Goal: Task Accomplishment & Management: Manage account settings

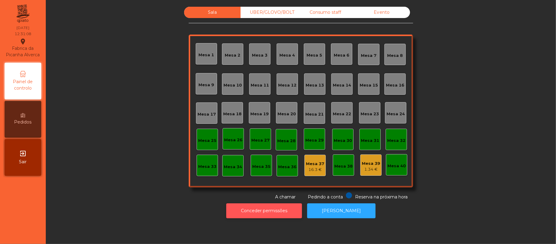
click at [278, 210] on button "Conceder permissões" at bounding box center [264, 210] width 76 height 15
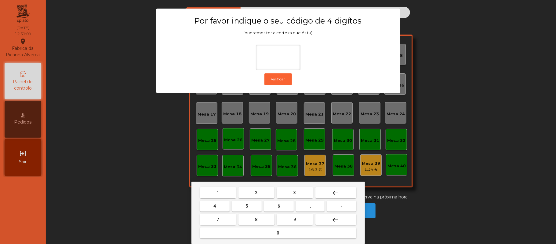
click at [250, 189] on button "2" at bounding box center [257, 192] width 36 height 11
click at [280, 205] on span "6" at bounding box center [279, 206] width 2 height 5
click at [225, 190] on button "1" at bounding box center [218, 192] width 36 height 11
click at [247, 207] on span "5" at bounding box center [247, 206] width 2 height 5
type input "****"
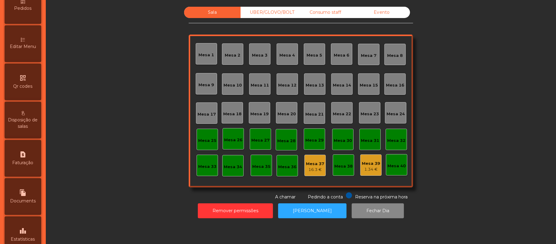
click at [32, 50] on span "Editar Menu" at bounding box center [23, 46] width 26 height 6
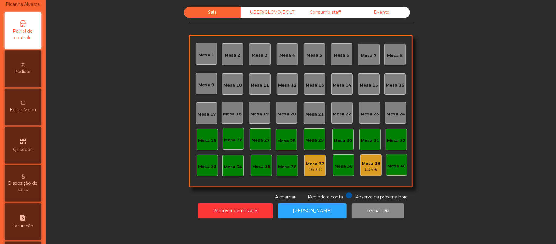
select select "*"
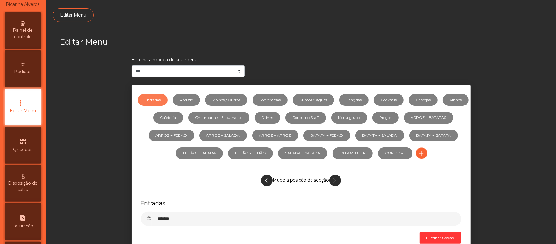
scroll to position [42, 0]
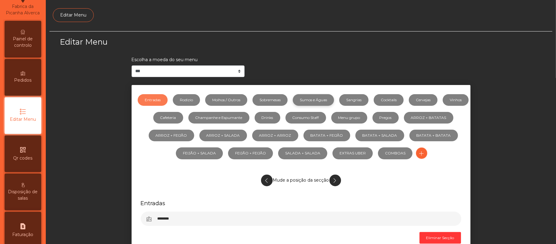
click at [334, 100] on link "Sumos e Águas" at bounding box center [313, 100] width 41 height 12
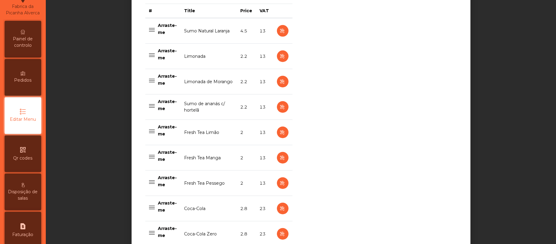
scroll to position [256, 0]
click at [279, 82] on icon "button" at bounding box center [282, 82] width 7 height 8
select select "***"
select select "**"
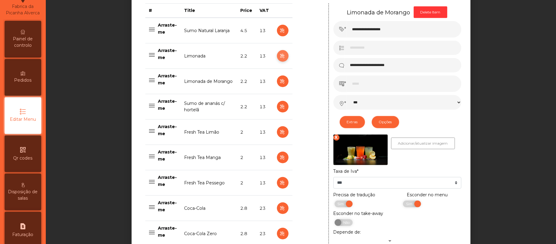
click at [279, 54] on icon "button" at bounding box center [282, 56] width 7 height 8
type input "********"
select select "***"
select select "**"
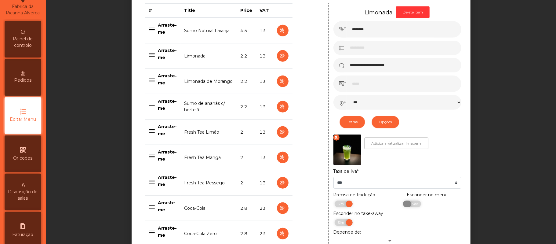
click at [412, 204] on span "Não" at bounding box center [414, 203] width 15 height 7
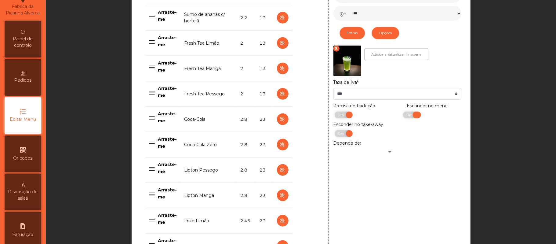
scroll to position [344, 0]
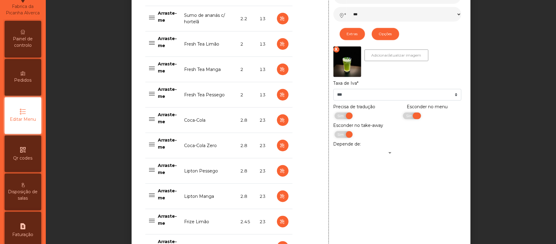
click at [403, 116] on span "Sim" at bounding box center [410, 115] width 15 height 7
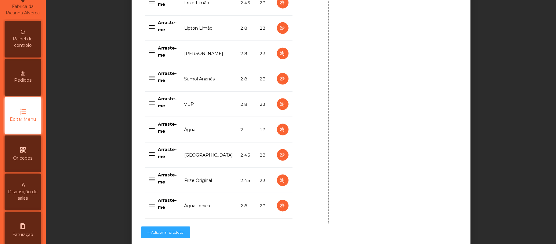
scroll to position [618, 0]
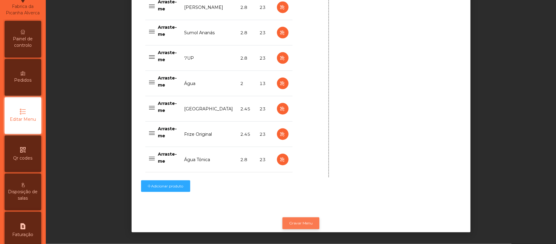
click at [303, 218] on button "Gravar Menu" at bounding box center [301, 223] width 37 height 12
click at [24, 43] on span "Painel de controlo" at bounding box center [23, 42] width 34 height 13
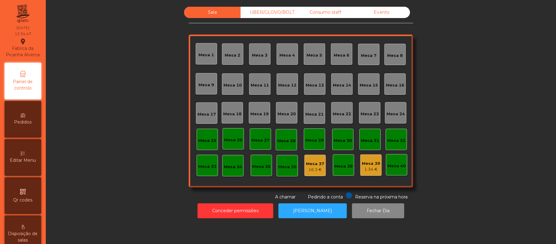
click at [287, 82] on div "Mesa 12" at bounding box center [287, 85] width 18 height 6
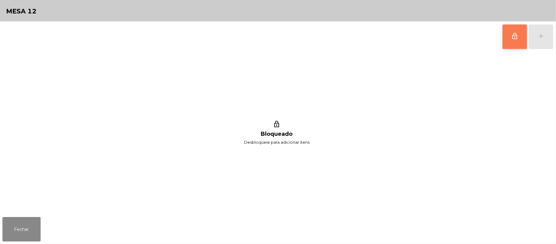
click at [512, 38] on span "lock_outline" at bounding box center [515, 35] width 7 height 7
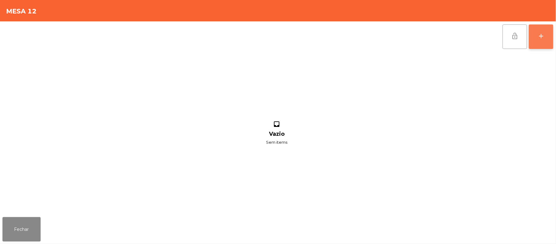
click at [540, 37] on div "add" at bounding box center [541, 35] width 7 height 7
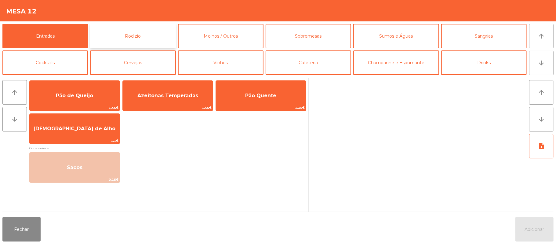
click at [142, 37] on button "Rodizio" at bounding box center [133, 36] width 86 height 24
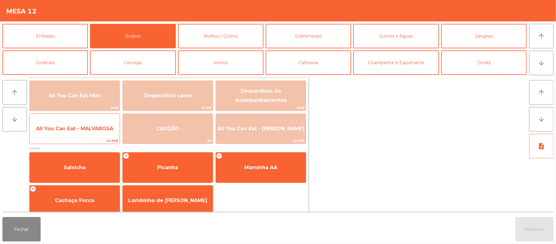
click at [77, 128] on span "All You Can Eat - MALVAROSA" at bounding box center [74, 129] width 77 height 6
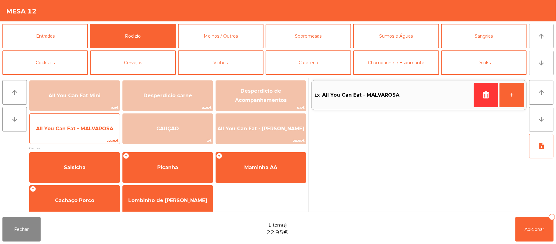
click at [74, 127] on span "All You Can Eat - MALVAROSA" at bounding box center [74, 129] width 77 height 6
click at [74, 128] on span "All You Can Eat - MALVAROSA" at bounding box center [74, 129] width 77 height 6
click at [73, 131] on span "All You Can Eat - MALVAROSA" at bounding box center [74, 129] width 77 height 6
click at [74, 130] on span "All You Can Eat - MALVAROSA" at bounding box center [74, 129] width 77 height 6
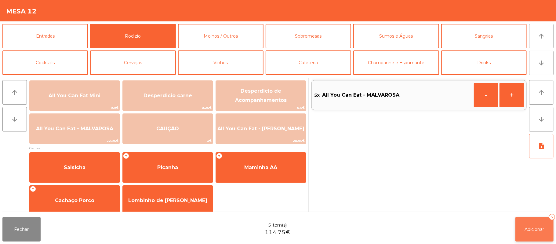
click at [527, 223] on button "Adicionar 5" at bounding box center [535, 229] width 38 height 24
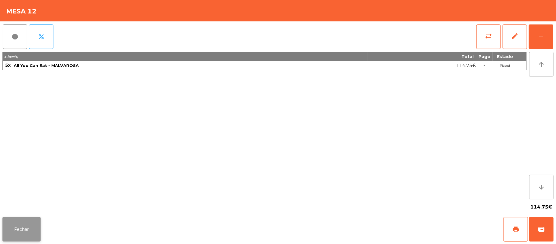
click at [28, 230] on button "Fechar" at bounding box center [21, 229] width 38 height 24
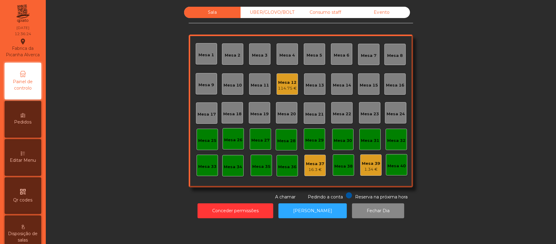
click at [211, 144] on div "Mesa 25" at bounding box center [207, 139] width 21 height 21
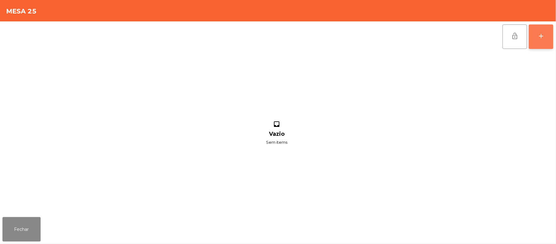
click at [541, 33] on div "add" at bounding box center [541, 35] width 7 height 7
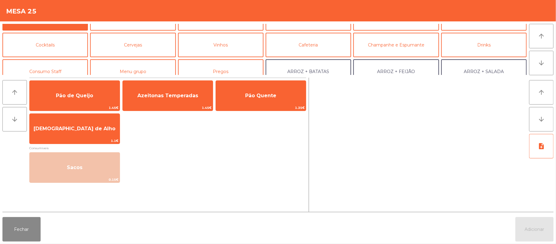
scroll to position [17, 0]
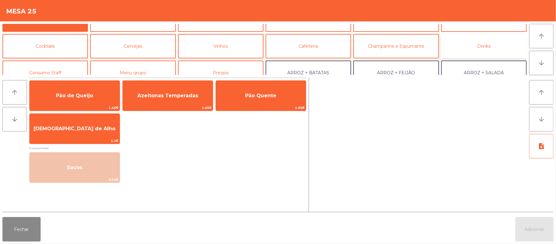
click at [470, 50] on button "Drinks" at bounding box center [485, 46] width 86 height 24
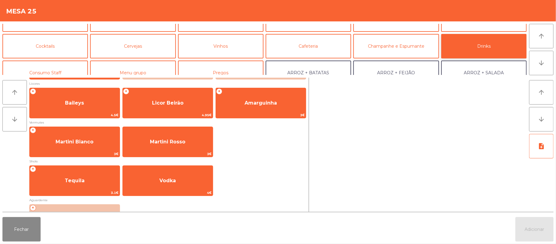
scroll to position [84, 0]
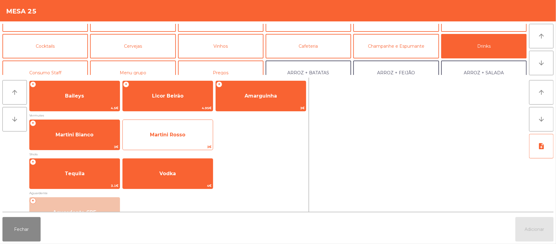
click at [175, 134] on span "Martini Rosso" at bounding box center [167, 135] width 35 height 6
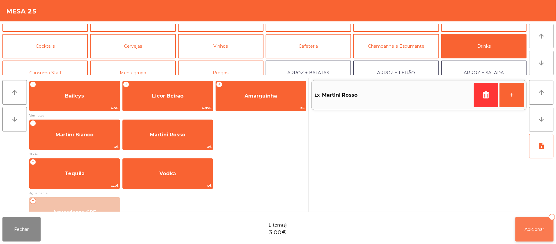
click at [534, 228] on span "Adicionar" at bounding box center [535, 229] width 20 height 6
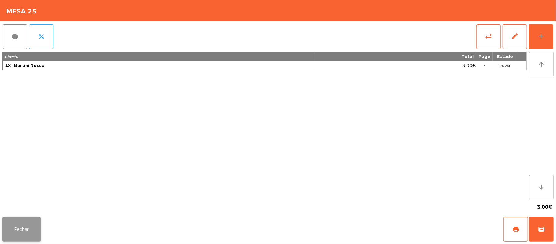
click at [17, 233] on button "Fechar" at bounding box center [21, 229] width 38 height 24
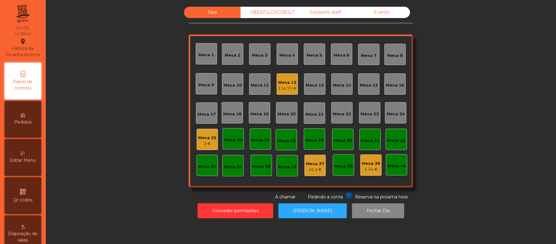
click at [376, 156] on div "Mesa 39 1.34 €" at bounding box center [371, 164] width 21 height 21
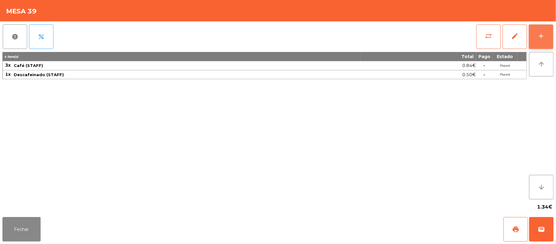
click at [537, 39] on button "add" at bounding box center [541, 36] width 24 height 24
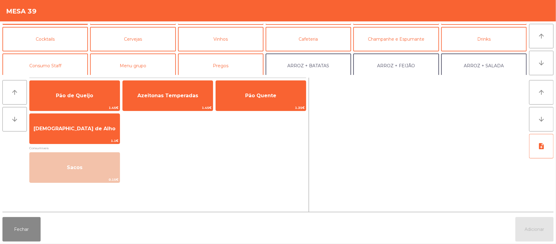
scroll to position [41, 0]
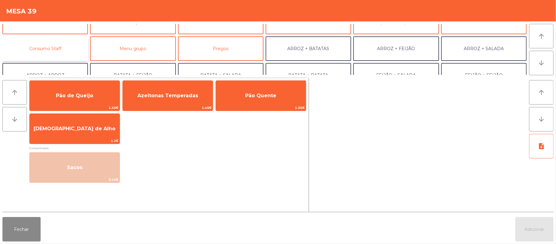
click at [61, 48] on button "Consumo Staff" at bounding box center [45, 48] width 86 height 24
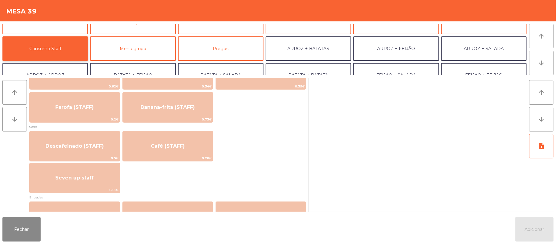
scroll to position [318, 0]
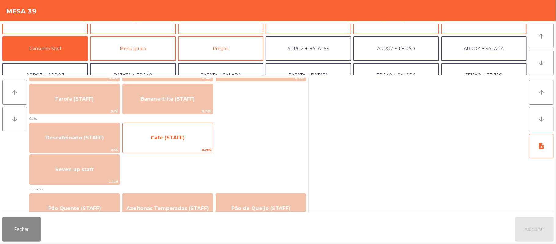
click at [185, 141] on span "Café (STAFF)" at bounding box center [168, 138] width 90 height 17
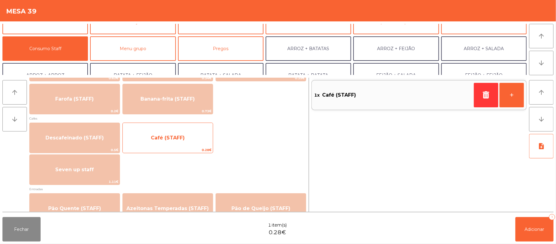
click at [182, 135] on span "Café (STAFF)" at bounding box center [168, 138] width 34 height 6
click at [183, 136] on span "Café (STAFF)" at bounding box center [168, 138] width 34 height 6
click at [182, 135] on span "Café (STAFF)" at bounding box center [168, 138] width 34 height 6
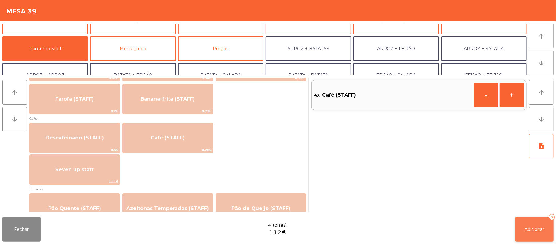
click at [524, 227] on button "Adicionar 4" at bounding box center [535, 229] width 38 height 24
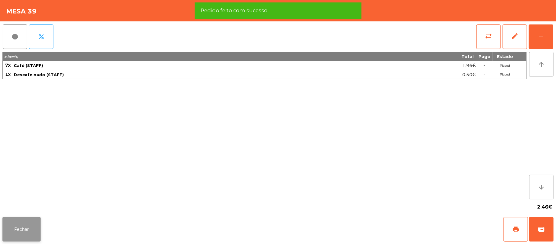
click at [19, 220] on button "Fechar" at bounding box center [21, 229] width 38 height 24
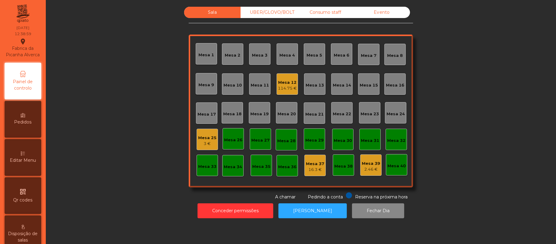
click at [376, 164] on div "Mesa 39" at bounding box center [371, 163] width 18 height 6
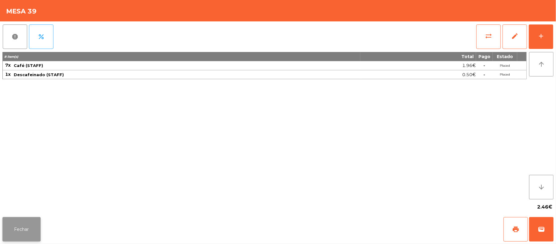
click at [20, 230] on button "Fechar" at bounding box center [21, 229] width 38 height 24
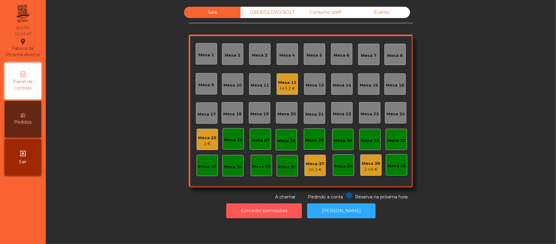
click at [279, 211] on button "Conceder permissões" at bounding box center [264, 210] width 76 height 15
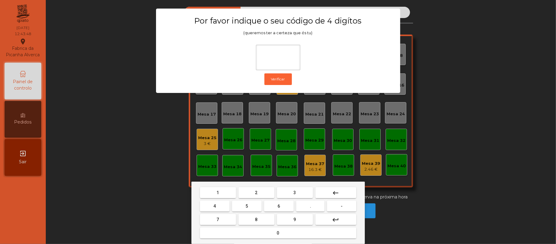
click at [256, 193] on span "2" at bounding box center [256, 192] width 2 height 5
click at [279, 204] on span "6" at bounding box center [279, 206] width 2 height 5
click at [224, 191] on button "1" at bounding box center [218, 192] width 36 height 11
click at [247, 206] on span "5" at bounding box center [247, 206] width 2 height 5
type input "****"
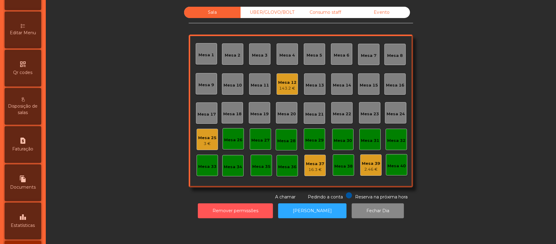
scroll to position [172, 0]
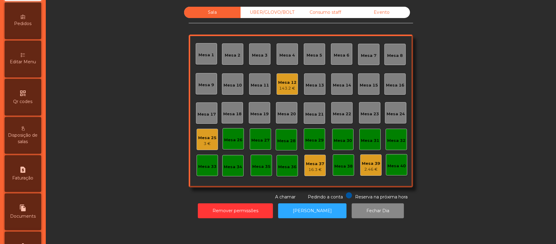
click at [29, 59] on div "Editar Menu" at bounding box center [23, 59] width 37 height 37
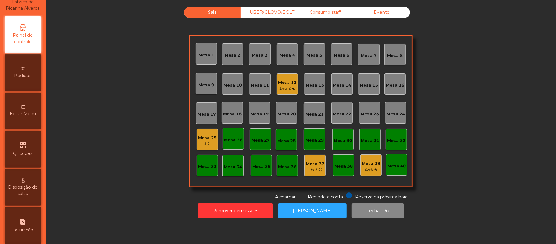
select select "*"
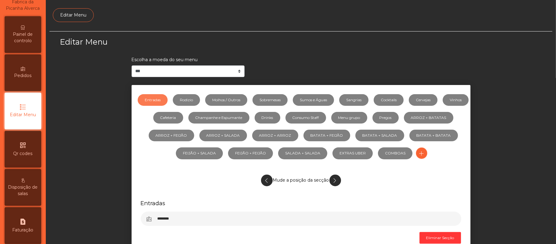
scroll to position [42, 0]
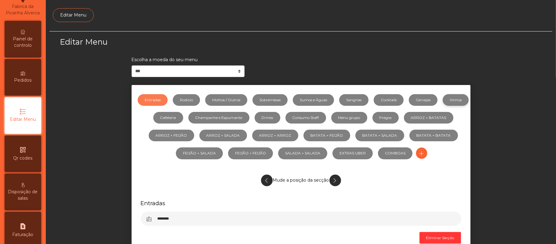
click at [443, 106] on link "Vinhos" at bounding box center [456, 100] width 26 height 12
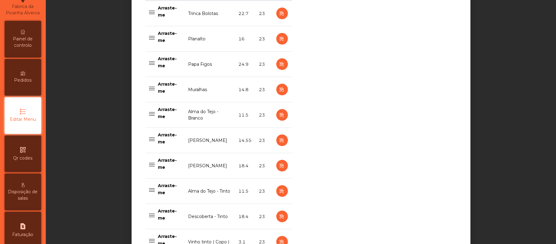
scroll to position [275, 0]
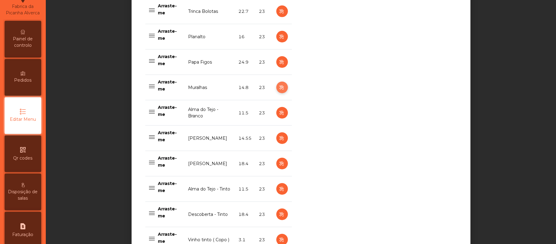
click at [279, 88] on icon "button" at bounding box center [282, 88] width 7 height 8
select select "***"
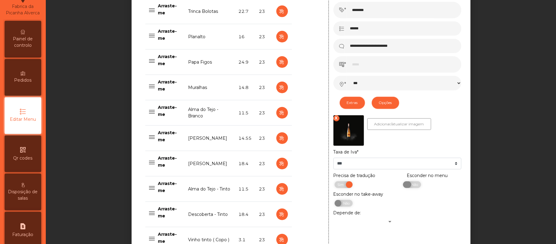
click at [411, 187] on span "Não" at bounding box center [414, 184] width 15 height 7
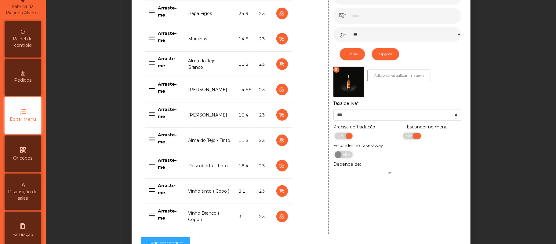
scroll to position [389, 0]
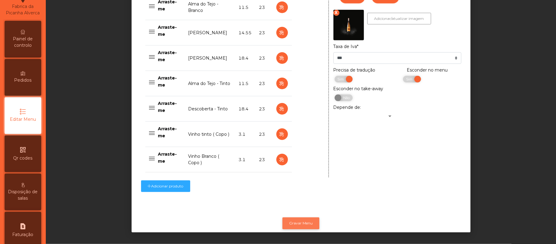
click at [304, 217] on button "Gravar Menu" at bounding box center [301, 223] width 37 height 12
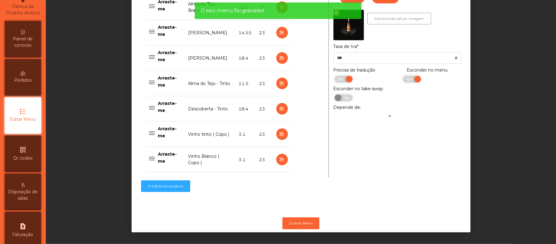
click at [30, 49] on span "Painel de controlo" at bounding box center [23, 42] width 34 height 13
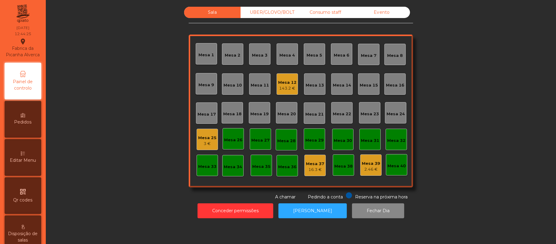
click at [279, 88] on div "143.2 €" at bounding box center [287, 88] width 18 height 6
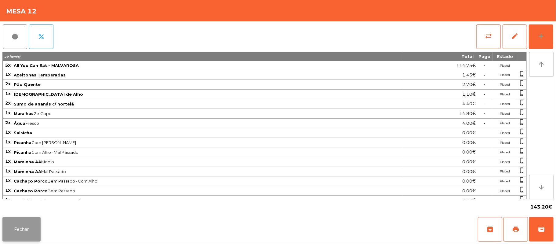
click at [21, 226] on button "Fechar" at bounding box center [21, 229] width 38 height 24
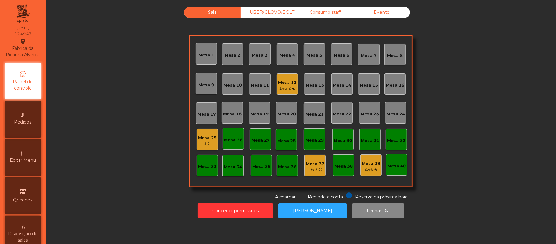
click at [207, 84] on div "Mesa 9" at bounding box center [207, 85] width 16 height 6
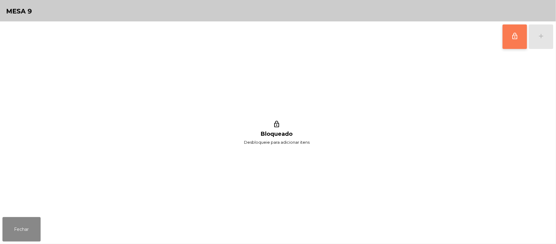
click at [509, 40] on button "lock_outline" at bounding box center [515, 36] width 24 height 24
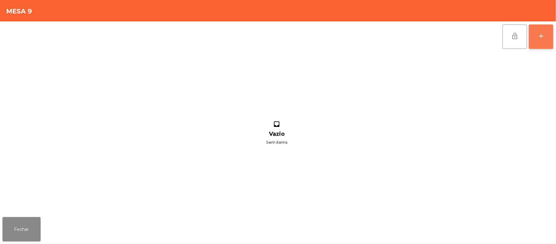
click at [540, 33] on div "add" at bounding box center [541, 35] width 7 height 7
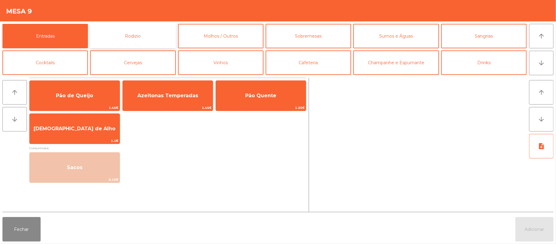
click at [146, 38] on button "Rodizio" at bounding box center [133, 36] width 86 height 24
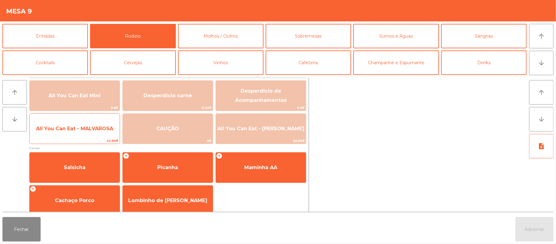
click at [75, 129] on span "All You Can Eat - MALVAROSA" at bounding box center [74, 129] width 77 height 6
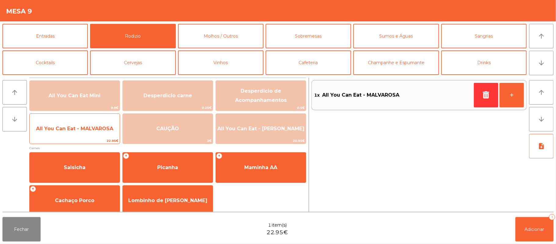
click at [66, 130] on span "All You Can Eat - MALVAROSA" at bounding box center [74, 129] width 77 height 6
click at [67, 130] on span "All You Can Eat - MALVAROSA" at bounding box center [74, 129] width 77 height 6
click at [63, 130] on span "All You Can Eat - MALVAROSA" at bounding box center [74, 129] width 77 height 6
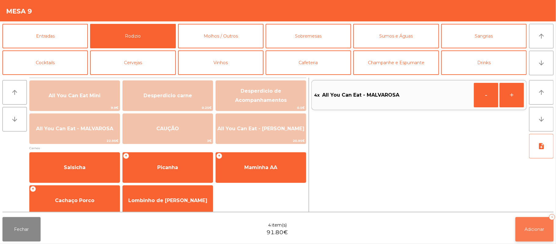
click at [526, 226] on span "Adicionar" at bounding box center [535, 229] width 20 height 6
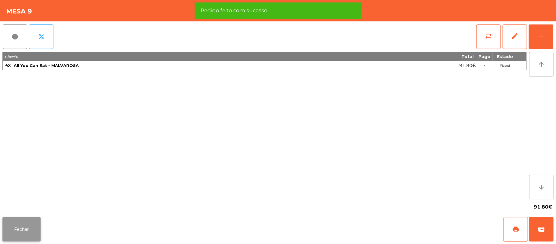
click at [20, 229] on button "Fechar" at bounding box center [21, 229] width 38 height 24
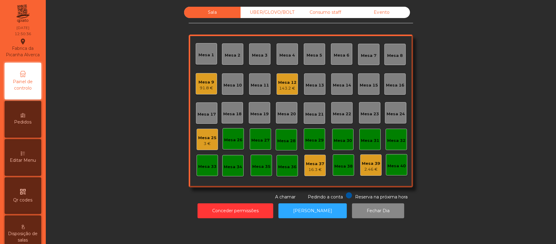
click at [269, 10] on div "UBER/GLOVO/BOLT" at bounding box center [269, 12] width 57 height 11
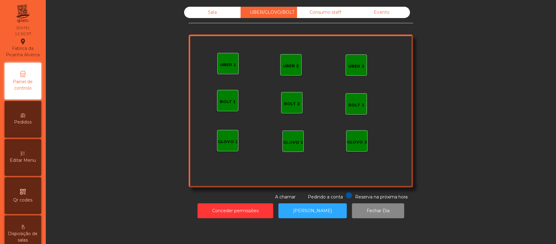
click at [219, 68] on div "UBER 1" at bounding box center [228, 63] width 21 height 21
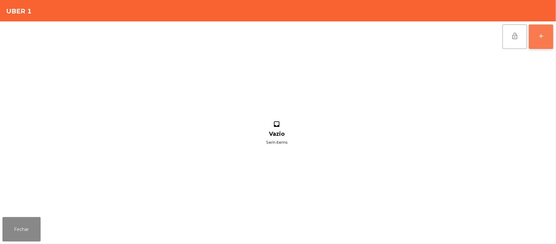
click at [540, 39] on button "add" at bounding box center [541, 36] width 24 height 24
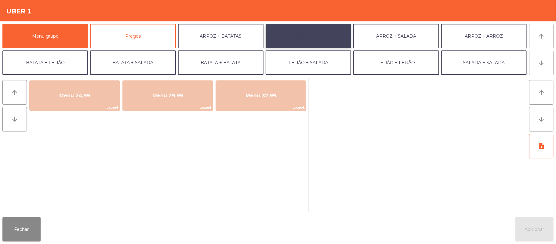
click at [323, 37] on button "ARROZ + FEIJÃO" at bounding box center [309, 36] width 86 height 24
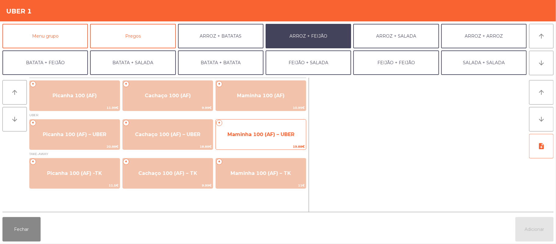
click at [252, 132] on span "Maminha 100 (AF) – UBER" at bounding box center [261, 134] width 67 height 6
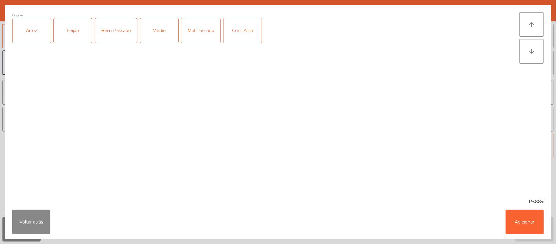
click at [23, 31] on div "Arroz" at bounding box center [32, 30] width 38 height 24
click at [71, 32] on div "Feijão" at bounding box center [73, 30] width 38 height 24
click at [153, 36] on div "Medio" at bounding box center [159, 30] width 38 height 24
click at [524, 221] on button "Adicionar" at bounding box center [525, 222] width 38 height 24
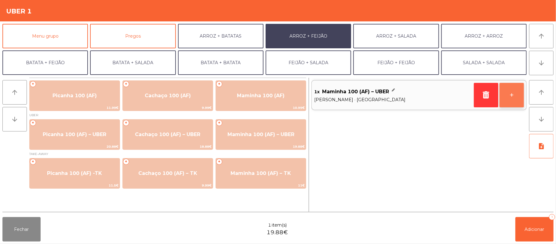
click at [509, 97] on button "+" at bounding box center [512, 95] width 24 height 24
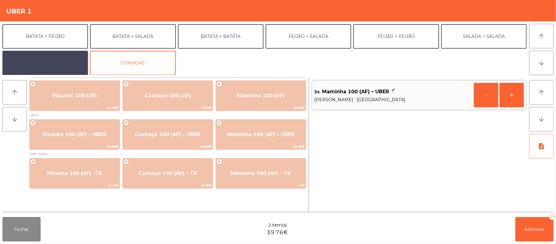
click at [57, 64] on button "EXTRAS UBER" at bounding box center [45, 63] width 86 height 24
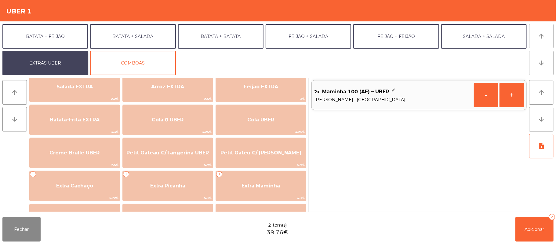
scroll to position [82, 0]
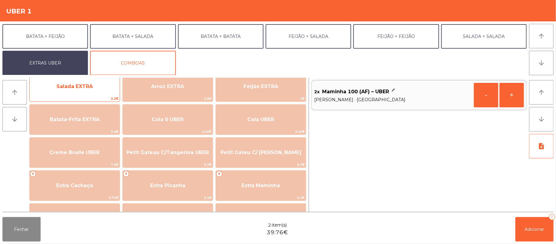
click at [81, 92] on span "Salada EXTRA" at bounding box center [75, 86] width 90 height 17
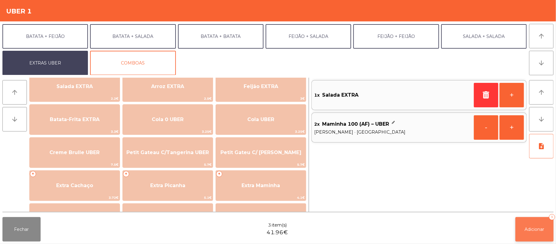
click at [534, 228] on span "Adicionar" at bounding box center [535, 229] width 20 height 6
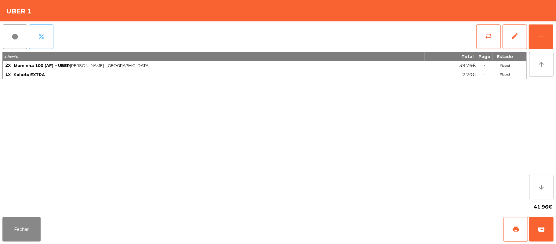
click at [43, 43] on button "percent" at bounding box center [41, 36] width 24 height 24
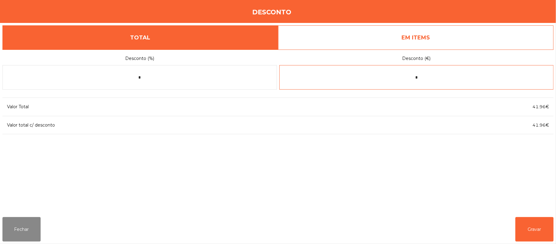
click at [428, 77] on input "*" at bounding box center [417, 77] width 275 height 24
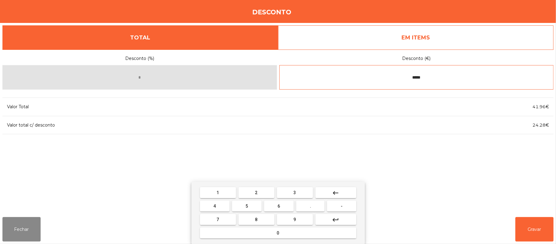
type input "*****"
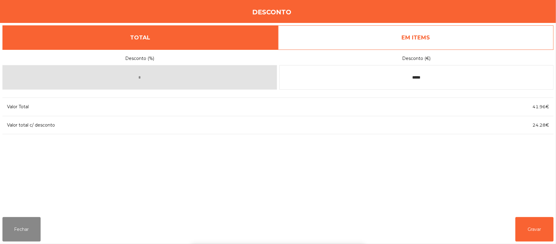
click at [532, 238] on div "1 2 3 keyboard_backspace 4 5 6 . - 7 8 9 keyboard_return 0" at bounding box center [278, 213] width 556 height 62
click at [534, 229] on button "Gravar" at bounding box center [535, 229] width 38 height 24
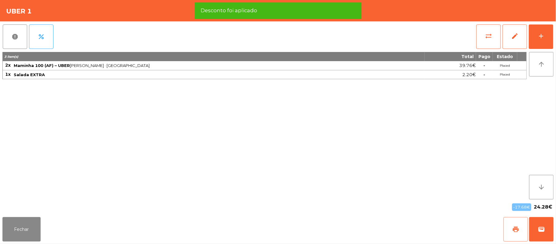
click at [510, 228] on button "print" at bounding box center [516, 229] width 24 height 24
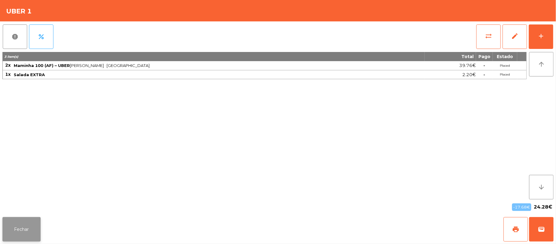
click at [21, 229] on button "Fechar" at bounding box center [21, 229] width 38 height 24
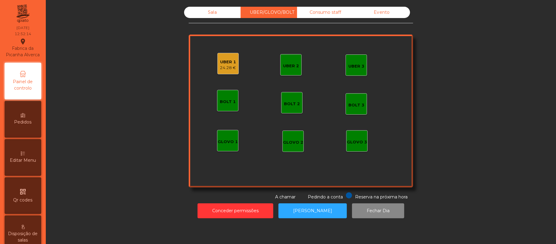
click at [208, 16] on div "Sala" at bounding box center [212, 12] width 57 height 11
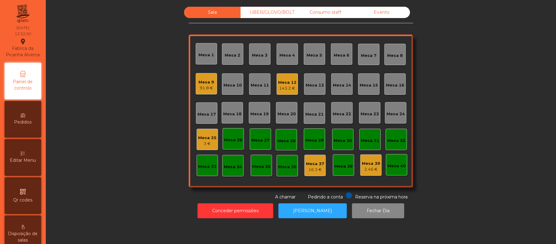
click at [258, 111] on div "Mesa 19" at bounding box center [260, 114] width 18 height 6
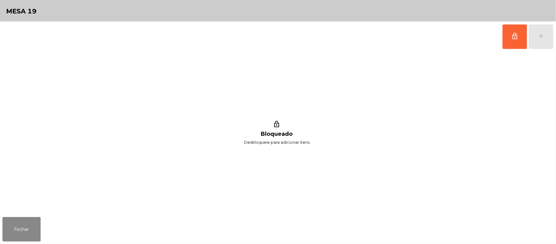
click at [537, 37] on div "lock_outline add" at bounding box center [528, 36] width 51 height 31
click at [510, 41] on button "lock_outline" at bounding box center [515, 36] width 24 height 24
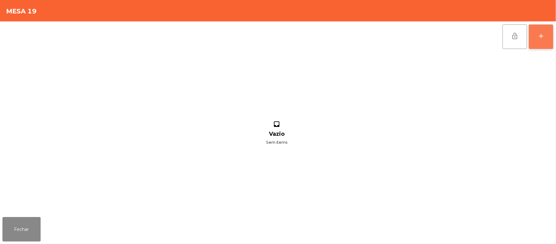
click at [539, 35] on div "add" at bounding box center [541, 35] width 7 height 7
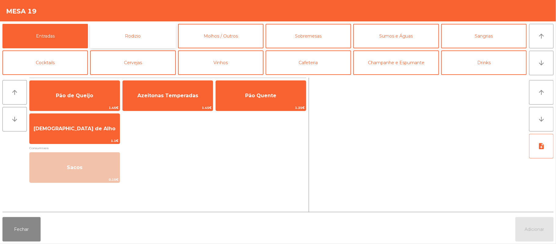
click at [139, 35] on button "Rodizio" at bounding box center [133, 36] width 86 height 24
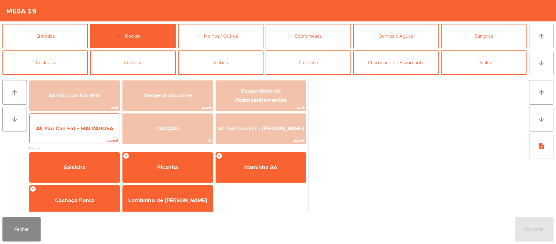
click at [67, 128] on span "All You Can Eat - MALVAROSA" at bounding box center [74, 129] width 77 height 6
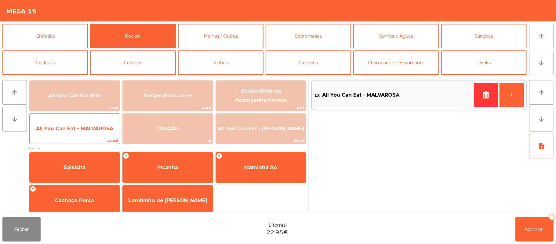
click at [72, 122] on span "All You Can Eat - MALVAROSA" at bounding box center [75, 128] width 90 height 17
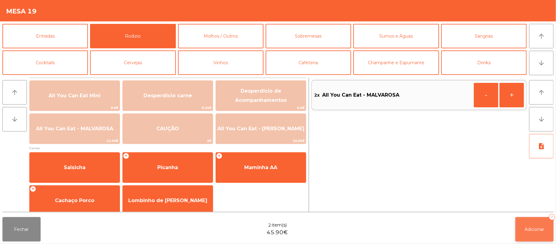
click at [527, 229] on span "Adicionar" at bounding box center [535, 229] width 20 height 6
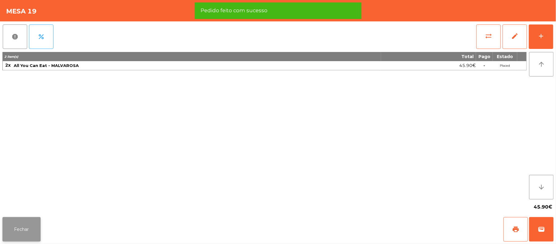
click at [21, 233] on button "Fechar" at bounding box center [21, 229] width 38 height 24
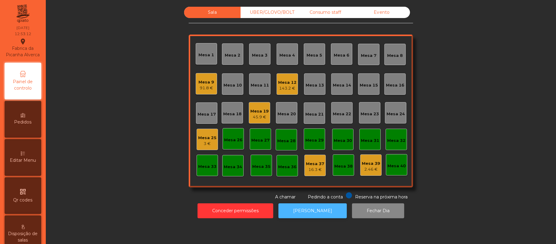
click at [307, 209] on button "[PERSON_NAME]" at bounding box center [313, 210] width 68 height 15
click at [268, 12] on div "UBER/GLOVO/BOLT" at bounding box center [269, 12] width 57 height 11
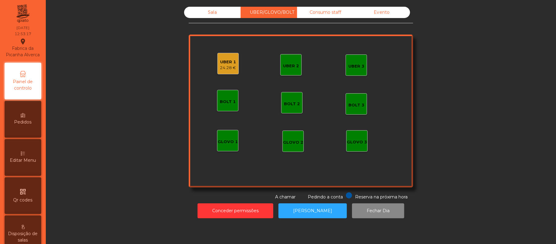
click at [224, 72] on div "UBER 1 24.28 €" at bounding box center [228, 63] width 21 height 21
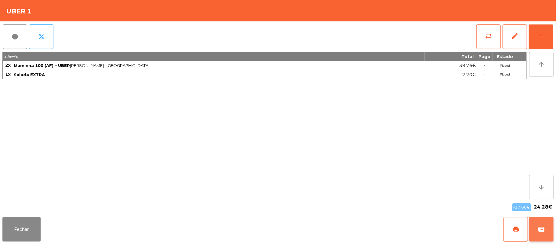
click at [543, 227] on span "wallet" at bounding box center [541, 229] width 7 height 7
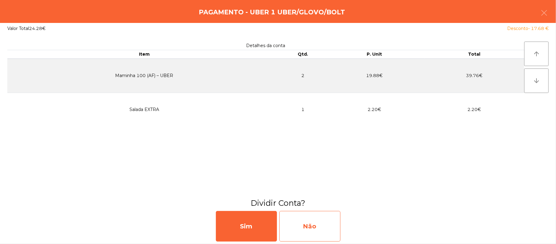
click at [320, 227] on div "Não" at bounding box center [310, 226] width 61 height 31
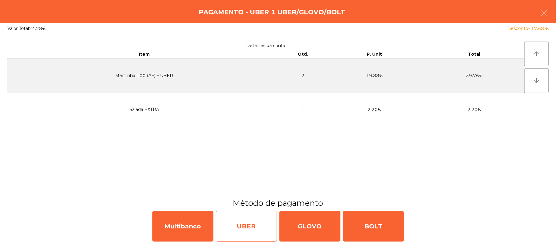
click at [248, 228] on div "UBER" at bounding box center [246, 226] width 61 height 31
select select "**"
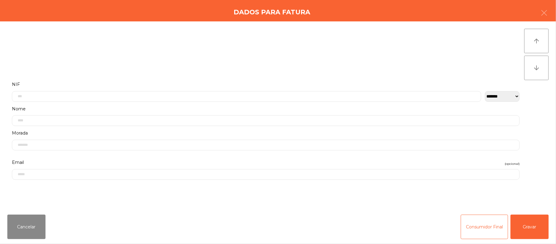
click at [556, 231] on div "Cancelar Consumidor Final Gravar" at bounding box center [278, 227] width 556 height 34
click at [536, 223] on button "Gravar" at bounding box center [530, 227] width 38 height 24
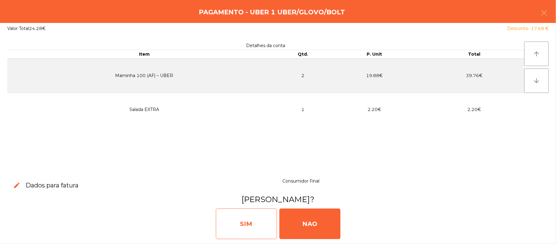
click at [265, 218] on div "SIM" at bounding box center [246, 223] width 61 height 31
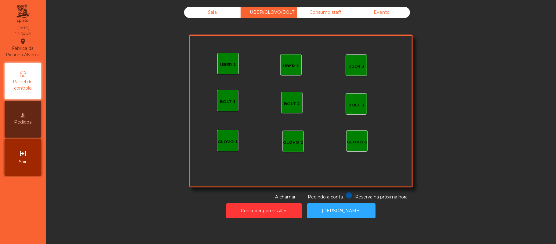
click at [212, 17] on div "Sala" at bounding box center [212, 12] width 57 height 11
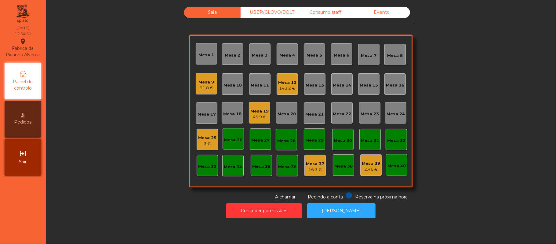
click at [199, 81] on div "Mesa 9" at bounding box center [207, 82] width 16 height 6
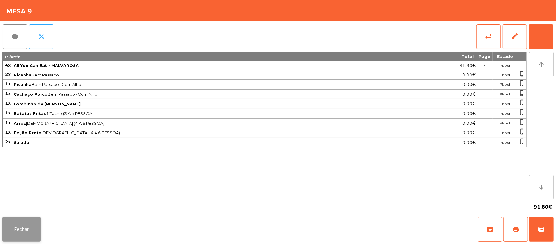
click at [28, 230] on button "Fechar" at bounding box center [21, 229] width 38 height 24
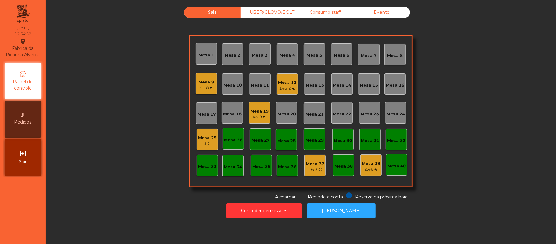
click at [263, 111] on div "Mesa 19" at bounding box center [260, 111] width 18 height 6
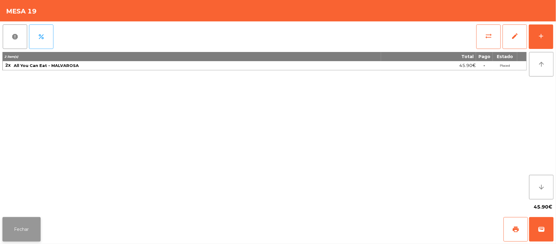
click at [30, 231] on button "Fechar" at bounding box center [21, 229] width 38 height 24
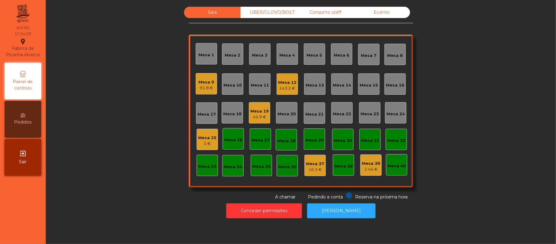
click at [289, 86] on div "143.2 €" at bounding box center [287, 88] width 18 height 6
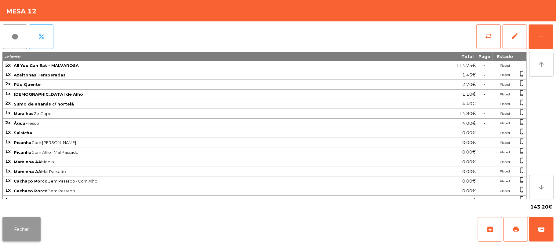
click at [25, 233] on button "Fechar" at bounding box center [21, 229] width 38 height 24
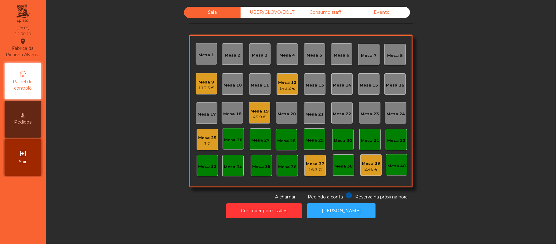
click at [369, 84] on div "Mesa 15" at bounding box center [369, 85] width 18 height 6
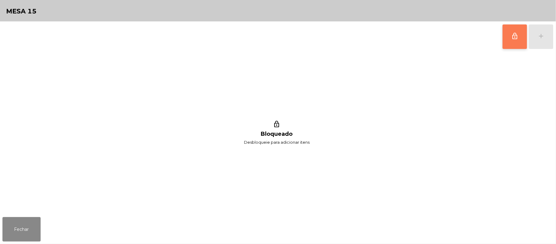
click at [512, 38] on span "lock_outline" at bounding box center [515, 35] width 7 height 7
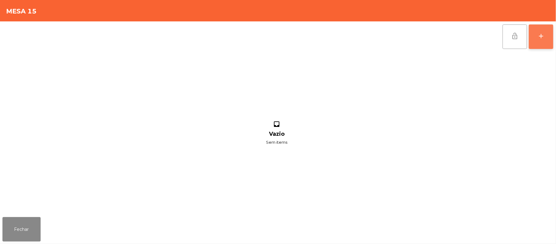
click at [542, 36] on div "add" at bounding box center [541, 35] width 7 height 7
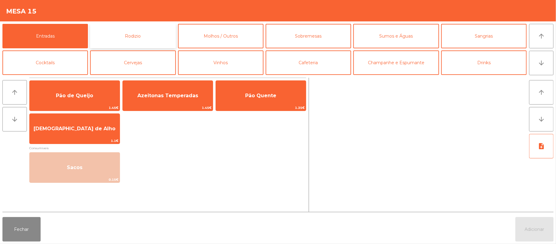
click at [139, 38] on button "Rodizio" at bounding box center [133, 36] width 86 height 24
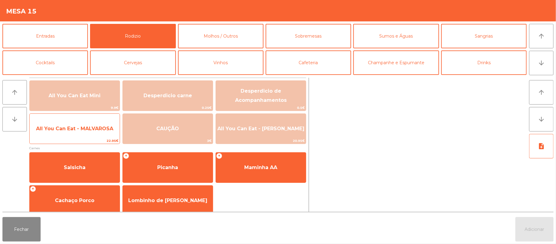
click at [64, 127] on span "All You Can Eat - MALVAROSA" at bounding box center [74, 129] width 77 height 6
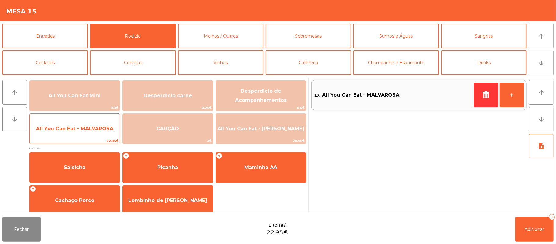
click at [63, 126] on span "All You Can Eat - MALVAROSA" at bounding box center [74, 129] width 77 height 6
click at [65, 129] on span "All You Can Eat - MALVAROSA" at bounding box center [74, 129] width 77 height 6
click at [65, 126] on span "All You Can Eat - MALVAROSA" at bounding box center [74, 129] width 77 height 6
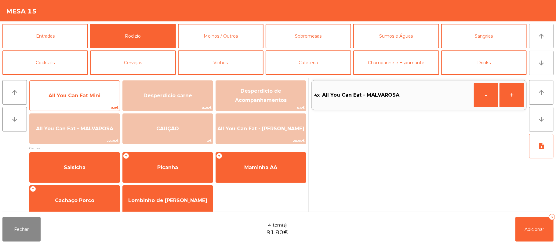
click at [89, 93] on span "All You Can Eat Mini" at bounding box center [75, 96] width 52 height 6
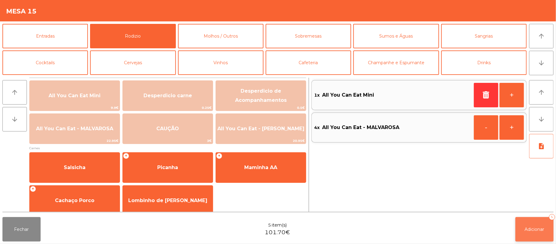
click at [527, 230] on span "Adicionar" at bounding box center [535, 229] width 20 height 6
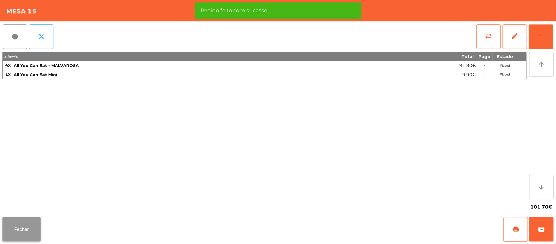
click at [17, 228] on button "Fechar" at bounding box center [21, 229] width 38 height 24
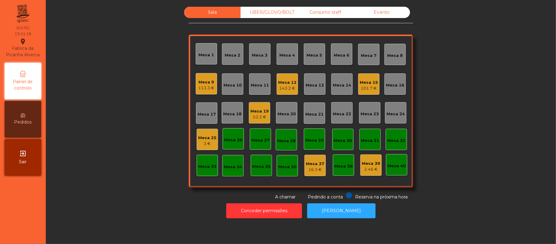
click at [201, 144] on div "3 €" at bounding box center [207, 144] width 18 height 6
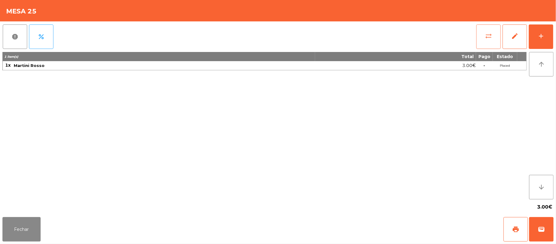
click at [485, 35] on button "sync_alt" at bounding box center [489, 36] width 24 height 24
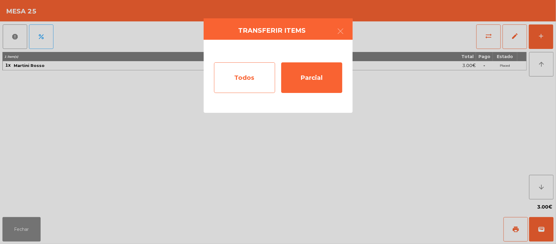
click at [246, 79] on div "Todos" at bounding box center [244, 77] width 61 height 31
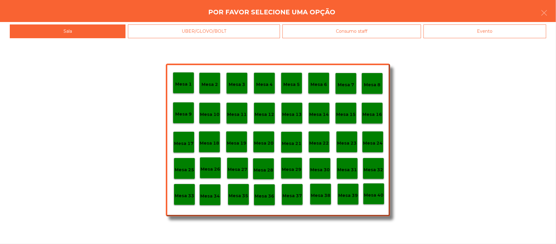
click at [345, 110] on div "Mesa 15" at bounding box center [346, 112] width 20 height 9
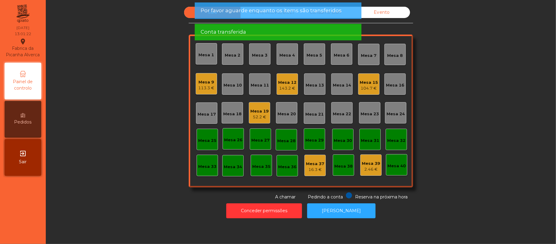
click at [361, 82] on div "Mesa 15" at bounding box center [369, 82] width 18 height 6
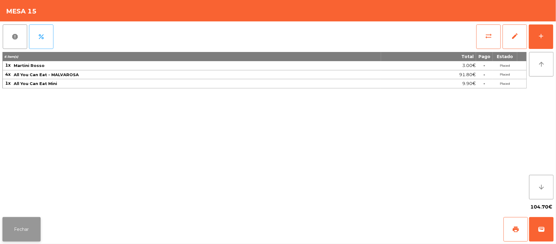
click at [23, 232] on button "Fechar" at bounding box center [21, 229] width 38 height 24
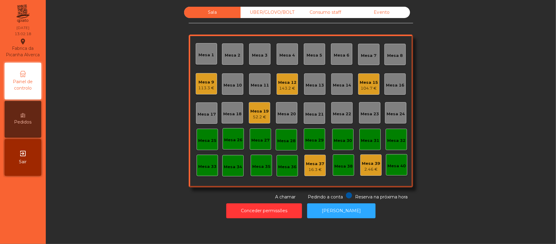
click at [254, 83] on div "Mesa 11" at bounding box center [260, 85] width 18 height 6
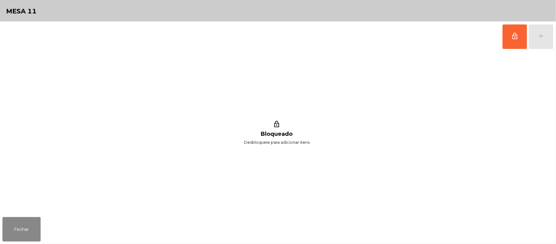
click at [542, 36] on div "lock_outline add" at bounding box center [528, 36] width 51 height 31
click at [509, 38] on button "lock_outline" at bounding box center [515, 36] width 24 height 24
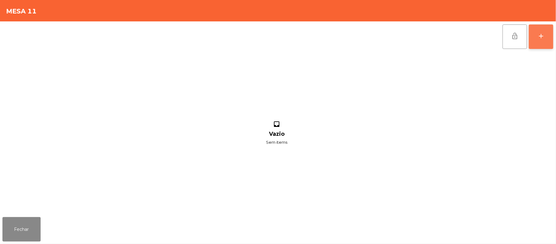
click at [541, 38] on div "add" at bounding box center [541, 35] width 7 height 7
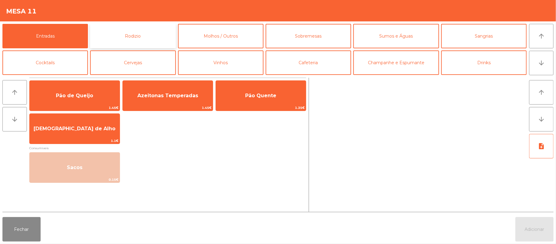
click at [136, 38] on button "Rodizio" at bounding box center [133, 36] width 86 height 24
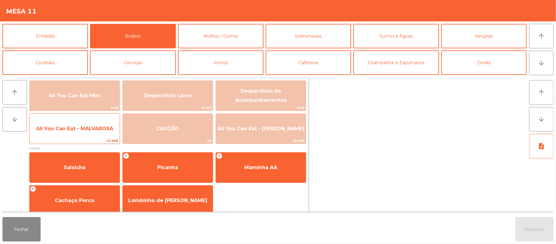
click at [72, 132] on span "All You Can Eat - MALVAROSA" at bounding box center [75, 128] width 90 height 17
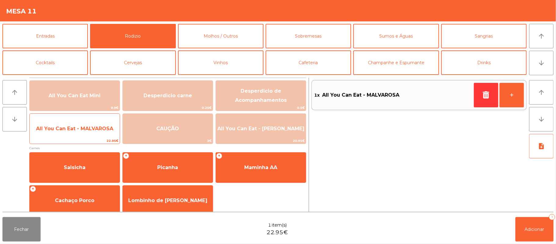
click at [70, 127] on span "All You Can Eat - MALVAROSA" at bounding box center [74, 129] width 77 height 6
click at [68, 125] on span "All You Can Eat - MALVAROSA" at bounding box center [75, 128] width 90 height 17
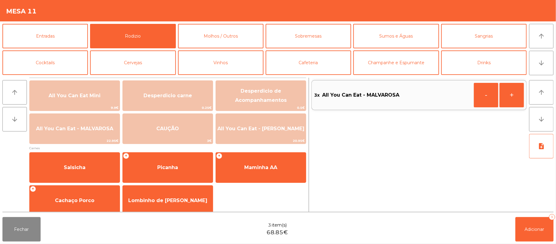
click at [555, 234] on div "Fechar 3 item(s) 68.85€ Adicionar 3" at bounding box center [278, 229] width 556 height 29
click at [539, 229] on span "Adicionar" at bounding box center [535, 229] width 20 height 6
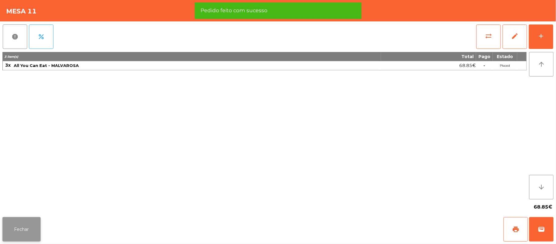
click at [24, 228] on button "Fechar" at bounding box center [21, 229] width 38 height 24
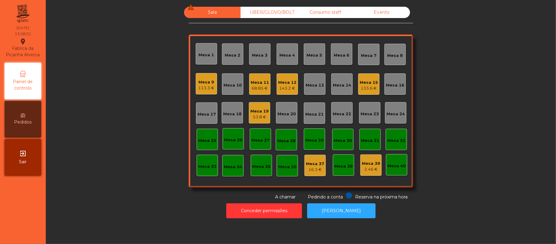
click at [334, 55] on div "Mesa 6" at bounding box center [342, 55] width 16 height 6
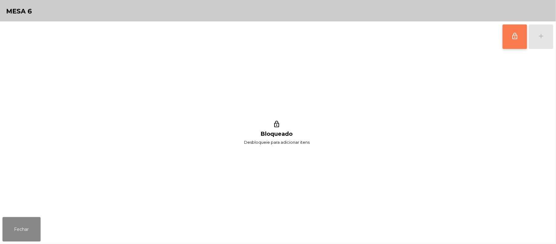
click at [504, 40] on button "lock_outline" at bounding box center [515, 36] width 24 height 24
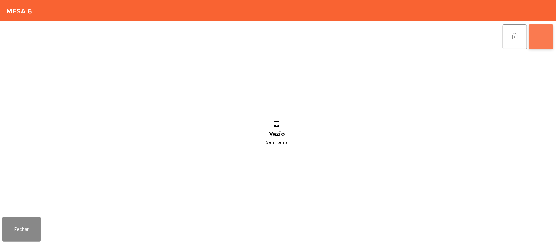
click at [537, 36] on button "add" at bounding box center [541, 36] width 24 height 24
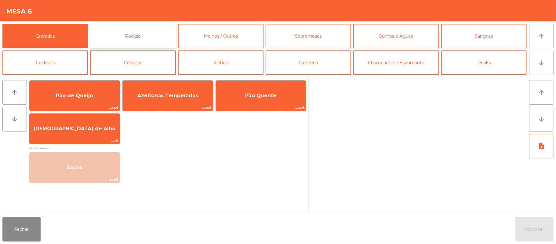
click at [142, 38] on button "Rodizio" at bounding box center [133, 36] width 86 height 24
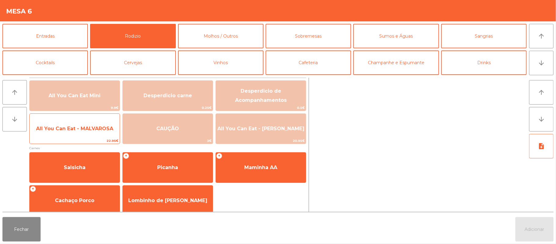
click at [83, 126] on span "All You Can Eat - MALVAROSA" at bounding box center [74, 129] width 77 height 6
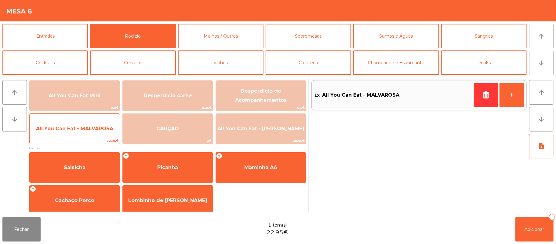
click at [78, 127] on span "All You Can Eat - MALVAROSA" at bounding box center [74, 129] width 77 height 6
click at [76, 130] on span "All You Can Eat - MALVAROSA" at bounding box center [74, 129] width 77 height 6
click at [76, 128] on span "All You Can Eat - MALVAROSA" at bounding box center [74, 129] width 77 height 6
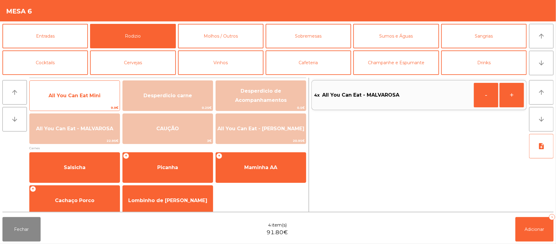
click at [89, 94] on span "All You Can Eat Mini" at bounding box center [75, 96] width 52 height 6
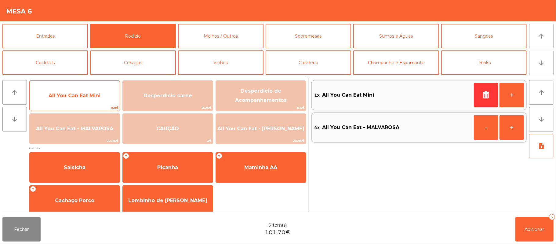
click at [86, 95] on span "All You Can Eat Mini" at bounding box center [75, 96] width 52 height 6
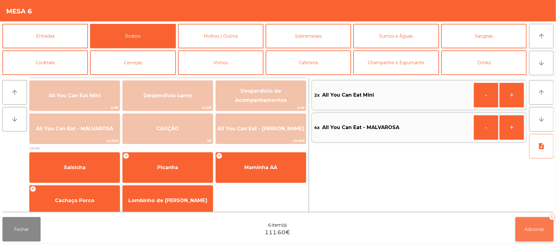
click at [524, 225] on button "Adicionar 6" at bounding box center [535, 229] width 38 height 24
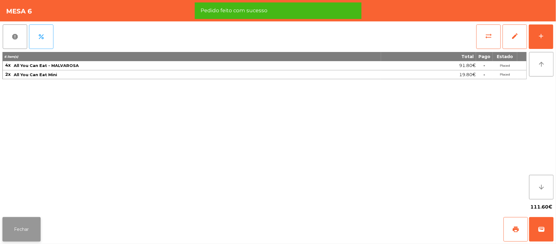
click at [22, 225] on button "Fechar" at bounding box center [21, 229] width 38 height 24
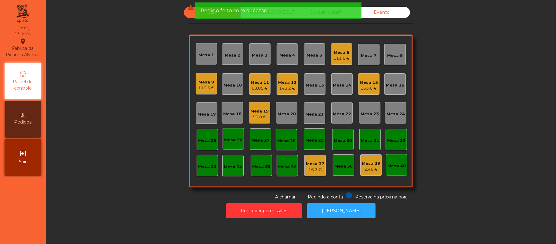
click at [211, 79] on div "Mesa 9" at bounding box center [207, 82] width 16 height 6
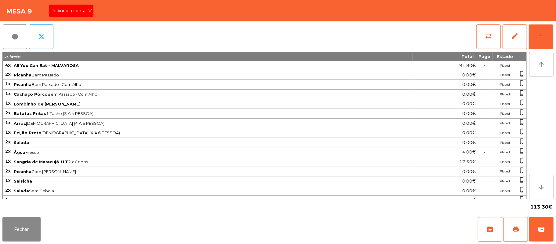
click at [90, 10] on icon at bounding box center [90, 11] width 4 height 4
click at [22, 229] on button "Fechar" at bounding box center [21, 229] width 38 height 24
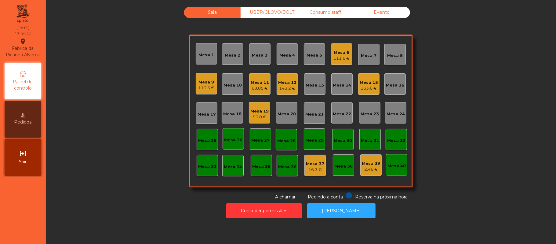
click at [203, 87] on div "113.3 €" at bounding box center [207, 88] width 16 height 6
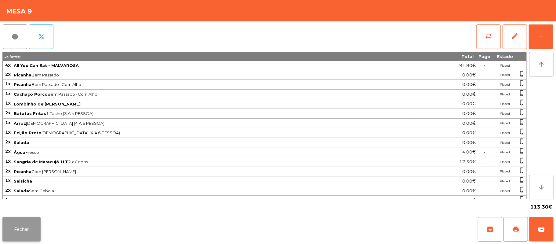
click at [18, 235] on button "Fechar" at bounding box center [21, 229] width 38 height 24
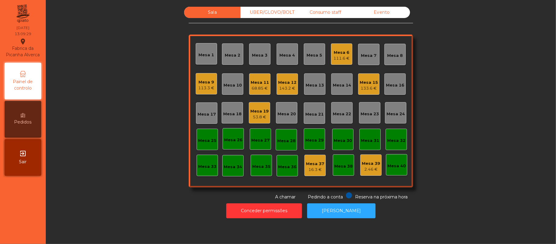
click at [334, 56] on div "111.6 €" at bounding box center [342, 58] width 16 height 6
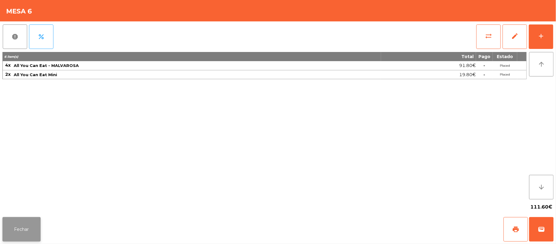
click at [21, 226] on button "Fechar" at bounding box center [21, 229] width 38 height 24
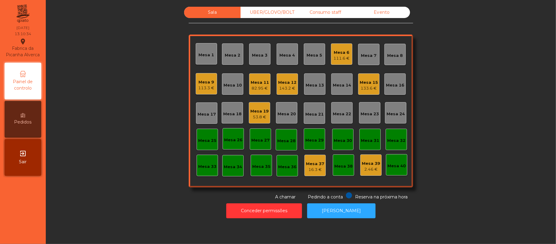
click at [339, 56] on div "111.6 €" at bounding box center [342, 58] width 16 height 6
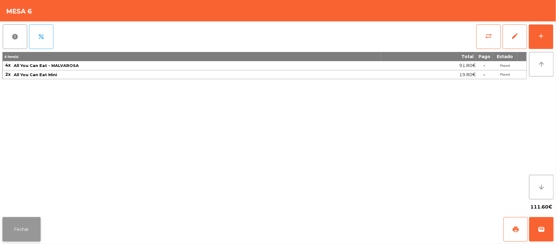
click at [22, 220] on button "Fechar" at bounding box center [21, 229] width 38 height 24
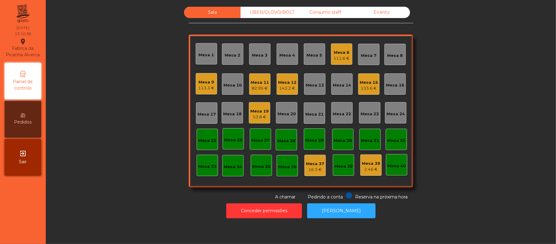
click at [365, 80] on div "Mesa 15" at bounding box center [369, 82] width 18 height 6
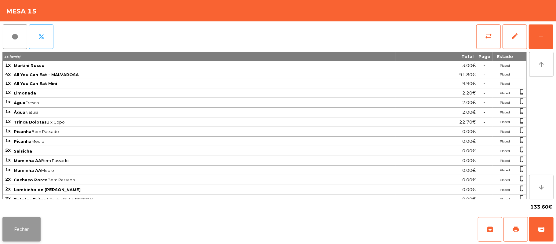
click at [19, 223] on button "Fechar" at bounding box center [21, 229] width 38 height 24
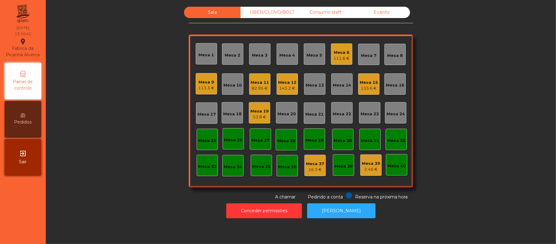
click at [347, 53] on div "Mesa 6 111.6 €" at bounding box center [341, 53] width 21 height 21
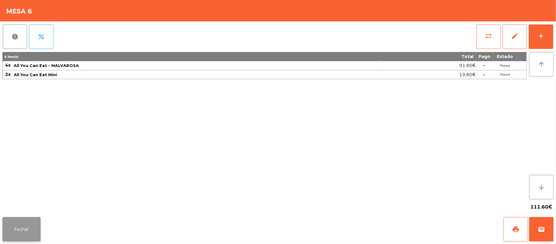
click at [19, 233] on button "Fechar" at bounding box center [21, 229] width 38 height 24
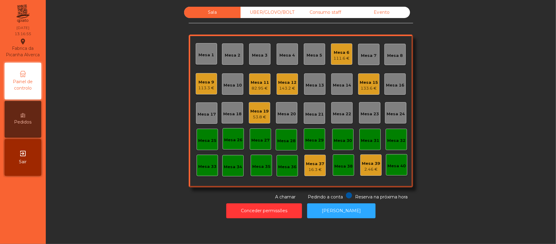
click at [199, 54] on div "Mesa 1" at bounding box center [207, 55] width 16 height 6
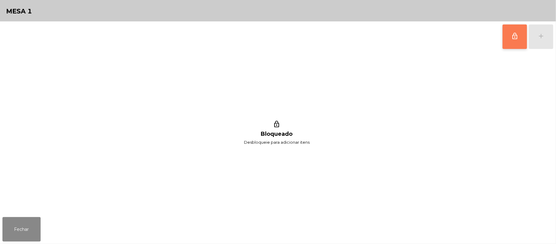
click at [510, 38] on button "lock_outline" at bounding box center [515, 36] width 24 height 24
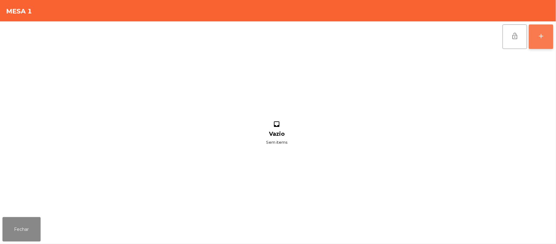
click at [539, 35] on div "add" at bounding box center [541, 35] width 7 height 7
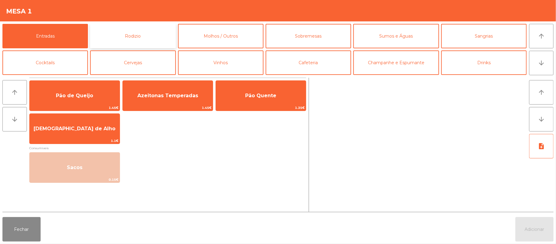
click at [130, 37] on button "Rodizio" at bounding box center [133, 36] width 86 height 24
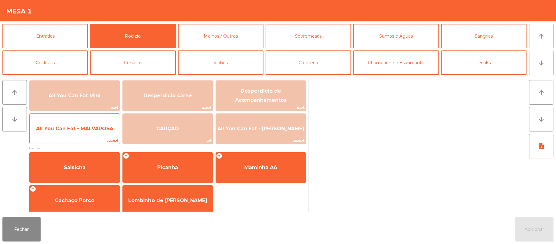
click at [61, 131] on span "All You Can Eat - MALVAROSA" at bounding box center [74, 129] width 77 height 6
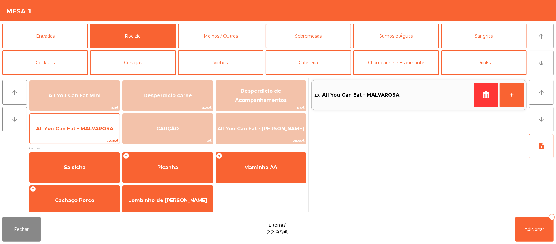
click at [64, 126] on span "All You Can Eat - MALVAROSA" at bounding box center [74, 129] width 77 height 6
click at [64, 124] on span "All You Can Eat - MALVAROSA" at bounding box center [75, 128] width 90 height 17
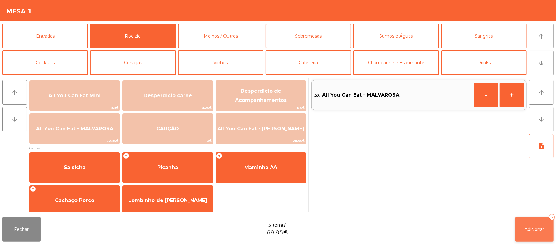
click at [537, 231] on span "Adicionar" at bounding box center [535, 229] width 20 height 6
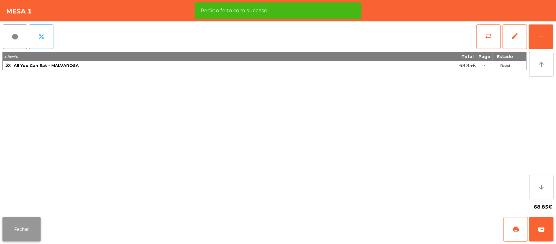
click at [21, 231] on button "Fechar" at bounding box center [21, 229] width 38 height 24
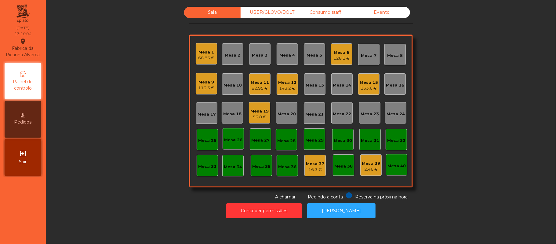
click at [204, 58] on div "68.85 €" at bounding box center [207, 58] width 16 height 6
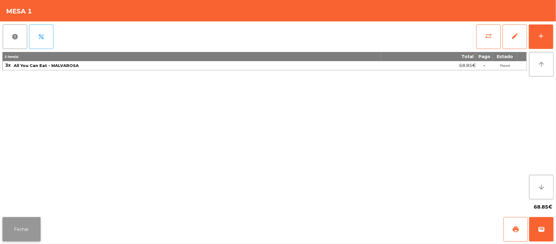
click at [26, 230] on button "Fechar" at bounding box center [21, 229] width 38 height 24
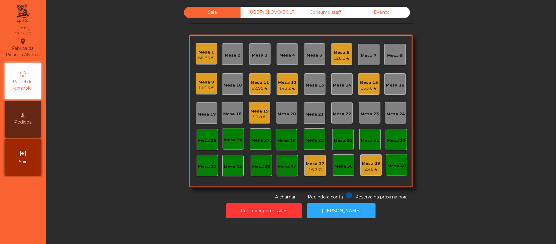
click at [317, 86] on div "Mesa 13" at bounding box center [315, 85] width 18 height 6
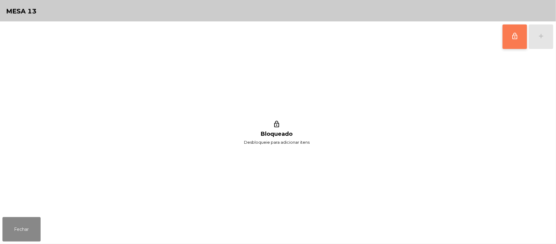
click at [521, 37] on button "lock_outline" at bounding box center [515, 36] width 24 height 24
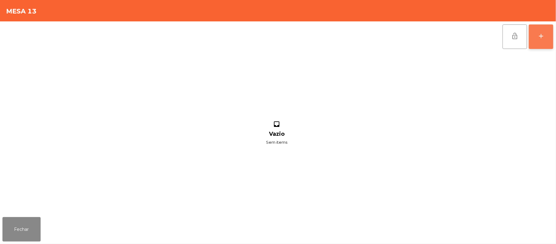
click at [542, 36] on div "add" at bounding box center [541, 35] width 7 height 7
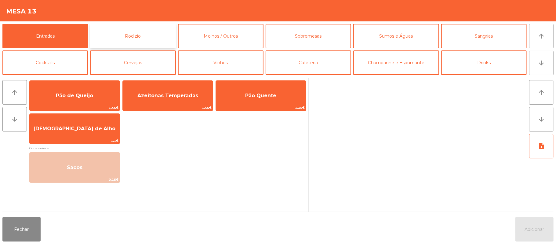
click at [143, 41] on button "Rodizio" at bounding box center [133, 36] width 86 height 24
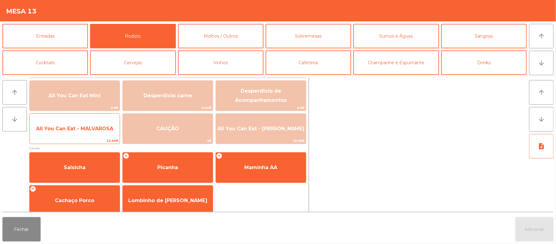
click at [72, 135] on span "All You Can Eat - MALVAROSA" at bounding box center [75, 128] width 90 height 17
click at [75, 132] on span "All You Can Eat - MALVAROSA" at bounding box center [75, 128] width 90 height 17
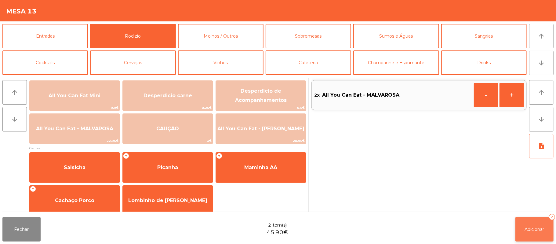
click at [535, 225] on button "Adicionar 2" at bounding box center [535, 229] width 38 height 24
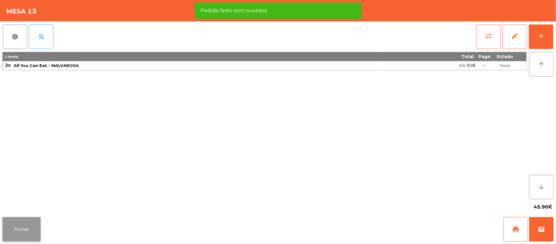
click at [19, 221] on button "Fechar" at bounding box center [21, 229] width 38 height 24
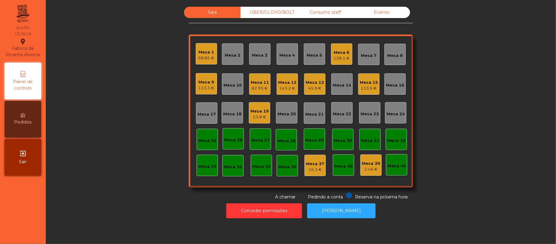
click at [307, 88] on div "45.9 €" at bounding box center [315, 88] width 18 height 6
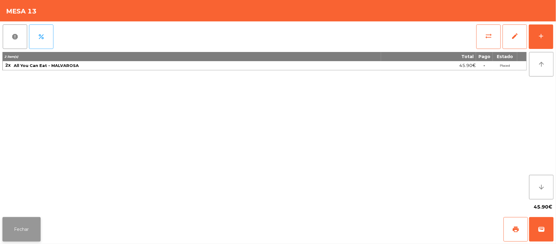
click at [19, 234] on button "Fechar" at bounding box center [21, 229] width 38 height 24
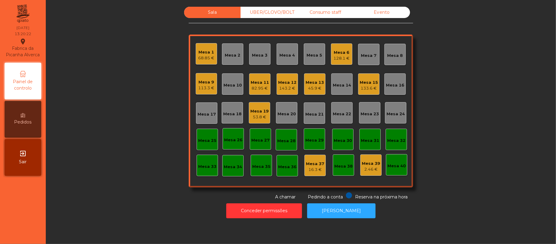
click at [313, 85] on div "45.9 €" at bounding box center [315, 88] width 18 height 6
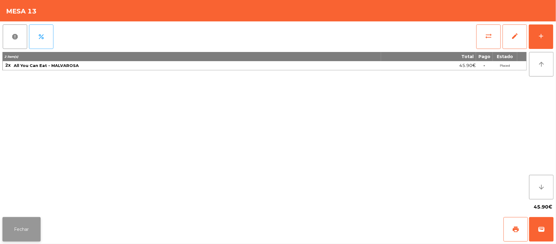
click at [23, 230] on button "Fechar" at bounding box center [21, 229] width 38 height 24
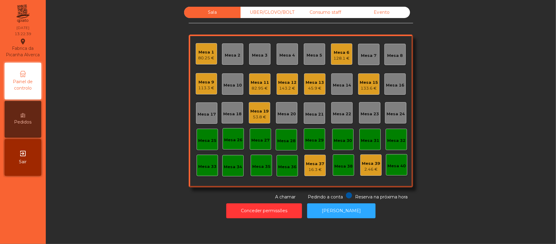
click at [287, 115] on div "Mesa 20" at bounding box center [287, 114] width 18 height 6
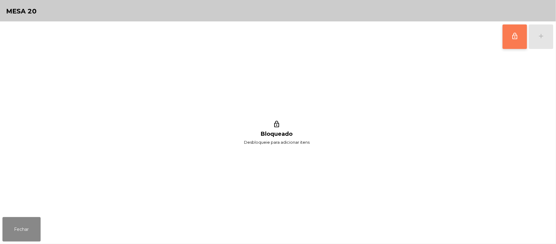
click at [522, 40] on button "lock_outline" at bounding box center [515, 36] width 24 height 24
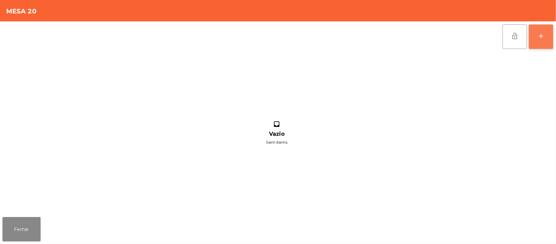
click at [539, 34] on div "add" at bounding box center [541, 35] width 7 height 7
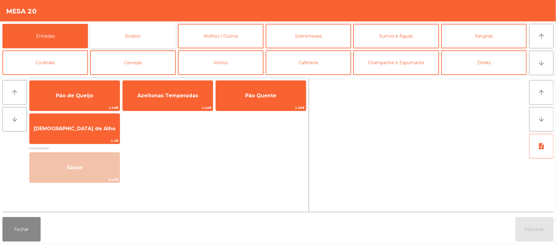
click at [141, 41] on button "Rodizio" at bounding box center [133, 36] width 86 height 24
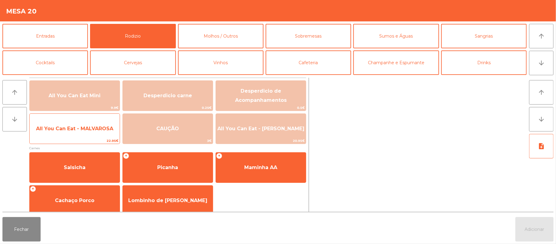
click at [61, 128] on span "All You Can Eat - MALVAROSA" at bounding box center [74, 129] width 77 height 6
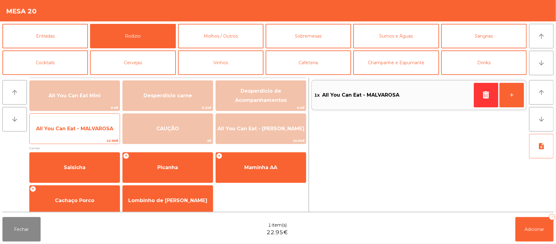
click at [56, 132] on span "All You Can Eat - MALVAROSA" at bounding box center [75, 128] width 90 height 17
click at [57, 133] on span "All You Can Eat - MALVAROSA" at bounding box center [75, 128] width 90 height 17
click at [57, 131] on span "All You Can Eat - MALVAROSA" at bounding box center [74, 129] width 77 height 6
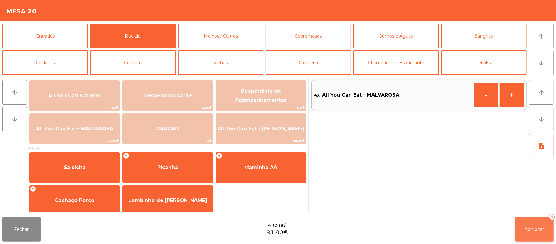
click at [521, 230] on button "Adicionar 4" at bounding box center [535, 229] width 38 height 24
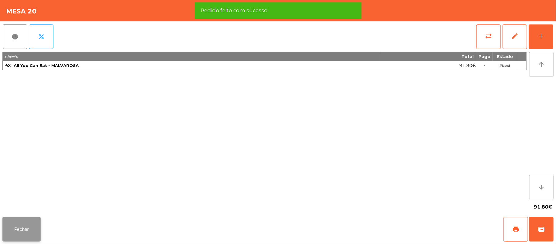
click at [21, 226] on button "Fechar" at bounding box center [21, 229] width 38 height 24
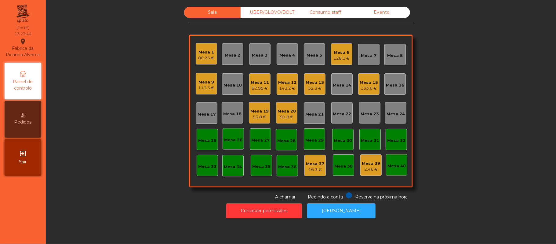
click at [287, 111] on div "Mesa 20" at bounding box center [287, 111] width 18 height 6
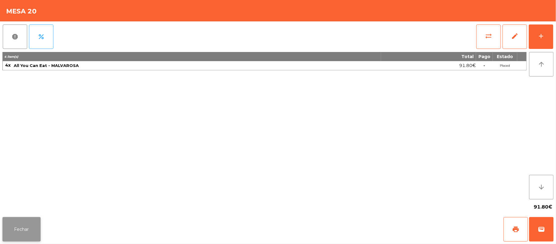
click at [33, 230] on button "Fechar" at bounding box center [21, 229] width 38 height 24
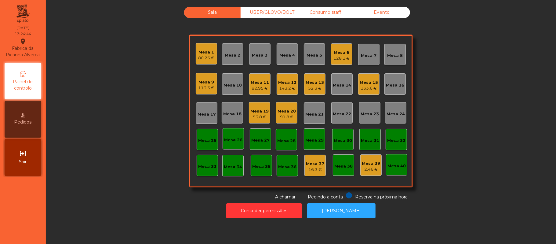
click at [232, 84] on div "Mesa 10" at bounding box center [233, 85] width 18 height 6
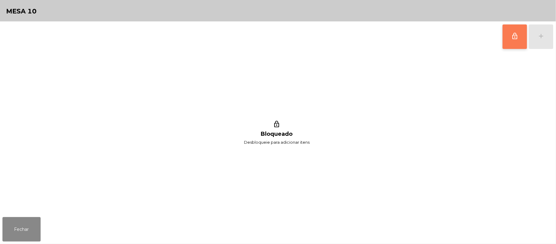
click at [511, 48] on button "lock_outline" at bounding box center [515, 36] width 24 height 24
click at [536, 41] on div "lock_outline add" at bounding box center [528, 36] width 51 height 31
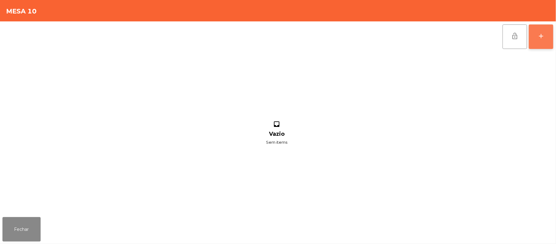
click at [545, 38] on div "add" at bounding box center [541, 35] width 7 height 7
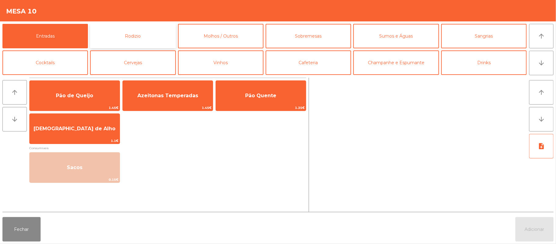
click at [145, 38] on button "Rodizio" at bounding box center [133, 36] width 86 height 24
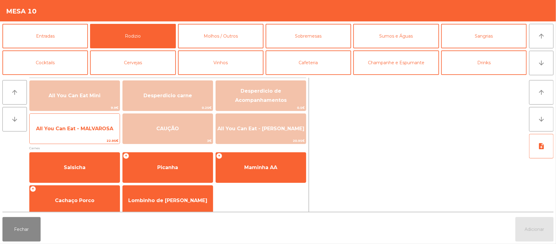
click at [86, 133] on span "All You Can Eat - MALVAROSA" at bounding box center [75, 128] width 90 height 17
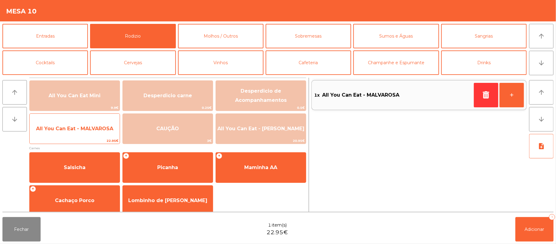
click at [87, 136] on span "All You Can Eat - MALVAROSA" at bounding box center [75, 128] width 90 height 17
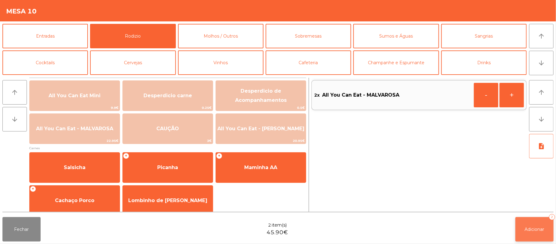
click at [523, 231] on button "Adicionar 2" at bounding box center [535, 229] width 38 height 24
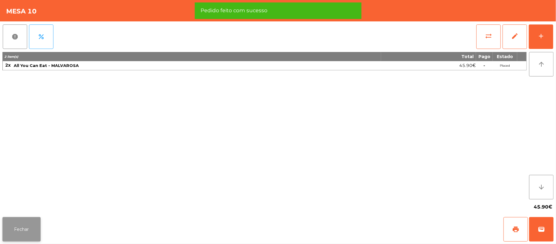
click at [20, 219] on button "Fechar" at bounding box center [21, 229] width 38 height 24
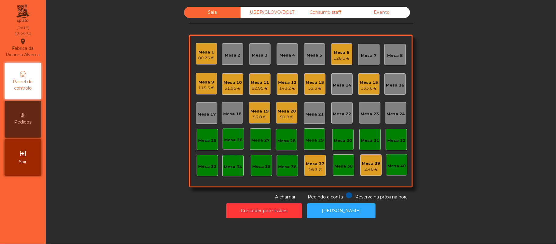
click at [228, 110] on div "Mesa 18" at bounding box center [232, 112] width 18 height 9
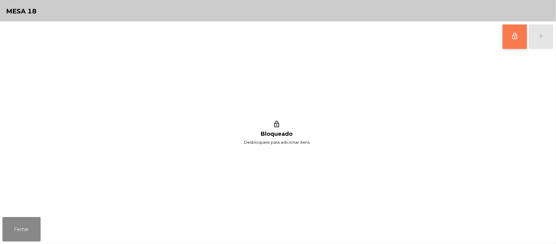
click at [512, 37] on span "lock_outline" at bounding box center [515, 35] width 7 height 7
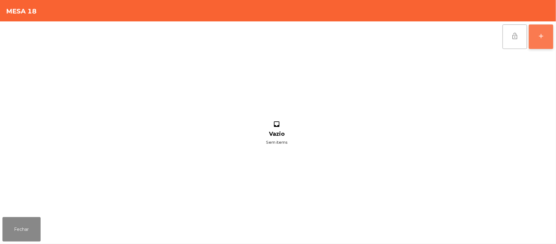
click at [540, 35] on div "add" at bounding box center [541, 35] width 7 height 7
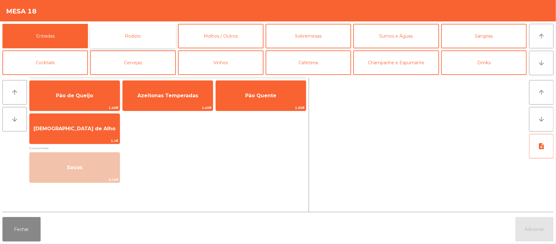
click at [142, 40] on button "Rodizio" at bounding box center [133, 36] width 86 height 24
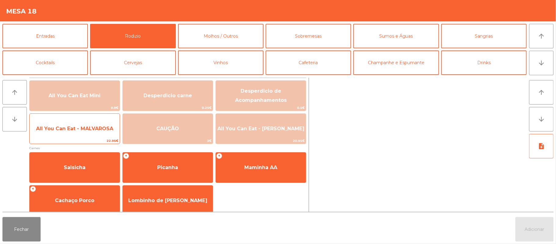
click at [74, 130] on span "All You Can Eat - MALVAROSA" at bounding box center [74, 129] width 77 height 6
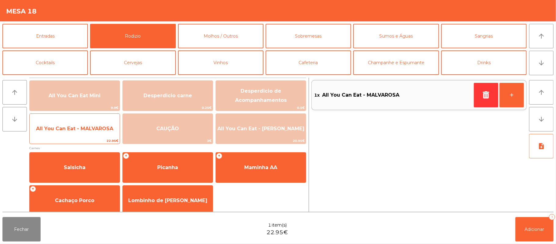
click at [76, 128] on span "All You Can Eat - MALVAROSA" at bounding box center [74, 129] width 77 height 6
click at [75, 128] on span "All You Can Eat - MALVAROSA" at bounding box center [74, 129] width 77 height 6
click at [75, 129] on span "All You Can Eat - MALVAROSA" at bounding box center [74, 129] width 77 height 6
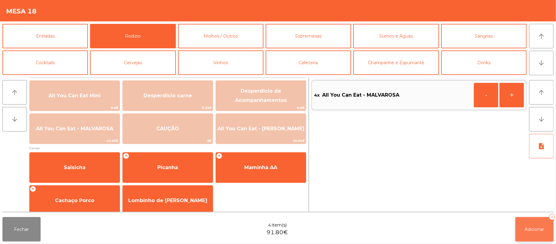
click at [537, 230] on span "Adicionar" at bounding box center [535, 229] width 20 height 6
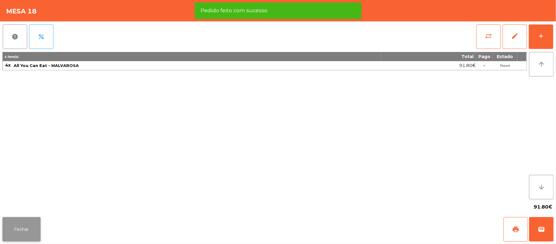
click at [19, 232] on button "Fechar" at bounding box center [21, 229] width 38 height 24
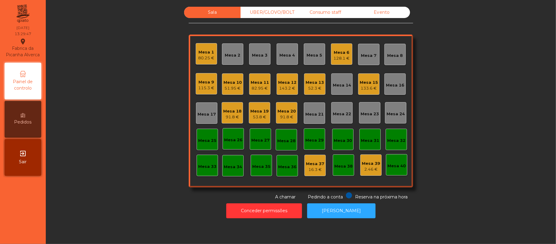
click at [230, 115] on div "91.8 €" at bounding box center [232, 117] width 18 height 6
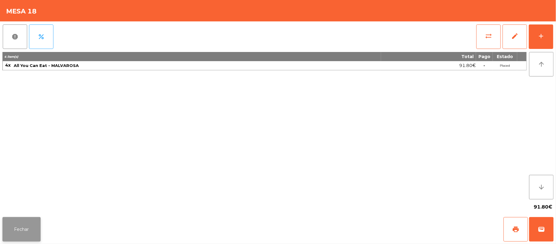
click at [15, 226] on button "Fechar" at bounding box center [21, 229] width 38 height 24
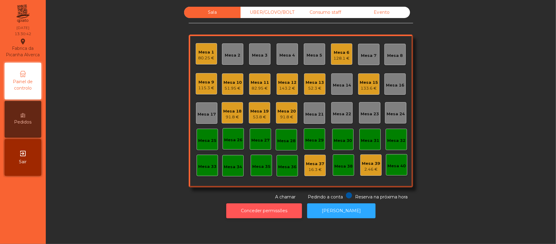
click at [283, 211] on button "Conceder permissões" at bounding box center [264, 210] width 76 height 15
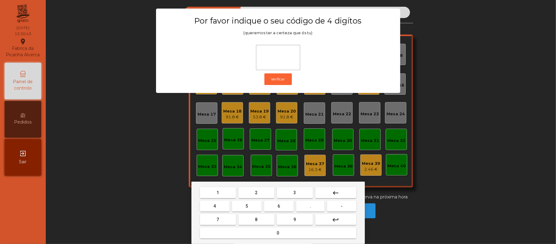
click at [256, 193] on span "2" at bounding box center [256, 192] width 2 height 5
click at [274, 205] on button "6" at bounding box center [279, 205] width 30 height 11
click at [225, 192] on button "1" at bounding box center [218, 192] width 36 height 11
click at [247, 204] on span "5" at bounding box center [247, 206] width 2 height 5
type input "****"
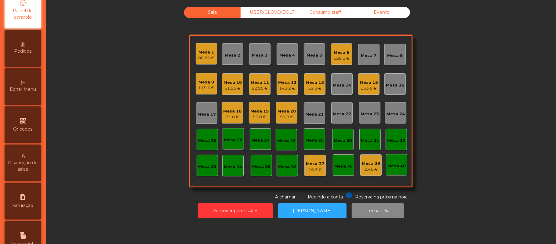
click at [30, 90] on div "Editar Menu" at bounding box center [23, 86] width 37 height 37
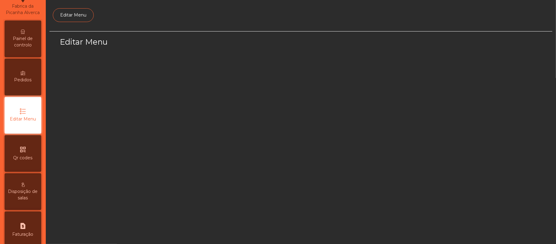
select select "*"
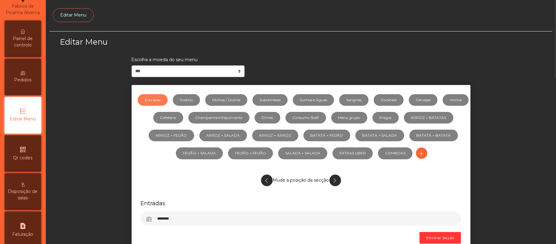
scroll to position [42, 0]
click at [332, 100] on link "Sumos e Águas" at bounding box center [313, 100] width 41 height 12
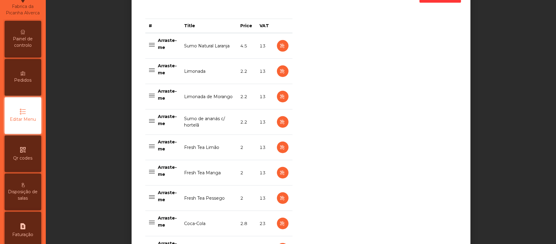
scroll to position [240, 0]
click at [279, 97] on icon "button" at bounding box center [282, 98] width 7 height 8
select select "***"
select select "**"
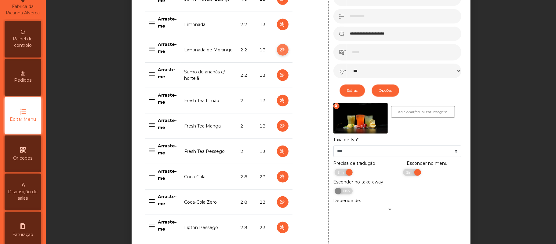
scroll to position [309, 0]
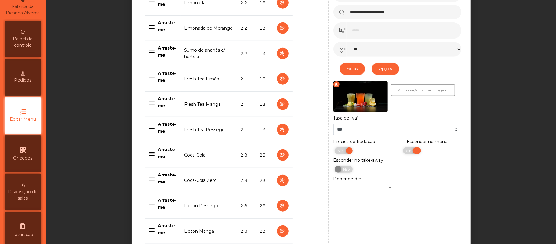
click at [403, 152] on span "Sim" at bounding box center [410, 150] width 15 height 7
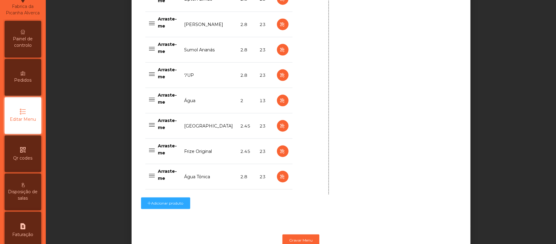
scroll to position [618, 0]
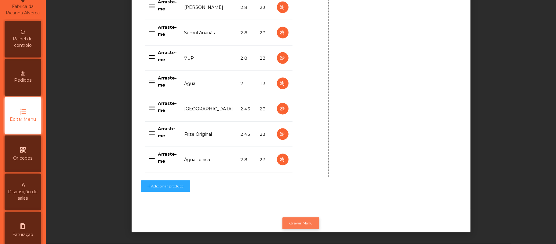
click at [305, 217] on button "Gravar Menu" at bounding box center [301, 223] width 37 height 12
click at [25, 42] on span "Painel de controlo" at bounding box center [23, 42] width 34 height 13
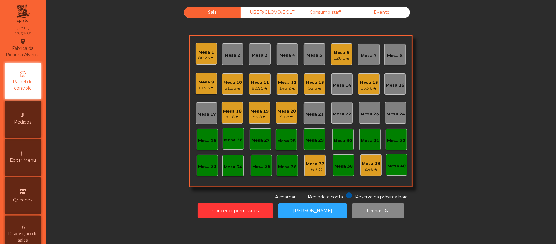
click at [260, 56] on div "Mesa 3" at bounding box center [260, 55] width 16 height 6
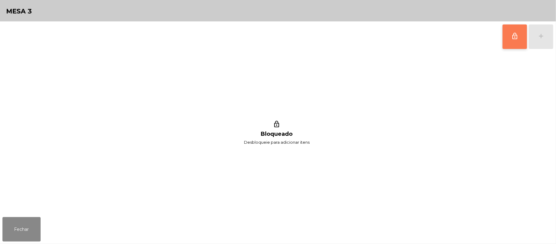
click at [509, 34] on button "lock_outline" at bounding box center [515, 36] width 24 height 24
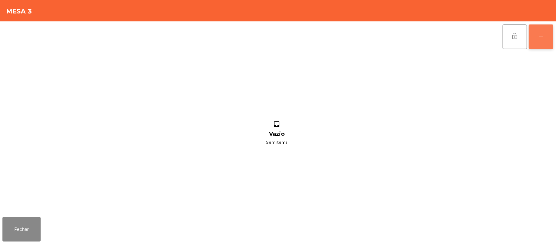
click at [543, 38] on div "add" at bounding box center [541, 35] width 7 height 7
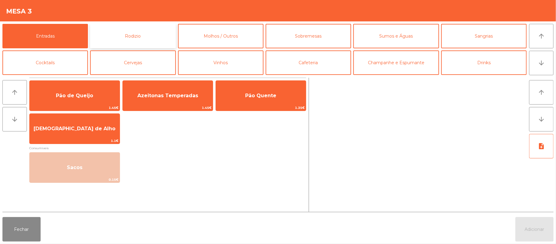
click at [130, 37] on button "Rodizio" at bounding box center [133, 36] width 86 height 24
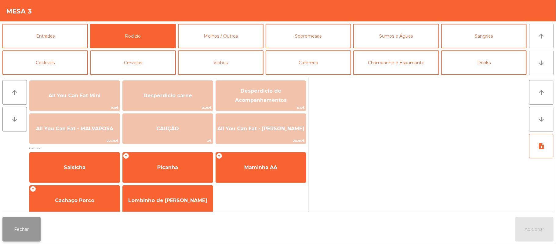
click at [25, 227] on button "Fechar" at bounding box center [21, 229] width 38 height 24
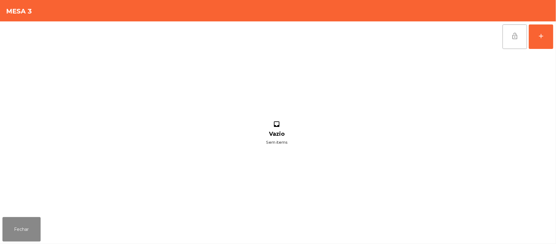
click at [512, 40] on button "lock_open" at bounding box center [515, 36] width 24 height 24
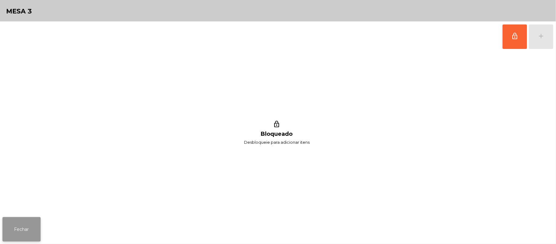
click at [23, 224] on button "Fechar" at bounding box center [21, 229] width 38 height 24
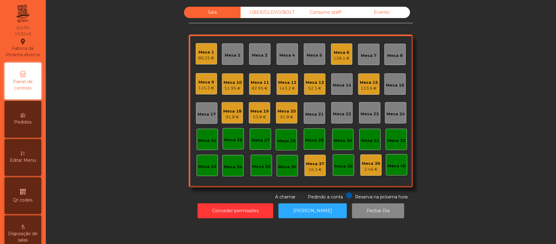
click at [254, 56] on div "Mesa 3" at bounding box center [260, 55] width 16 height 6
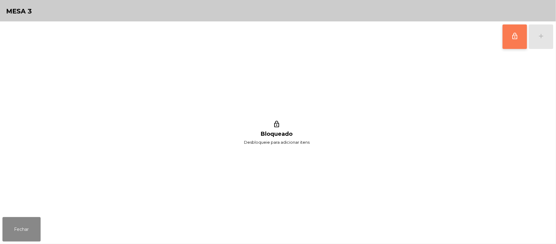
click at [509, 40] on button "lock_outline" at bounding box center [515, 36] width 24 height 24
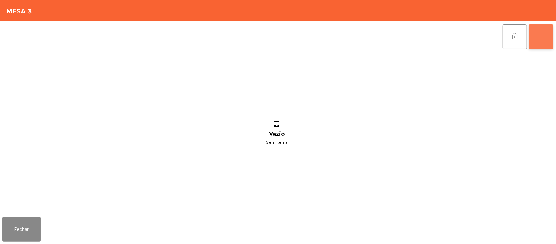
click at [544, 33] on div "add" at bounding box center [541, 35] width 7 height 7
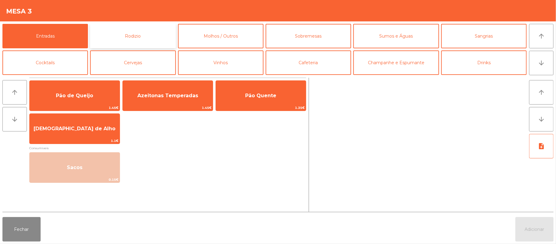
click at [140, 46] on button "Rodizio" at bounding box center [133, 36] width 86 height 24
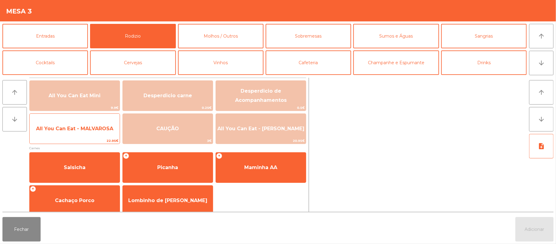
click at [75, 133] on span "All You Can Eat - MALVAROSA" at bounding box center [75, 128] width 90 height 17
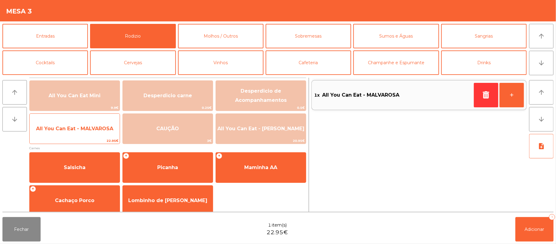
click at [77, 132] on span "All You Can Eat - MALVAROSA" at bounding box center [75, 128] width 90 height 17
click at [77, 135] on span "All You Can Eat - MALVAROSA" at bounding box center [75, 128] width 90 height 17
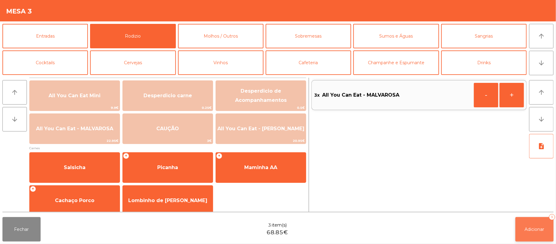
click at [526, 229] on span "Adicionar" at bounding box center [535, 229] width 20 height 6
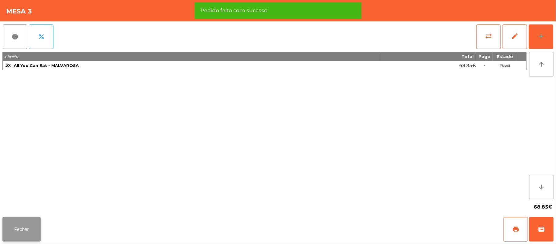
click at [20, 228] on button "Fechar" at bounding box center [21, 229] width 38 height 24
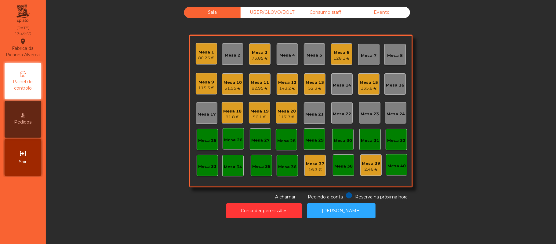
click at [198, 111] on div "Mesa 17" at bounding box center [207, 114] width 18 height 6
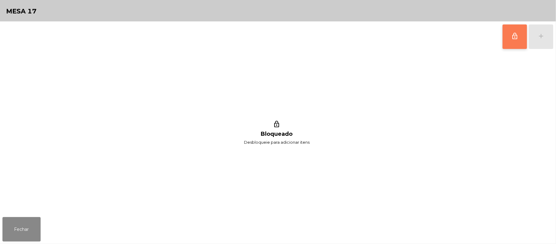
click at [522, 35] on button "lock_outline" at bounding box center [515, 36] width 24 height 24
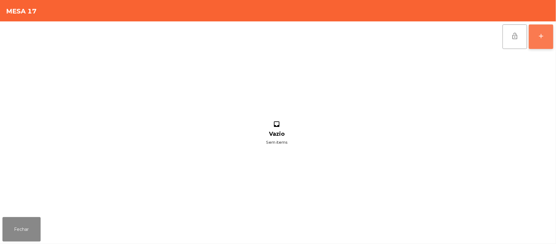
click at [537, 37] on button "add" at bounding box center [541, 36] width 24 height 24
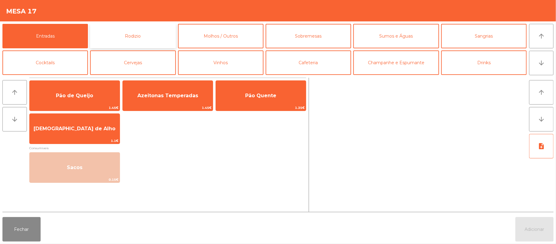
click at [158, 39] on button "Rodizio" at bounding box center [133, 36] width 86 height 24
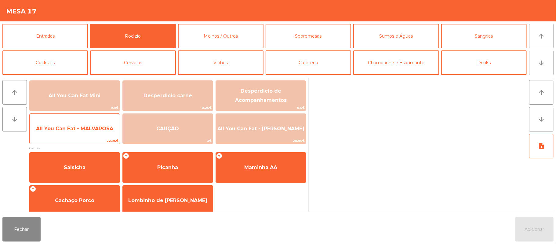
click at [79, 132] on span "All You Can Eat - MALVAROSA" at bounding box center [75, 128] width 90 height 17
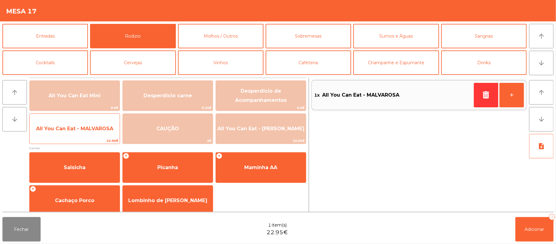
click at [75, 133] on span "All You Can Eat - MALVAROSA" at bounding box center [75, 128] width 90 height 17
click at [81, 131] on span "All You Can Eat - MALVAROSA" at bounding box center [74, 129] width 77 height 6
click at [90, 123] on span "All You Can Eat - MALVAROSA" at bounding box center [75, 128] width 90 height 17
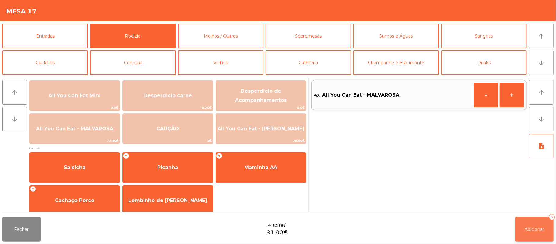
click at [536, 225] on button "Adicionar 4" at bounding box center [535, 229] width 38 height 24
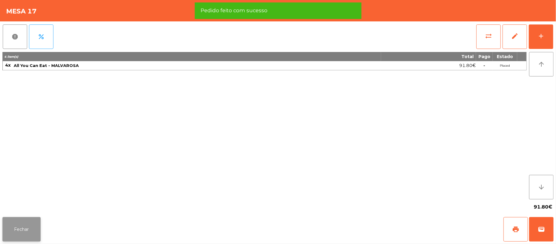
click at [22, 236] on button "Fechar" at bounding box center [21, 229] width 38 height 24
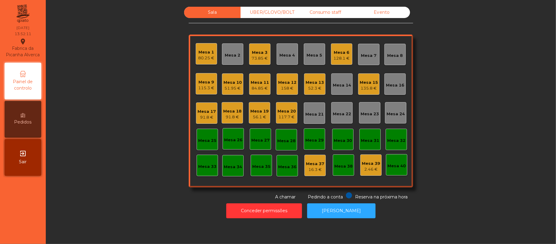
click at [255, 85] on div "84.85 €" at bounding box center [260, 88] width 18 height 6
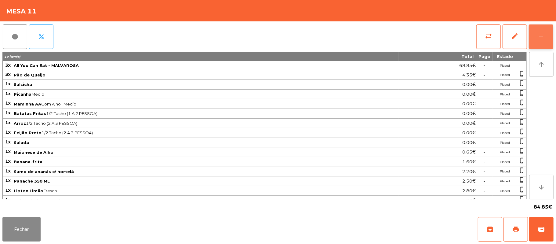
click at [538, 35] on div "add" at bounding box center [541, 35] width 7 height 7
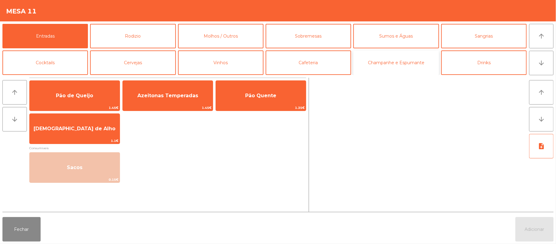
click at [387, 64] on button "Champanhe e Espumante" at bounding box center [397, 62] width 86 height 24
click at [398, 56] on button "Champanhe e Espumante" at bounding box center [397, 62] width 86 height 24
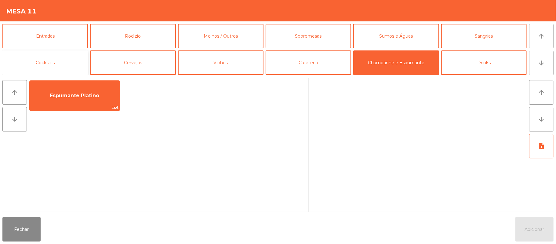
click at [62, 64] on button "Cocktails" at bounding box center [45, 62] width 86 height 24
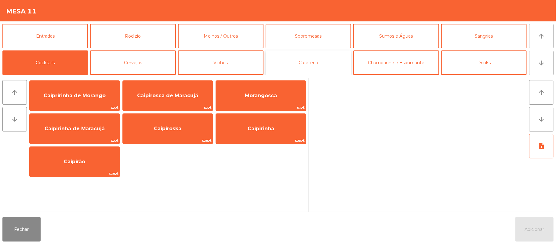
click at [310, 55] on button "Cafeteria" at bounding box center [309, 62] width 86 height 24
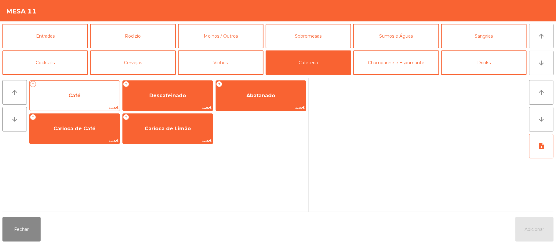
click at [89, 94] on span "Café" at bounding box center [75, 95] width 90 height 17
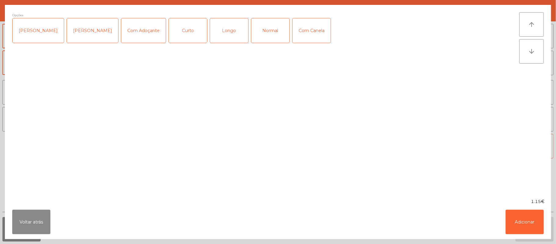
click at [275, 25] on div "Normal" at bounding box center [271, 30] width 38 height 24
click at [522, 219] on button "Adicionar" at bounding box center [525, 222] width 38 height 24
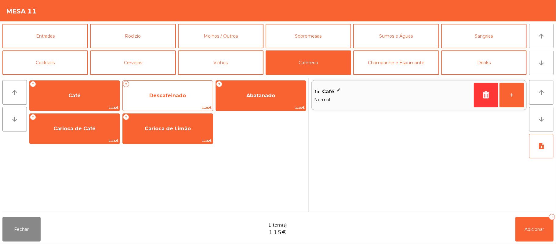
click at [181, 91] on span "Descafeinado" at bounding box center [168, 95] width 90 height 17
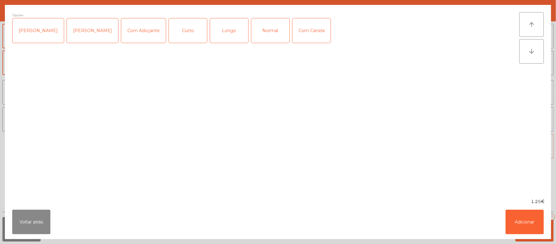
click at [264, 29] on div "Normal" at bounding box center [271, 30] width 38 height 24
click at [533, 227] on button "Adicionar" at bounding box center [525, 222] width 38 height 24
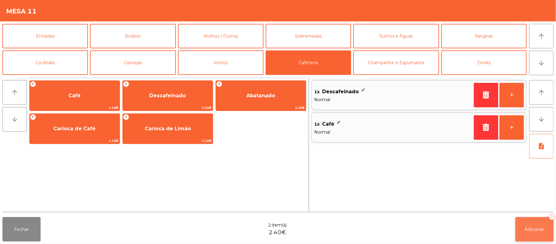
click at [536, 224] on button "Adicionar 2" at bounding box center [535, 229] width 38 height 24
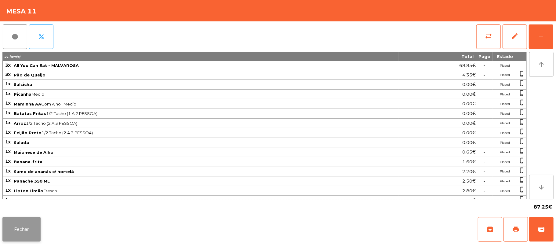
click at [18, 232] on button "Fechar" at bounding box center [21, 229] width 38 height 24
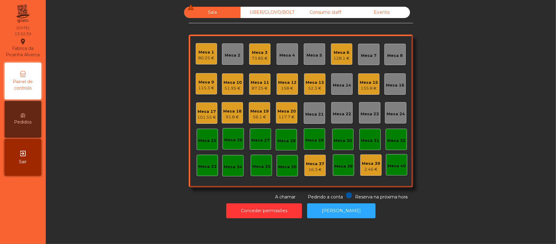
click at [202, 90] on div "115.3 €" at bounding box center [207, 88] width 16 height 6
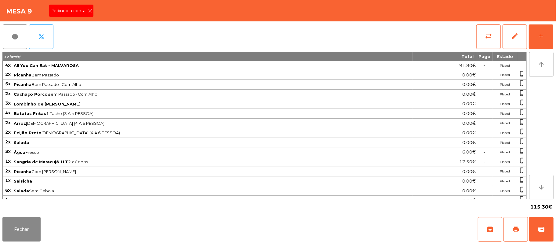
click at [84, 13] on span "Pedindo a conta" at bounding box center [69, 11] width 38 height 6
click at [20, 234] on button "Fechar" at bounding box center [21, 229] width 38 height 24
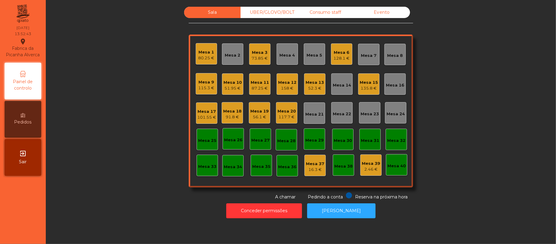
click at [260, 113] on div "Mesa 19" at bounding box center [260, 111] width 18 height 6
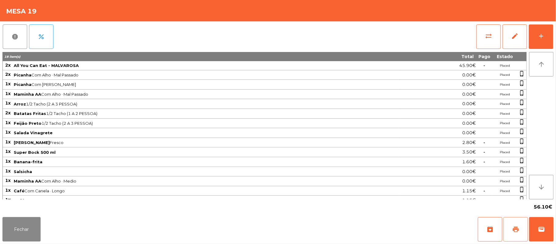
click at [511, 228] on button "print" at bounding box center [516, 229] width 24 height 24
click at [21, 219] on button "Fechar" at bounding box center [21, 229] width 38 height 24
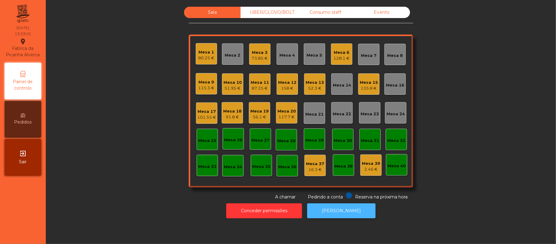
click at [347, 213] on button "[PERSON_NAME]" at bounding box center [341, 210] width 68 height 15
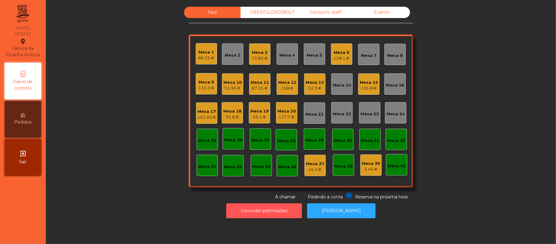
click at [286, 211] on button "Conceder permissões" at bounding box center [264, 210] width 76 height 15
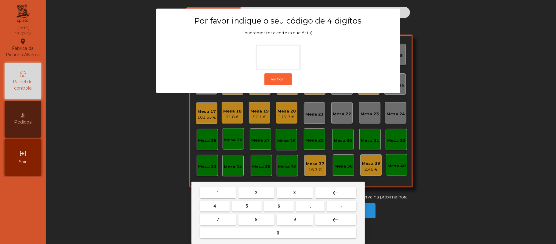
click at [256, 193] on span "2" at bounding box center [256, 192] width 2 height 5
click at [279, 206] on span "6" at bounding box center [279, 206] width 2 height 5
click at [218, 193] on span "1" at bounding box center [218, 192] width 2 height 5
click at [247, 206] on span "5" at bounding box center [247, 206] width 2 height 5
type input "****"
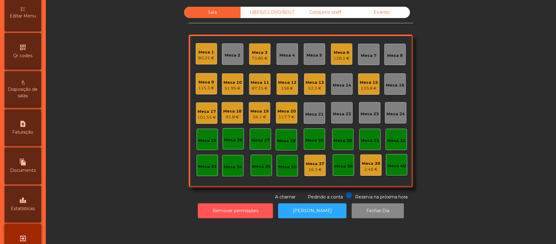
scroll to position [145, 0]
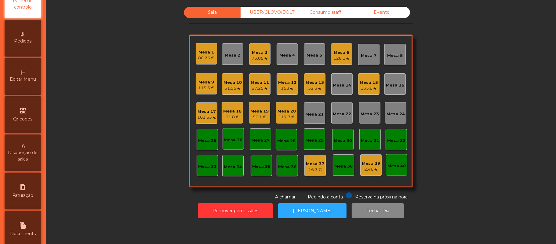
click at [29, 80] on div "Editar Menu" at bounding box center [23, 76] width 37 height 37
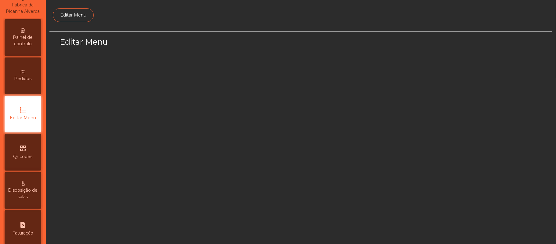
select select "*"
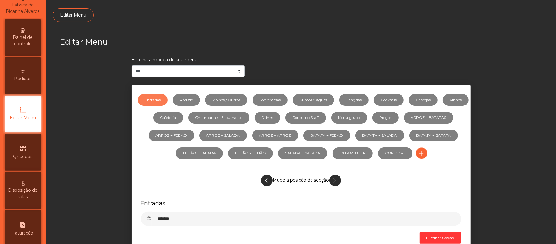
scroll to position [42, 0]
click at [329, 101] on link "Sumos e Águas" at bounding box center [313, 100] width 41 height 12
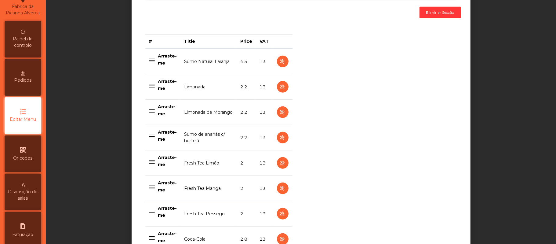
scroll to position [219, 0]
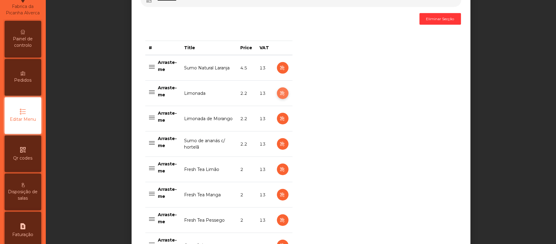
click at [279, 94] on icon "button" at bounding box center [282, 94] width 7 height 8
select select "***"
select select "**"
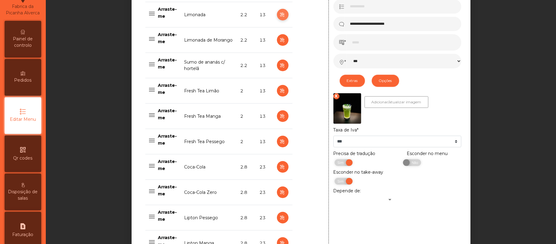
scroll to position [299, 0]
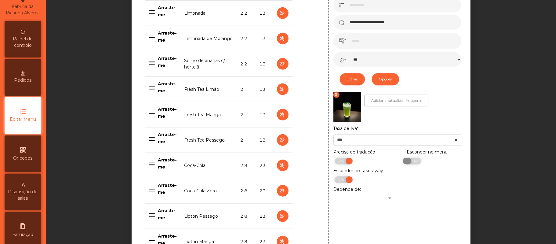
click at [410, 163] on span "Não" at bounding box center [414, 161] width 15 height 7
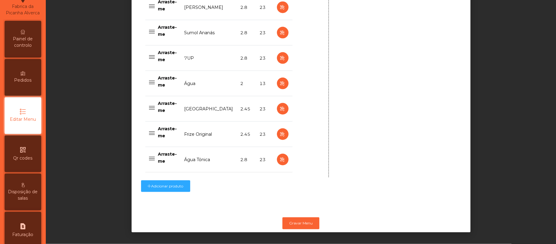
scroll to position [618, 0]
click at [303, 217] on button "Gravar Menu" at bounding box center [301, 223] width 37 height 12
click at [34, 49] on span "Painel de controlo" at bounding box center [23, 42] width 34 height 13
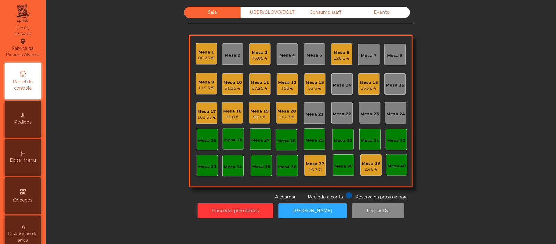
click at [255, 111] on div "Mesa 19" at bounding box center [260, 111] width 18 height 6
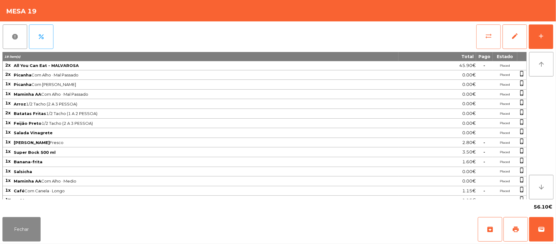
click at [483, 37] on button "sync_alt" at bounding box center [489, 36] width 24 height 24
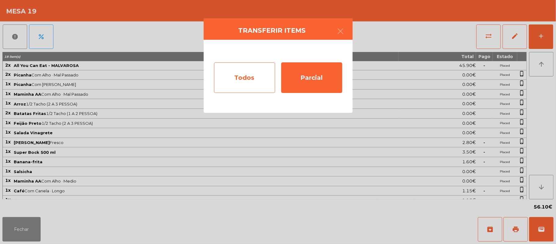
click at [240, 79] on div "Todos" at bounding box center [244, 77] width 61 height 31
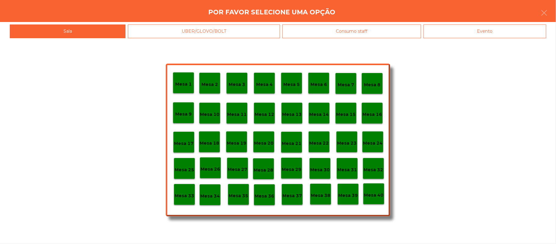
click at [485, 32] on div "Evento" at bounding box center [485, 31] width 123 height 14
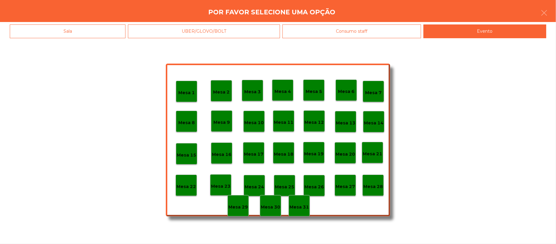
click at [373, 179] on div "Mesa 28" at bounding box center [373, 184] width 21 height 21
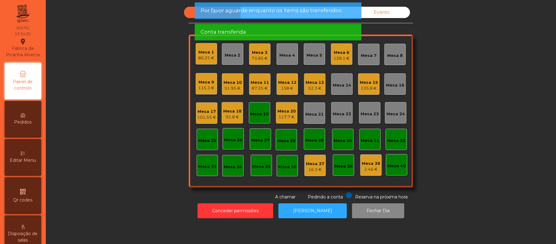
click at [256, 106] on div "Mesa 19" at bounding box center [259, 112] width 21 height 21
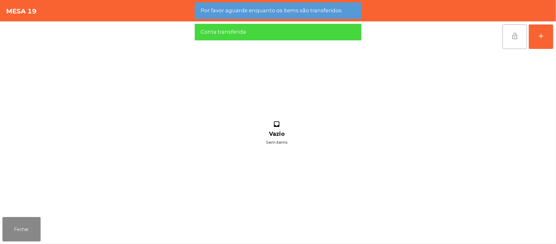
click at [509, 36] on button "lock_open" at bounding box center [515, 36] width 24 height 24
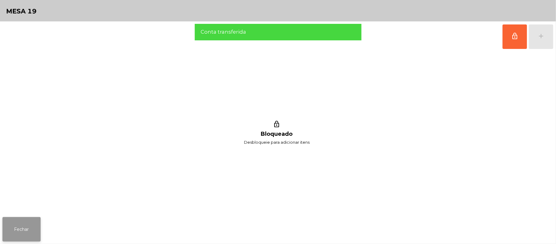
click at [32, 233] on button "Fechar" at bounding box center [21, 229] width 38 height 24
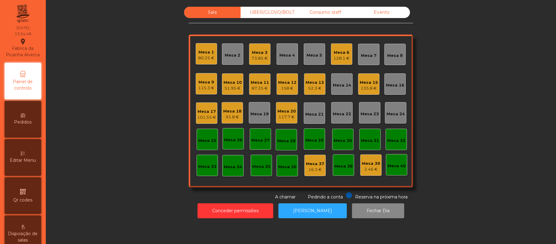
click at [199, 87] on div "115.3 €" at bounding box center [207, 88] width 16 height 6
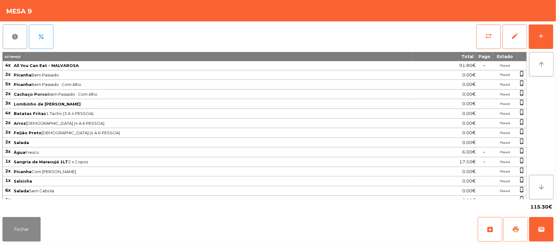
click at [509, 230] on button "print" at bounding box center [516, 229] width 24 height 24
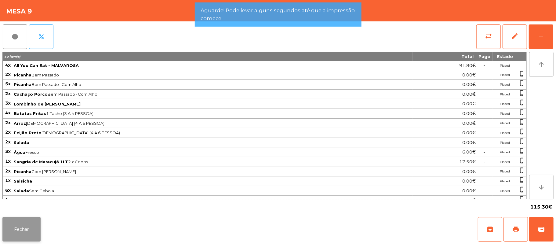
click at [25, 230] on button "Fechar" at bounding box center [21, 229] width 38 height 24
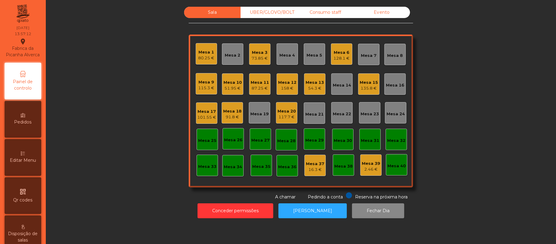
click at [386, 10] on div "Evento" at bounding box center [382, 12] width 57 height 11
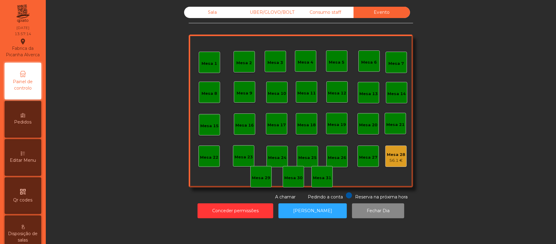
click at [209, 14] on div "Sala" at bounding box center [212, 12] width 57 height 11
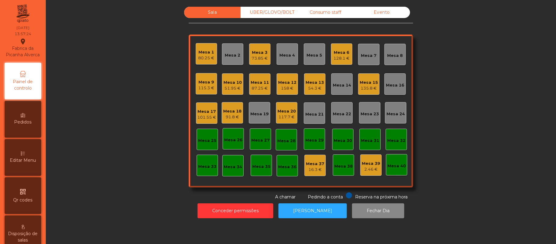
click at [199, 79] on div "Mesa 9" at bounding box center [207, 82] width 16 height 6
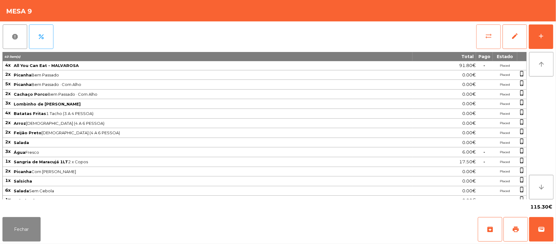
click at [483, 36] on button "sync_alt" at bounding box center [489, 36] width 24 height 24
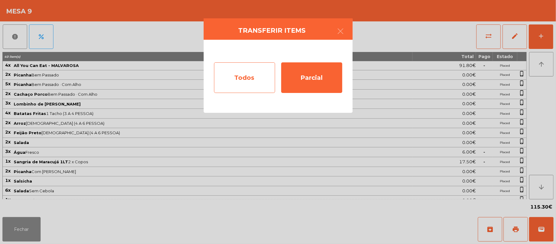
click at [241, 68] on div "Todos" at bounding box center [244, 77] width 61 height 31
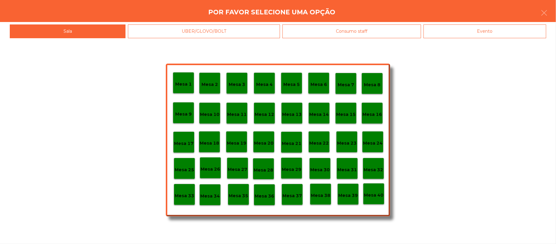
click at [499, 33] on div "Evento" at bounding box center [485, 31] width 123 height 14
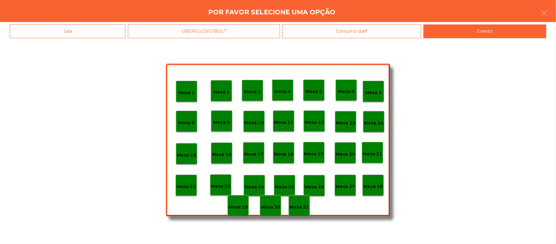
click at [377, 186] on p "Mesa 28" at bounding box center [374, 186] width 20 height 7
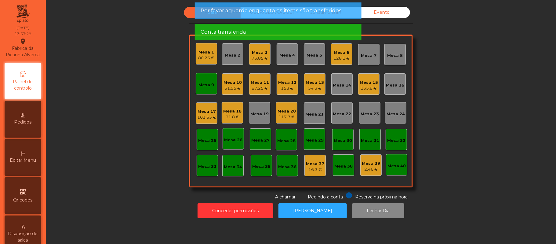
click at [200, 80] on div "Mesa 9" at bounding box center [207, 83] width 16 height 9
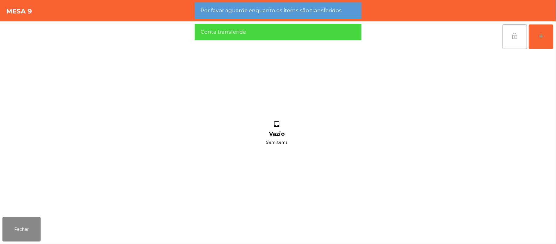
click at [508, 36] on button "lock_open" at bounding box center [515, 36] width 24 height 24
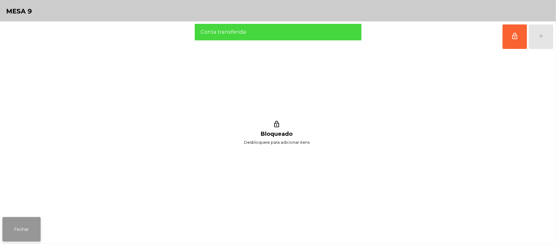
click at [22, 219] on button "Fechar" at bounding box center [21, 229] width 38 height 24
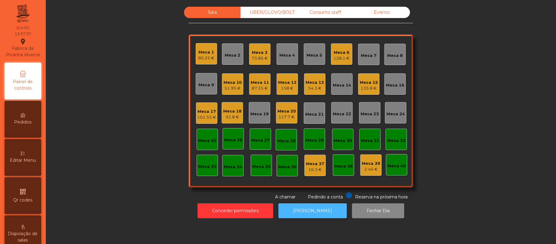
click at [317, 211] on button "[PERSON_NAME]" at bounding box center [313, 210] width 68 height 15
click at [266, 13] on div "UBER/GLOVO/BOLT" at bounding box center [269, 12] width 57 height 11
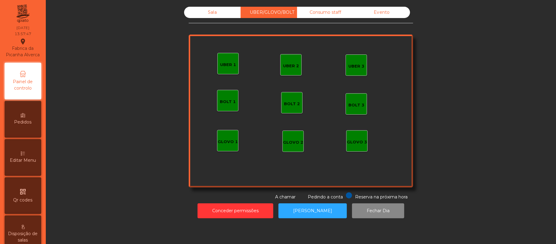
click at [222, 67] on div "UBER 1" at bounding box center [228, 65] width 16 height 6
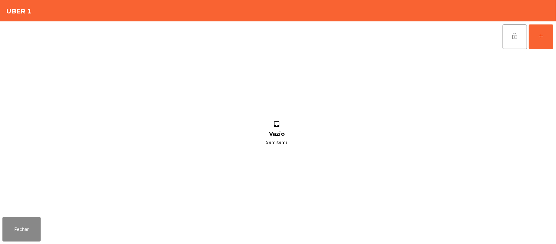
click at [555, 32] on div "lock_open add inbox Vazio Sem items" at bounding box center [278, 117] width 556 height 193
click at [542, 35] on div "add" at bounding box center [541, 35] width 7 height 7
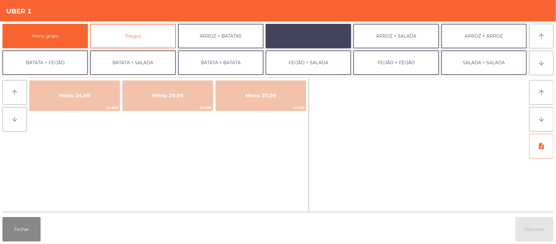
click at [317, 40] on button "ARROZ + FEIJÃO" at bounding box center [309, 36] width 86 height 24
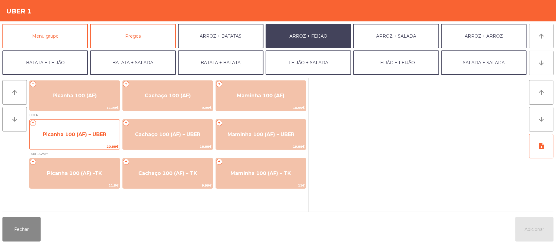
click at [74, 135] on span "Picanha 100 (AF) – UBER" at bounding box center [75, 134] width 64 height 6
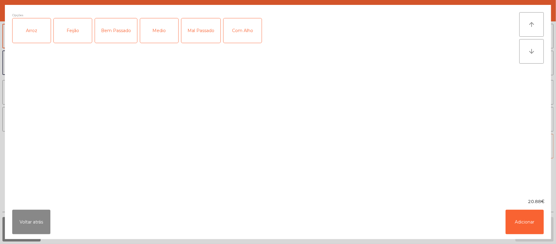
click at [33, 41] on div "Arroz" at bounding box center [32, 30] width 38 height 24
click at [75, 31] on div "Feijão" at bounding box center [73, 30] width 38 height 24
click at [153, 34] on div "Medio" at bounding box center [159, 30] width 38 height 24
click at [244, 30] on div "Com Alho" at bounding box center [243, 30] width 38 height 24
click at [526, 220] on button "Adicionar" at bounding box center [525, 222] width 38 height 24
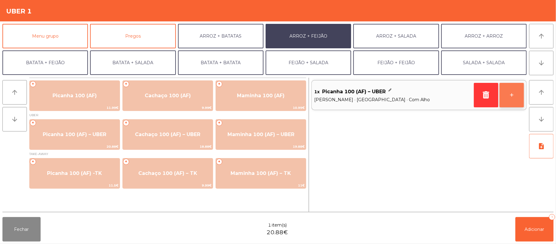
click at [506, 94] on button "+" at bounding box center [512, 95] width 24 height 24
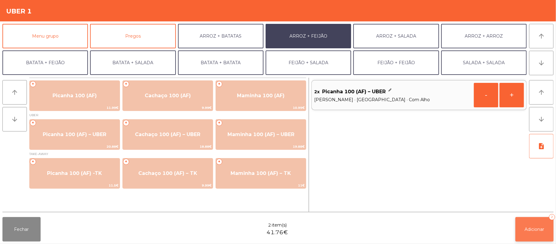
click at [534, 229] on span "Adicionar" at bounding box center [535, 229] width 20 height 6
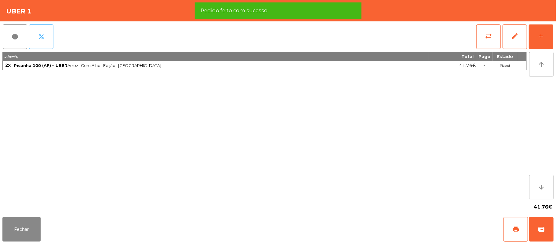
click at [46, 39] on button "percent" at bounding box center [41, 36] width 24 height 24
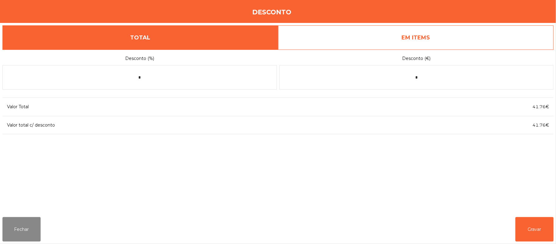
click at [441, 39] on link "EM ITEMS" at bounding box center [416, 37] width 276 height 24
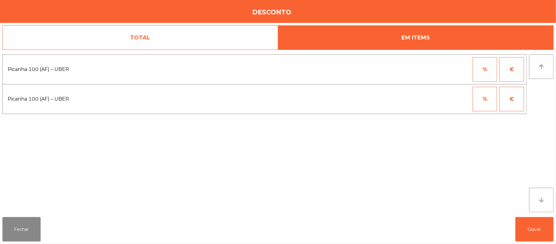
click at [475, 74] on button "%" at bounding box center [485, 69] width 24 height 24
click at [455, 67] on input "*" at bounding box center [455, 69] width 31 height 24
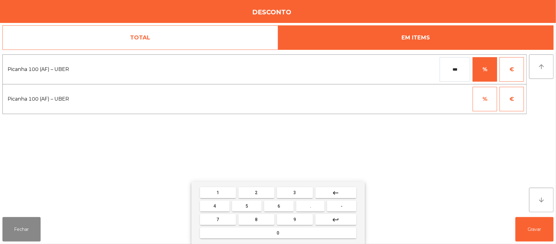
type input "***"
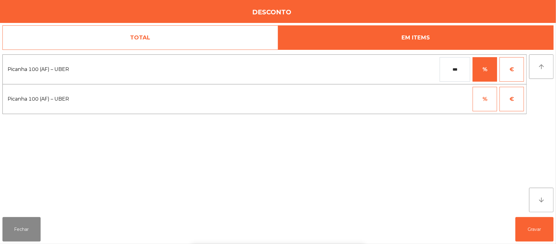
click at [524, 230] on div "1 2 3 keyboard_backspace 4 5 6 . - 7 8 9 keyboard_return 0" at bounding box center [278, 213] width 556 height 62
click at [519, 231] on button "Gravar" at bounding box center [535, 229] width 38 height 24
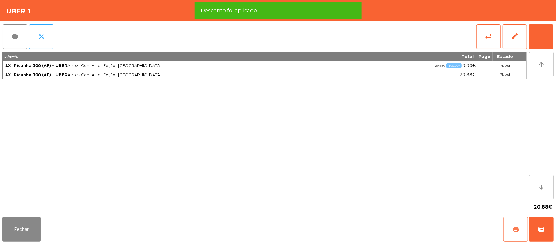
click at [509, 226] on button "print" at bounding box center [516, 229] width 24 height 24
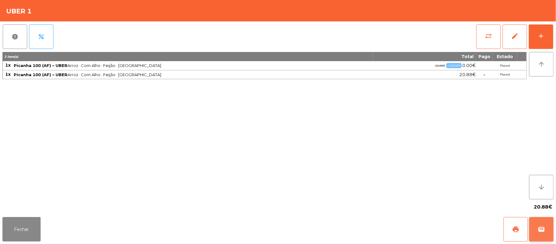
click at [537, 229] on button "wallet" at bounding box center [542, 229] width 24 height 24
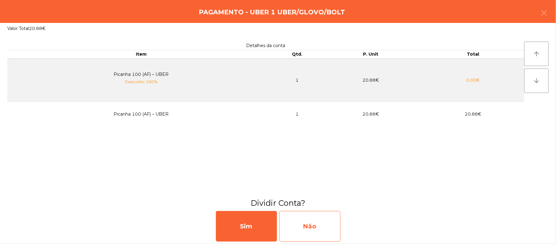
click at [320, 226] on div "Não" at bounding box center [310, 226] width 61 height 31
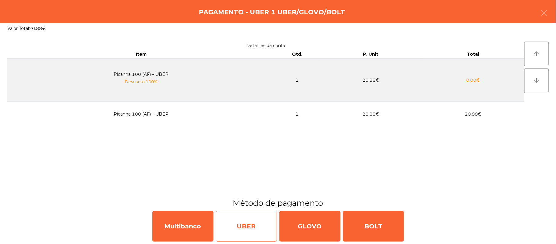
click at [234, 223] on div "UBER" at bounding box center [246, 226] width 61 height 31
select select "**"
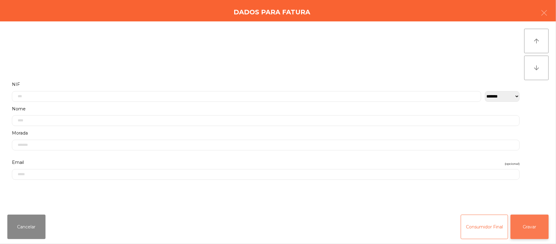
click at [524, 227] on button "Gravar" at bounding box center [530, 227] width 38 height 24
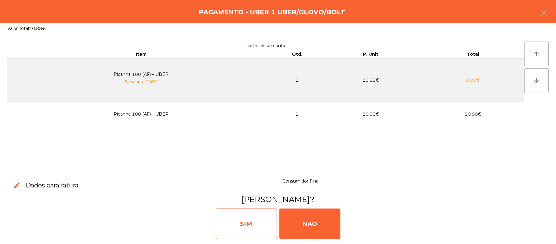
click at [251, 222] on div "SIM" at bounding box center [246, 223] width 61 height 31
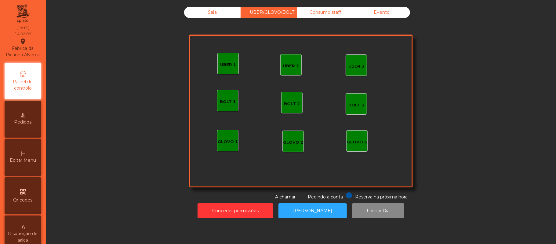
click at [211, 13] on div "Sala" at bounding box center [212, 12] width 57 height 11
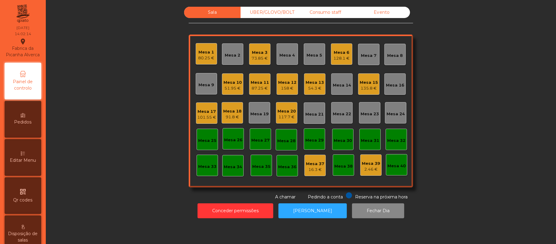
click at [234, 117] on div "91.8 €" at bounding box center [232, 117] width 18 height 6
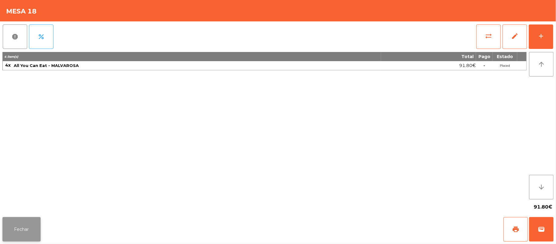
click at [24, 224] on button "Fechar" at bounding box center [21, 229] width 38 height 24
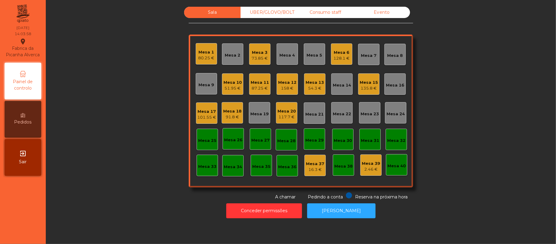
click at [253, 81] on div "Mesa 11" at bounding box center [260, 82] width 18 height 6
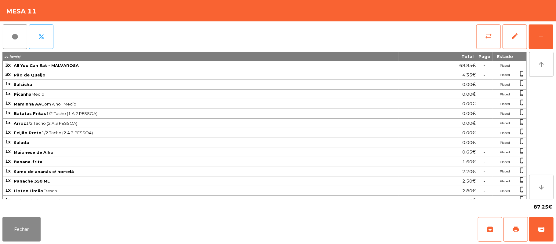
click at [486, 37] on span "sync_alt" at bounding box center [488, 35] width 7 height 7
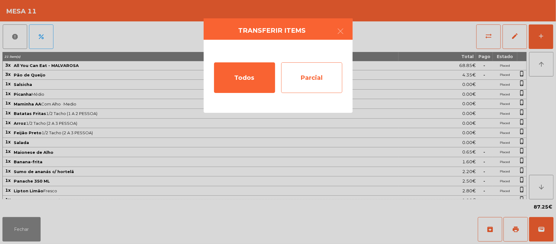
click at [318, 79] on div "Parcial" at bounding box center [311, 77] width 61 height 31
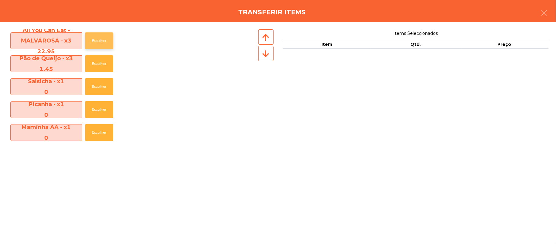
click at [101, 41] on button "Escolher" at bounding box center [99, 40] width 28 height 17
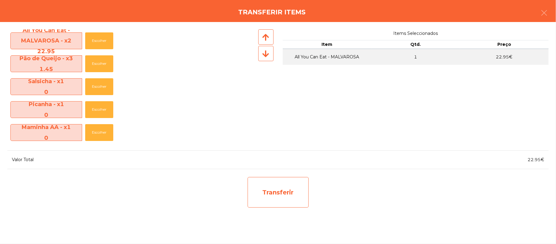
click at [290, 187] on div "Transferir" at bounding box center [278, 192] width 61 height 31
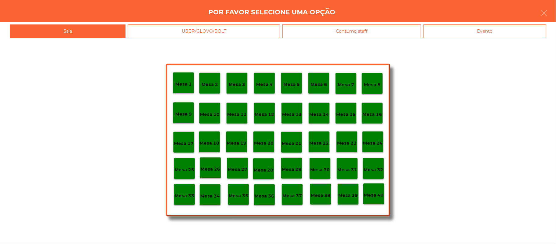
click at [289, 198] on p "Mesa 37" at bounding box center [293, 195] width 20 height 7
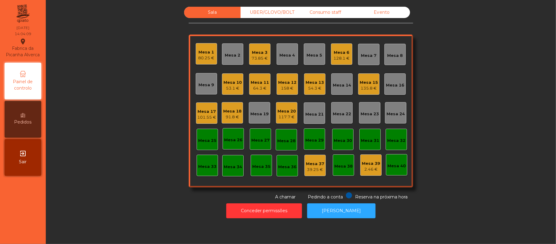
click at [259, 88] on div "64.3 €" at bounding box center [260, 88] width 18 height 6
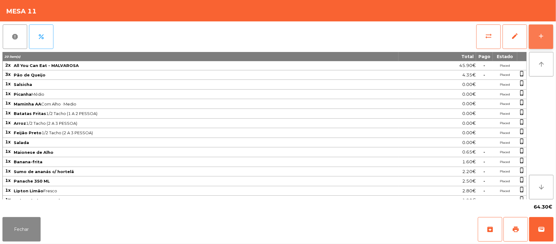
click at [538, 37] on div "add" at bounding box center [541, 35] width 7 height 7
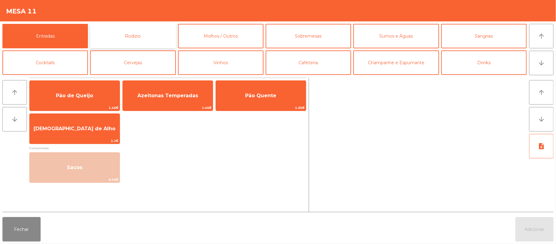
click at [127, 35] on button "Rodizio" at bounding box center [133, 36] width 86 height 24
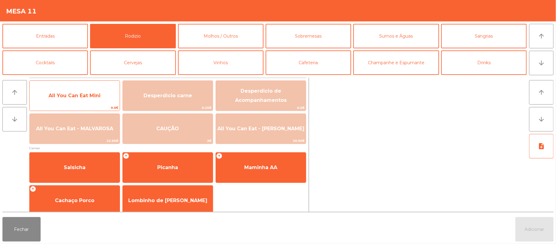
click at [98, 94] on span "All You Can Eat Mini" at bounding box center [75, 96] width 52 height 6
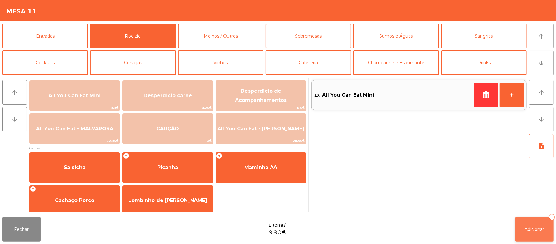
click at [537, 240] on button "Adicionar 1" at bounding box center [535, 229] width 38 height 24
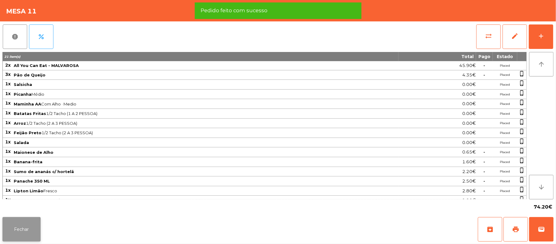
click at [21, 229] on button "Fechar" at bounding box center [21, 229] width 38 height 24
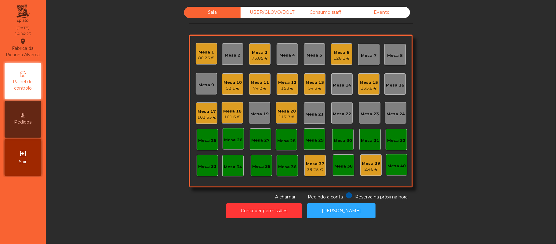
click at [263, 83] on div "Mesa 11" at bounding box center [260, 82] width 18 height 6
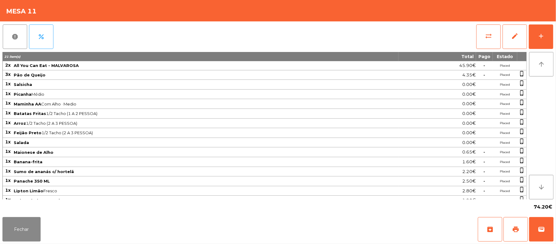
scroll to position [37, 0]
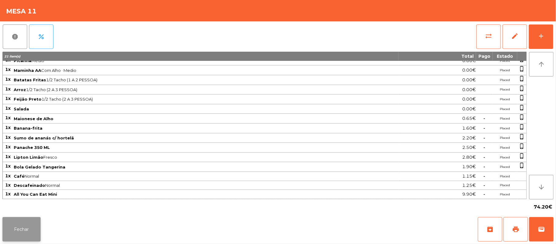
click at [20, 229] on button "Fechar" at bounding box center [21, 229] width 38 height 24
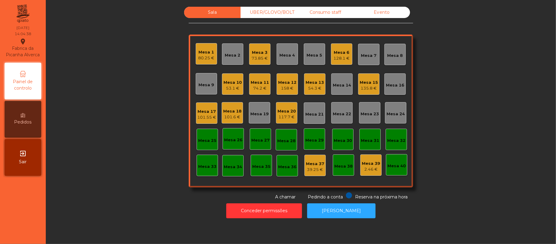
click at [314, 53] on div "Mesa 5" at bounding box center [315, 55] width 16 height 6
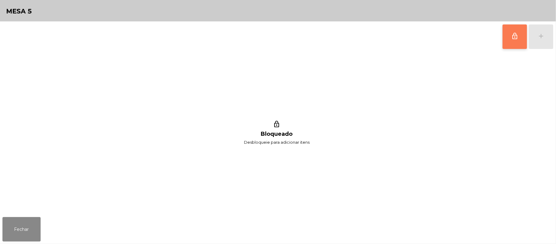
click at [509, 44] on button "lock_outline" at bounding box center [515, 36] width 24 height 24
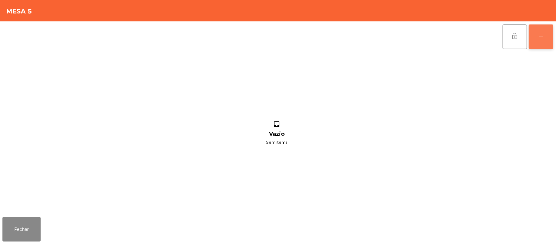
click at [539, 37] on div "add" at bounding box center [541, 35] width 7 height 7
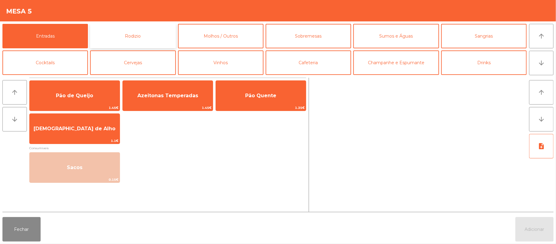
click at [150, 39] on button "Rodizio" at bounding box center [133, 36] width 86 height 24
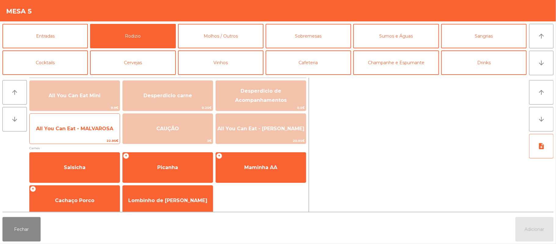
click at [67, 130] on span "All You Can Eat - MALVAROSA" at bounding box center [74, 129] width 77 height 6
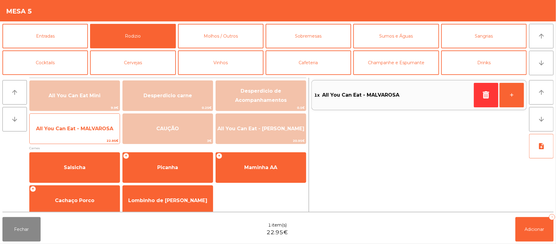
click at [64, 129] on span "All You Can Eat - MALVAROSA" at bounding box center [74, 129] width 77 height 6
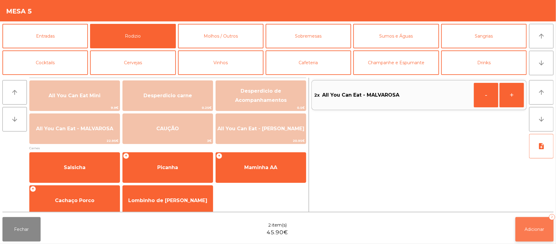
click at [526, 232] on button "Adicionar 2" at bounding box center [535, 229] width 38 height 24
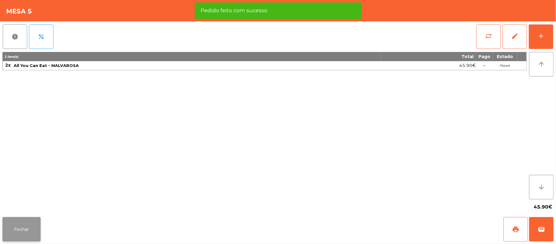
click at [19, 227] on button "Fechar" at bounding box center [21, 229] width 38 height 24
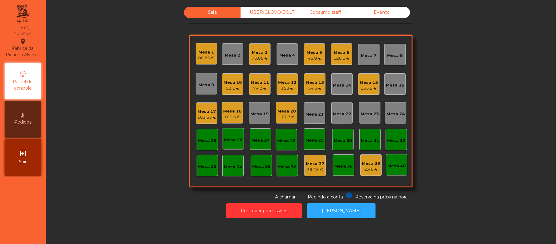
click at [252, 54] on div "Mesa 3" at bounding box center [260, 53] width 16 height 6
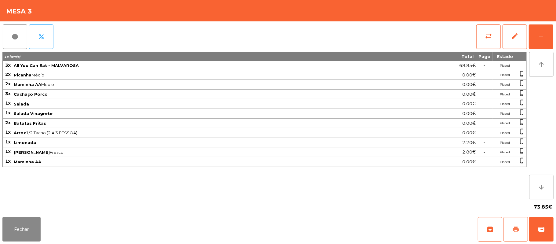
click at [511, 219] on button "print" at bounding box center [516, 229] width 24 height 24
click at [537, 228] on button "wallet" at bounding box center [542, 229] width 24 height 24
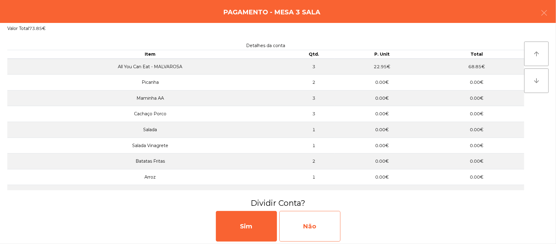
click at [318, 220] on div "Não" at bounding box center [310, 226] width 61 height 31
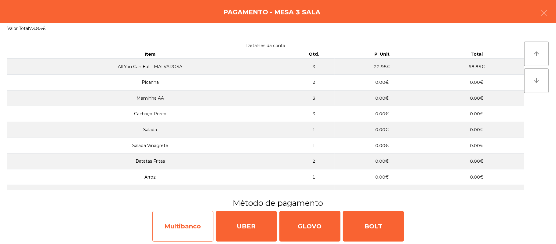
click at [180, 229] on div "Multibanco" at bounding box center [182, 226] width 61 height 31
select select "**"
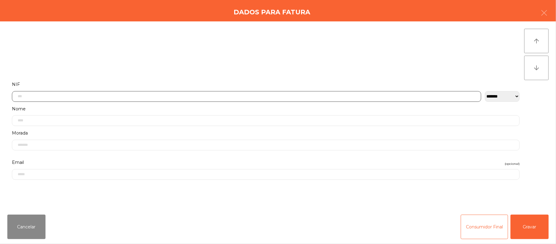
click at [175, 94] on input "text" at bounding box center [247, 96] width 470 height 11
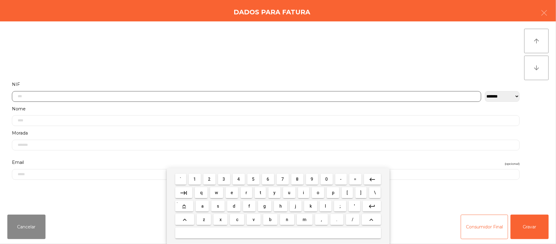
scroll to position [51, 0]
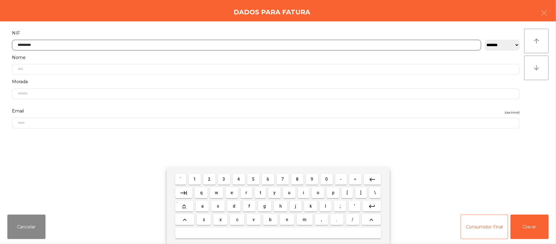
type input "*********"
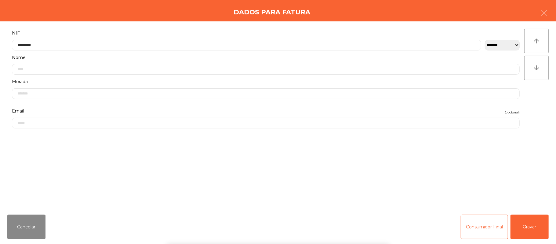
click at [532, 227] on div "` 1 2 3 4 5 6 7 8 9 0 - = keyboard_backspace keyboard_tab q w e r t y u i o p […" at bounding box center [278, 206] width 556 height 76
click at [536, 226] on button "Gravar" at bounding box center [530, 227] width 38 height 24
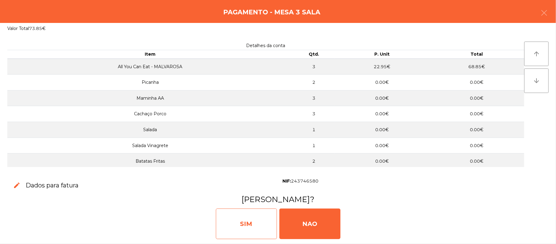
click at [247, 222] on div "SIM" at bounding box center [246, 223] width 61 height 31
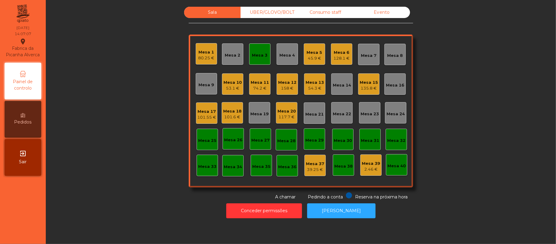
click at [251, 48] on div "Mesa 3" at bounding box center [259, 53] width 21 height 21
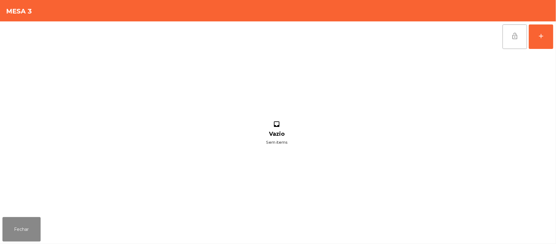
click at [512, 35] on span "lock_open" at bounding box center [515, 35] width 7 height 7
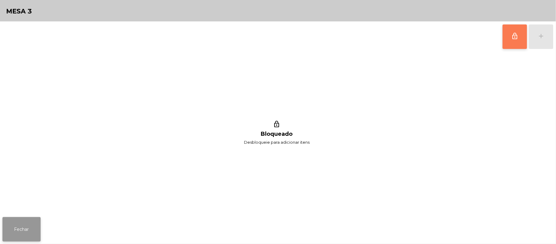
click at [20, 235] on button "Fechar" at bounding box center [21, 229] width 38 height 24
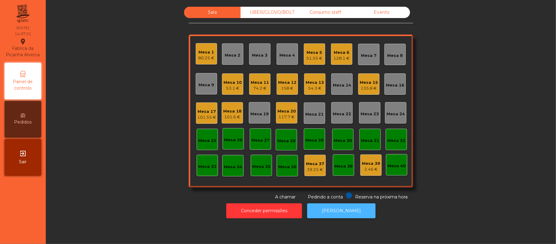
click at [339, 205] on button "[PERSON_NAME]" at bounding box center [341, 210] width 68 height 15
click at [261, 85] on div "74.2 €" at bounding box center [260, 88] width 18 height 6
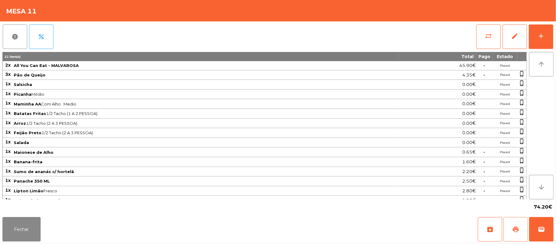
click at [504, 227] on button "print" at bounding box center [516, 229] width 24 height 24
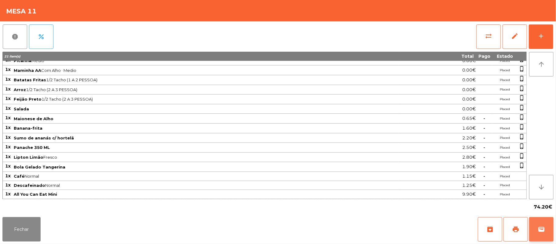
click at [537, 230] on button "wallet" at bounding box center [542, 229] width 24 height 24
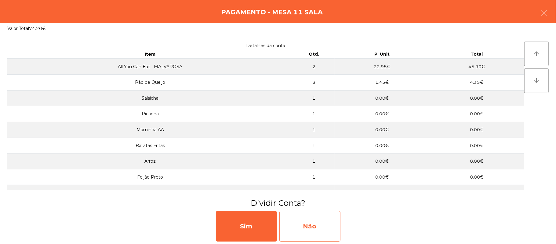
click at [326, 226] on div "Não" at bounding box center [310, 226] width 61 height 31
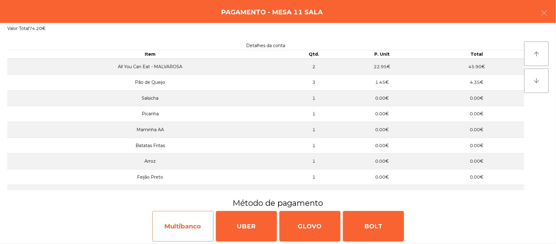
click at [183, 230] on div "Multibanco" at bounding box center [182, 226] width 61 height 31
select select "**"
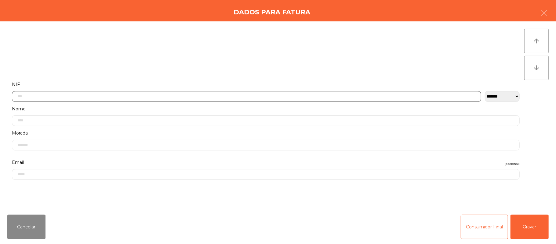
click at [199, 98] on input "text" at bounding box center [247, 96] width 470 height 11
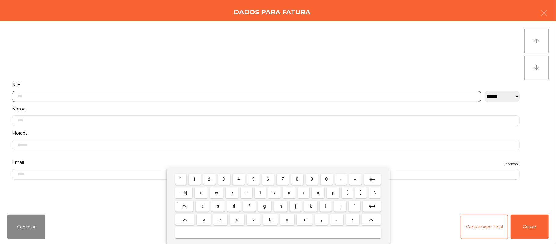
scroll to position [51, 0]
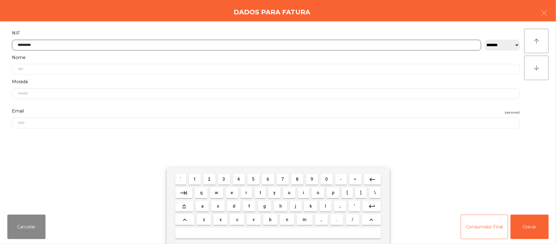
type input "*********"
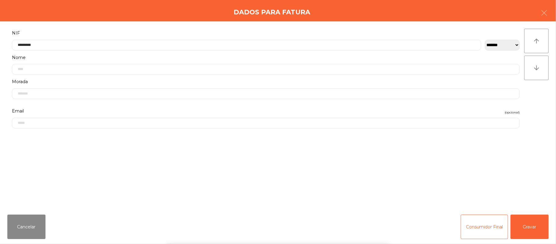
click at [533, 226] on div "` 1 2 3 4 5 6 7 8 9 0 - = keyboard_backspace keyboard_tab q w e r t y u i o p […" at bounding box center [278, 206] width 556 height 76
click at [532, 229] on button "Gravar" at bounding box center [530, 227] width 38 height 24
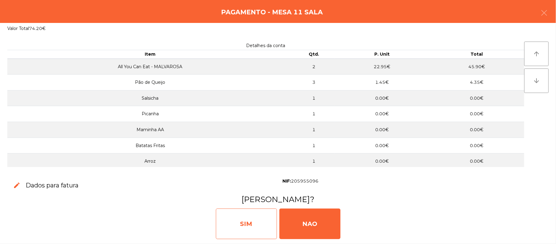
click at [248, 225] on div "SIM" at bounding box center [246, 223] width 61 height 31
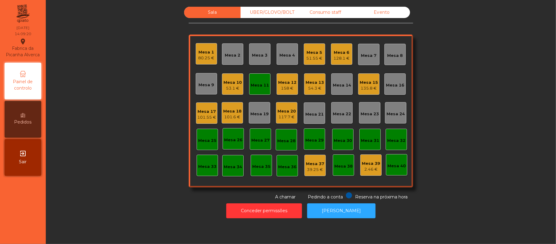
click at [256, 82] on div "Mesa 11" at bounding box center [260, 85] width 18 height 6
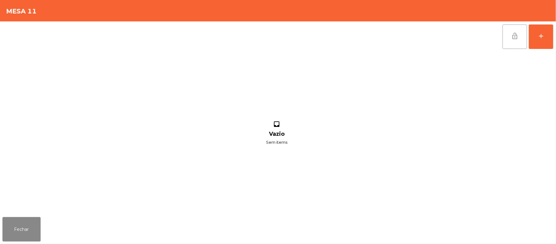
click at [520, 40] on button "lock_open" at bounding box center [515, 36] width 24 height 24
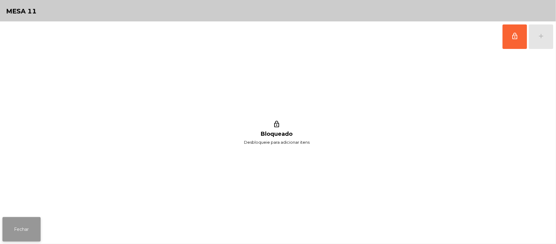
click at [17, 224] on button "Fechar" at bounding box center [21, 229] width 38 height 24
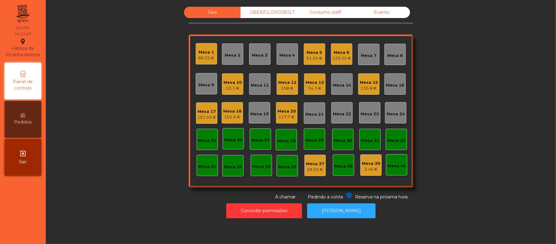
click at [345, 114] on div "Mesa 22" at bounding box center [342, 114] width 18 height 6
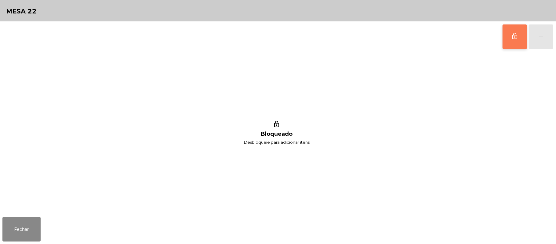
click at [518, 40] on button "lock_outline" at bounding box center [515, 36] width 24 height 24
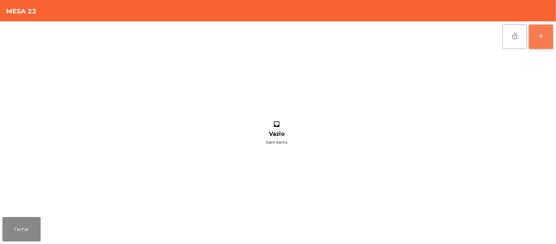
click at [538, 36] on div "add" at bounding box center [541, 35] width 7 height 7
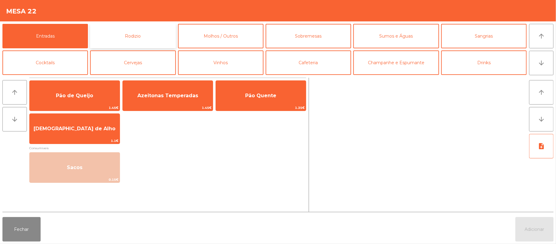
click at [146, 37] on button "Rodizio" at bounding box center [133, 36] width 86 height 24
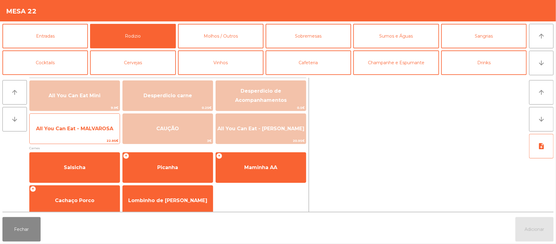
click at [77, 134] on span "All You Can Eat - MALVAROSA" at bounding box center [75, 128] width 90 height 17
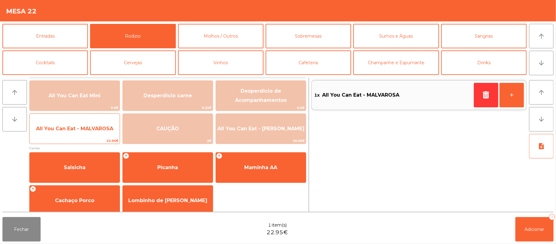
click at [82, 131] on span "All You Can Eat - MALVAROSA" at bounding box center [74, 129] width 77 height 6
click at [84, 128] on span "All You Can Eat - MALVAROSA" at bounding box center [74, 129] width 77 height 6
click at [80, 129] on span "All You Can Eat - MALVAROSA" at bounding box center [74, 129] width 77 height 6
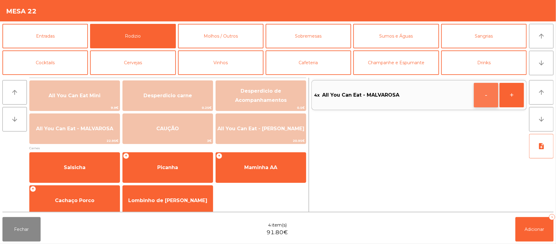
click at [482, 98] on button "-" at bounding box center [486, 95] width 24 height 24
click at [528, 223] on button "Adicionar 3" at bounding box center [535, 229] width 38 height 24
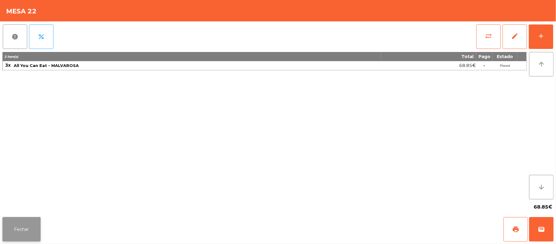
click at [20, 230] on button "Fechar" at bounding box center [21, 229] width 38 height 24
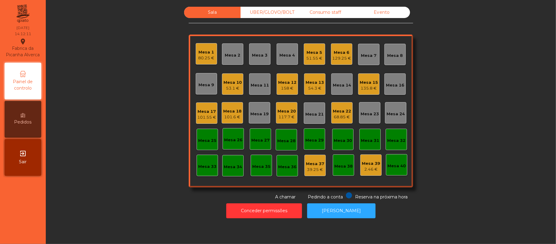
click at [226, 116] on div "101.6 €" at bounding box center [232, 117] width 18 height 6
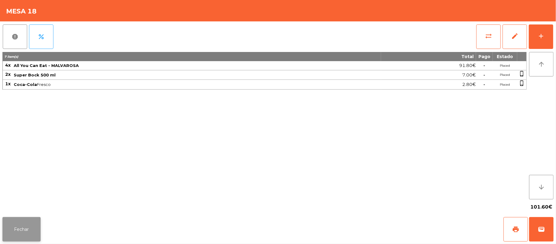
click at [23, 235] on button "Fechar" at bounding box center [21, 229] width 38 height 24
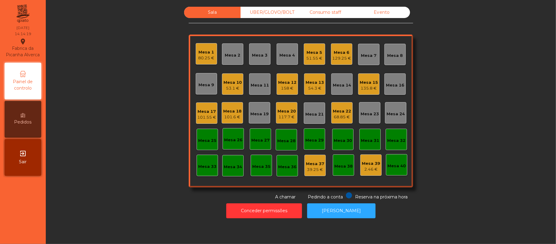
click at [233, 119] on div "101.6 €" at bounding box center [232, 117] width 18 height 6
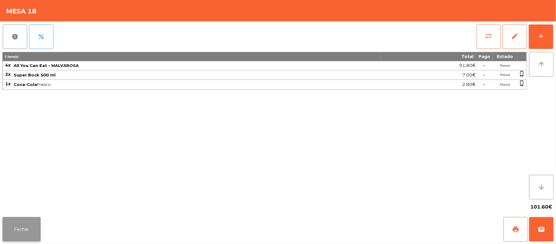
click at [23, 226] on button "Fechar" at bounding box center [21, 229] width 38 height 24
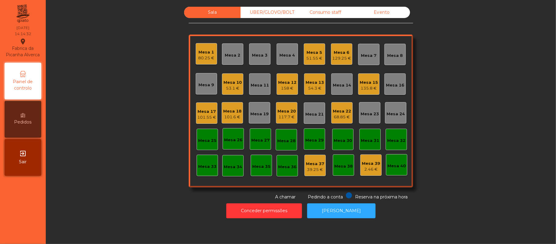
click at [203, 111] on div "Mesa 17" at bounding box center [206, 111] width 19 height 6
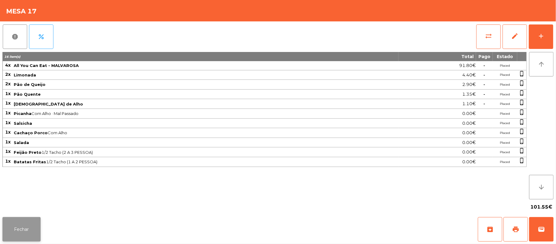
click at [33, 238] on button "Fechar" at bounding box center [21, 229] width 38 height 24
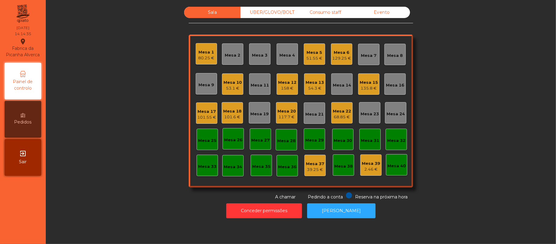
click at [307, 86] on div "54.3 €" at bounding box center [315, 88] width 18 height 6
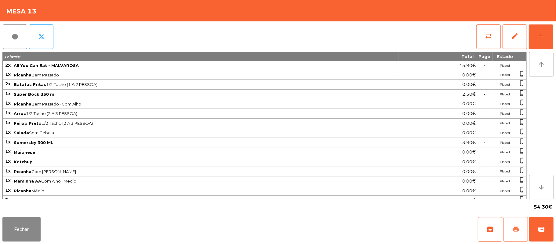
click at [512, 224] on button "print" at bounding box center [516, 229] width 24 height 24
click at [546, 222] on button "wallet" at bounding box center [542, 229] width 24 height 24
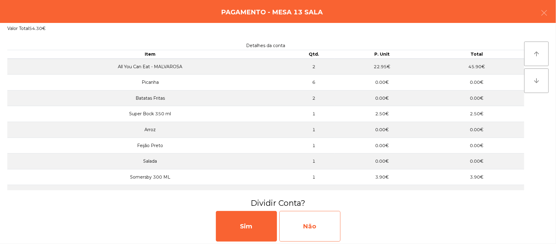
click at [319, 230] on div "Não" at bounding box center [310, 226] width 61 height 31
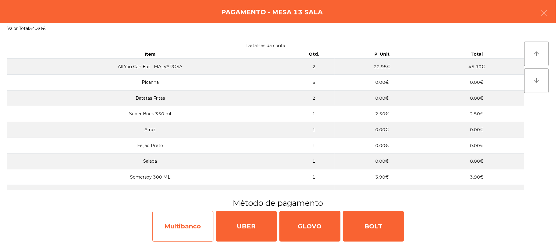
click at [185, 227] on div "Multibanco" at bounding box center [182, 226] width 61 height 31
select select "**"
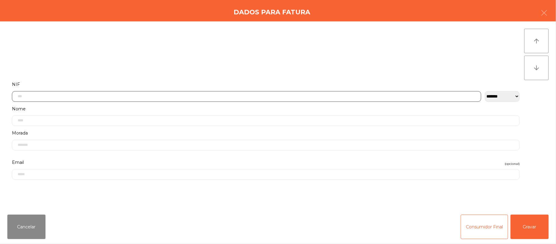
click at [195, 97] on input "text" at bounding box center [247, 96] width 470 height 11
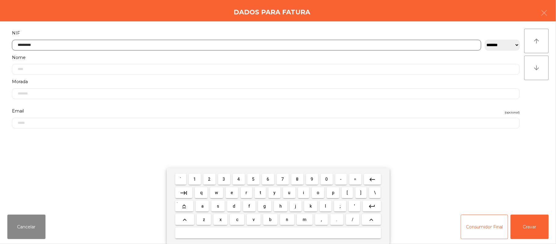
type input "*********"
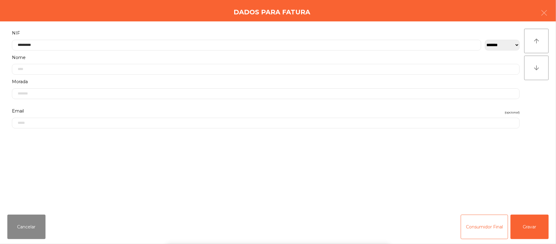
click at [536, 229] on div "` 1 2 3 4 5 6 7 8 9 0 - = keyboard_backspace keyboard_tab q w e r t y u i o p […" at bounding box center [278, 206] width 556 height 76
click at [533, 224] on button "Gravar" at bounding box center [530, 227] width 38 height 24
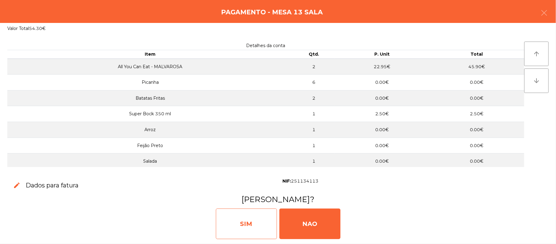
click at [250, 227] on div "SIM" at bounding box center [246, 223] width 61 height 31
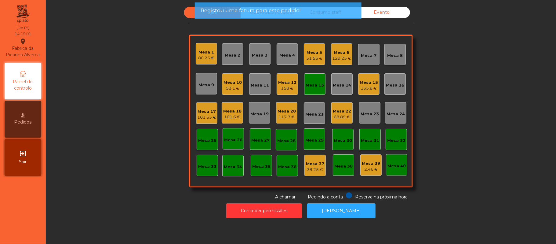
click at [313, 80] on div "Mesa 13" at bounding box center [315, 84] width 18 height 9
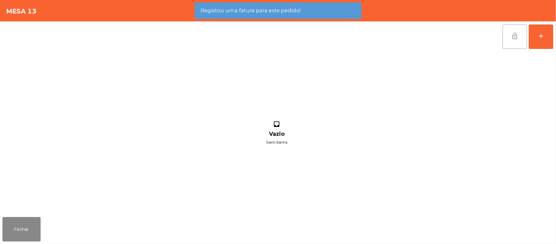
click at [512, 39] on span "lock_open" at bounding box center [515, 35] width 7 height 7
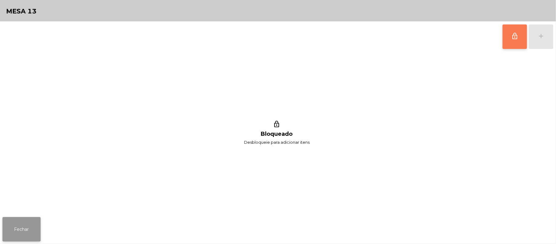
click at [6, 231] on button "Fechar" at bounding box center [21, 229] width 38 height 24
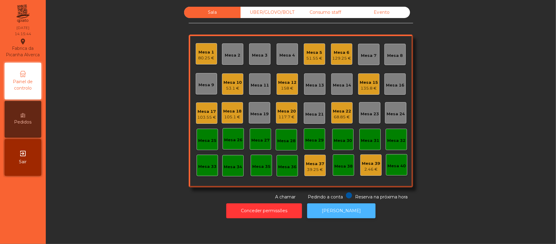
click at [345, 210] on button "[PERSON_NAME]" at bounding box center [341, 210] width 68 height 15
click at [226, 78] on div "Mesa 10 53.1 €" at bounding box center [233, 84] width 18 height 14
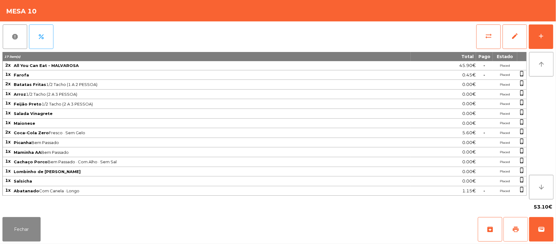
click at [513, 229] on span "print" at bounding box center [515, 229] width 7 height 7
click at [548, 227] on button "wallet" at bounding box center [542, 229] width 24 height 24
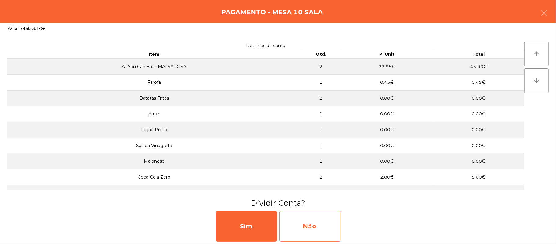
click at [337, 219] on div "Não" at bounding box center [310, 226] width 61 height 31
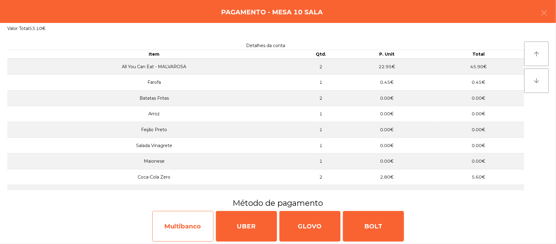
click at [171, 227] on div "Multibanco" at bounding box center [182, 226] width 61 height 31
select select "**"
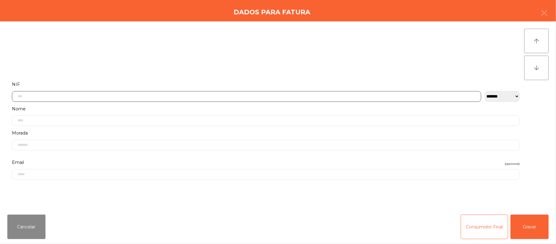
click at [101, 97] on input "text" at bounding box center [247, 96] width 470 height 11
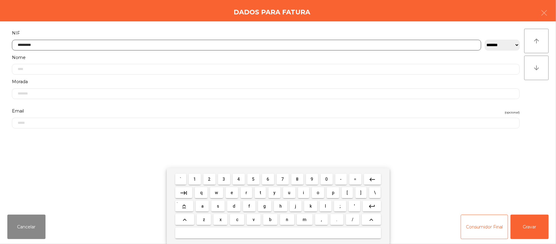
type input "*********"
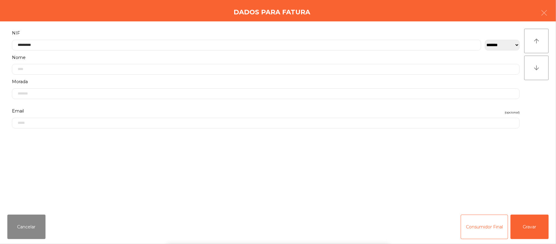
click at [534, 226] on div "` 1 2 3 4 5 6 7 8 9 0 - = keyboard_backspace keyboard_tab q w e r t y u i o p […" at bounding box center [278, 206] width 556 height 76
click at [536, 226] on div "` 1 2 3 4 5 6 7 8 9 0 - = keyboard_backspace keyboard_tab q w e r t y u i o p […" at bounding box center [278, 206] width 556 height 76
click at [524, 229] on button "Gravar" at bounding box center [530, 227] width 38 height 24
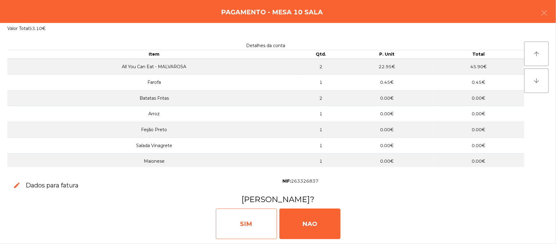
click at [252, 218] on div "SIM" at bounding box center [246, 223] width 61 height 31
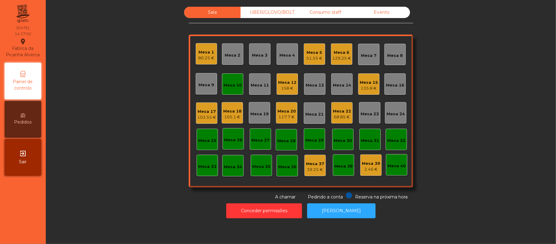
click at [228, 81] on div "Mesa 10" at bounding box center [233, 84] width 18 height 9
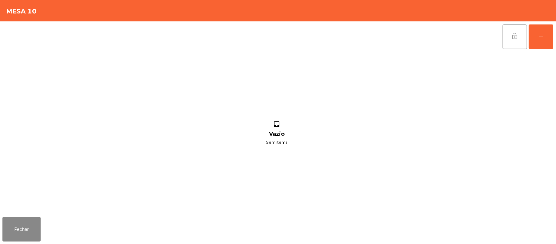
click at [508, 37] on button "lock_open" at bounding box center [515, 36] width 24 height 24
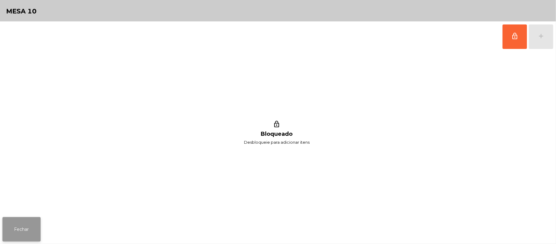
click at [20, 218] on button "Fechar" at bounding box center [21, 229] width 38 height 24
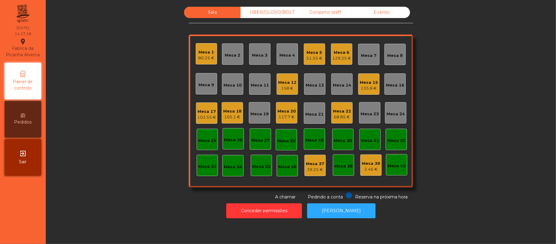
click at [289, 85] on div "158 €" at bounding box center [287, 88] width 18 height 6
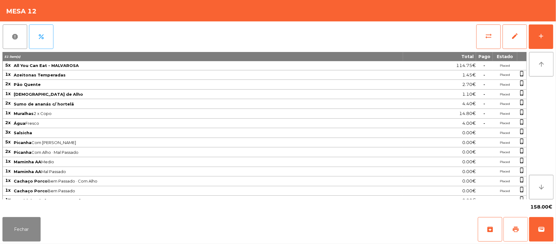
click at [521, 228] on button "print" at bounding box center [516, 229] width 24 height 24
click at [547, 230] on button "wallet" at bounding box center [542, 229] width 24 height 24
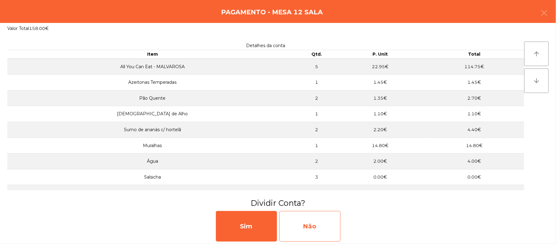
click at [319, 224] on div "Não" at bounding box center [310, 226] width 61 height 31
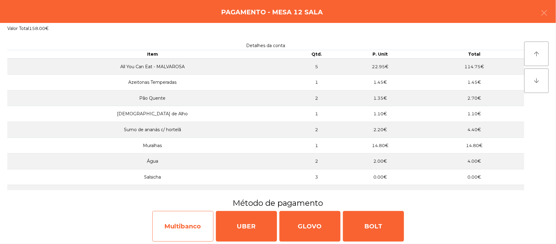
click at [184, 219] on div "Multibanco" at bounding box center [182, 226] width 61 height 31
select select "**"
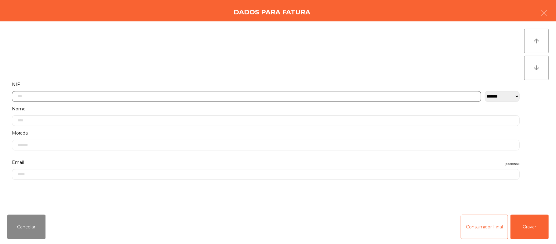
click at [207, 98] on input "text" at bounding box center [247, 96] width 470 height 11
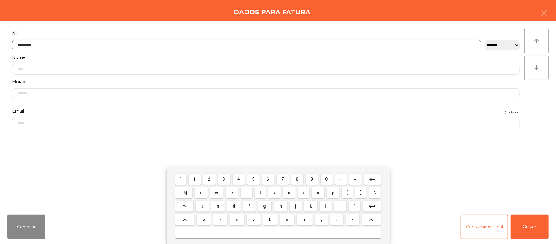
type input "*********"
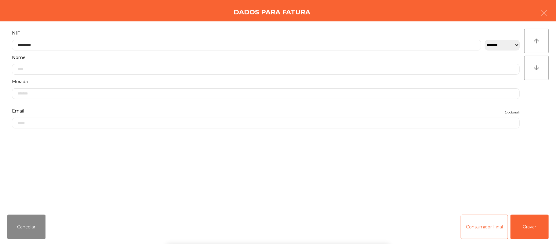
click at [537, 218] on div "` 1 2 3 4 5 6 7 8 9 0 - = keyboard_backspace keyboard_tab q w e r t y u i o p […" at bounding box center [278, 206] width 556 height 76
click at [527, 219] on button "Gravar" at bounding box center [530, 227] width 38 height 24
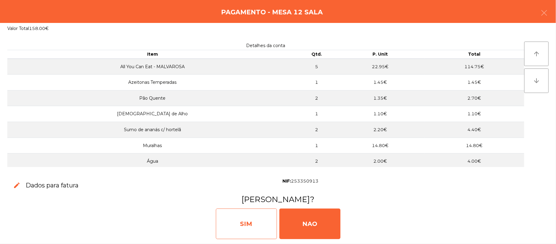
click at [251, 218] on div "SIM" at bounding box center [246, 223] width 61 height 31
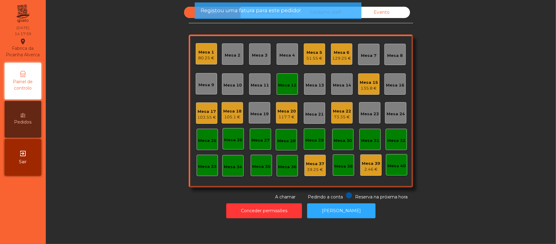
click at [283, 82] on div "Mesa 12" at bounding box center [287, 85] width 18 height 6
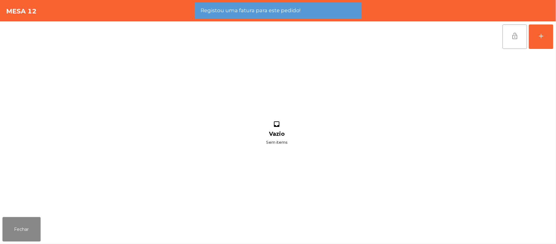
click at [508, 41] on button "lock_open" at bounding box center [515, 36] width 24 height 24
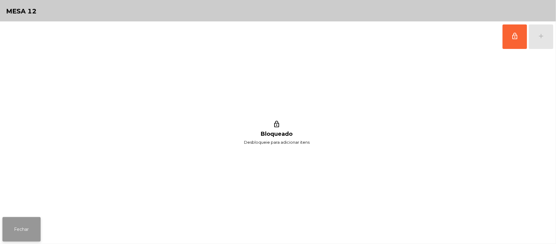
click at [13, 219] on button "Fechar" at bounding box center [21, 229] width 38 height 24
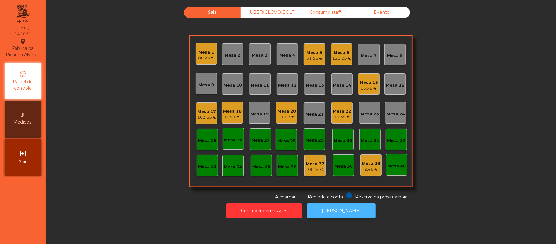
click at [354, 212] on button "[PERSON_NAME]" at bounding box center [341, 210] width 68 height 15
click at [200, 84] on div "Mesa 9" at bounding box center [207, 85] width 16 height 6
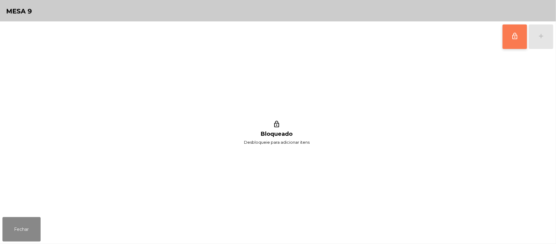
click at [510, 40] on button "lock_outline" at bounding box center [515, 36] width 24 height 24
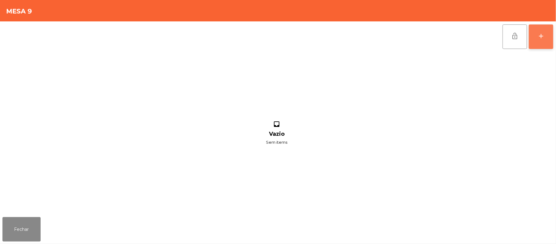
click at [537, 34] on button "add" at bounding box center [541, 36] width 24 height 24
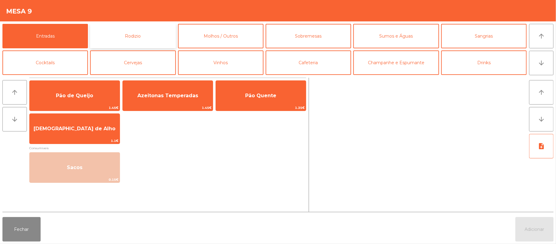
click at [131, 37] on button "Rodizio" at bounding box center [133, 36] width 86 height 24
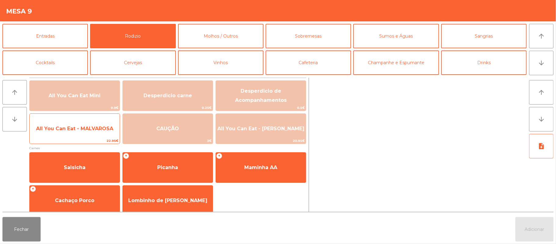
click at [63, 124] on span "All You Can Eat - MALVAROSA" at bounding box center [75, 128] width 90 height 17
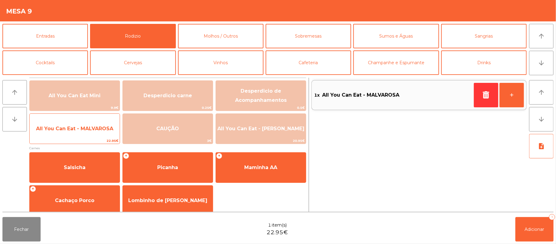
click at [61, 131] on span "All You Can Eat - MALVAROSA" at bounding box center [74, 129] width 77 height 6
click at [61, 129] on span "All You Can Eat - MALVAROSA" at bounding box center [74, 129] width 77 height 6
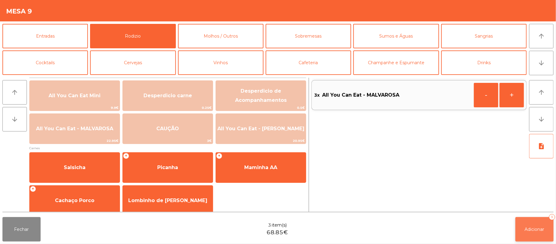
click at [523, 226] on button "Adicionar 3" at bounding box center [535, 229] width 38 height 24
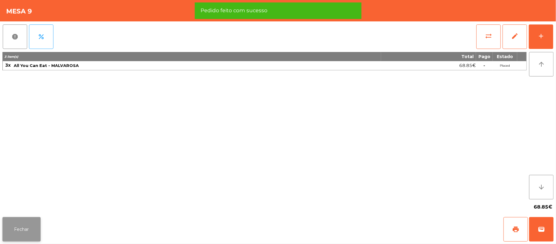
click at [31, 224] on button "Fechar" at bounding box center [21, 229] width 38 height 24
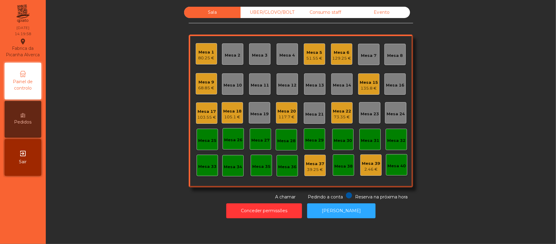
click at [200, 85] on div "68.85 €" at bounding box center [207, 88] width 16 height 6
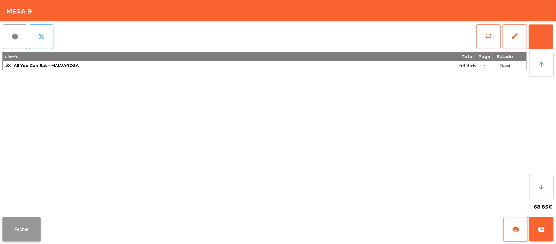
click at [5, 226] on button "Fechar" at bounding box center [21, 229] width 38 height 24
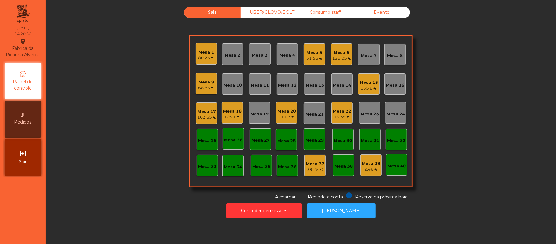
click at [252, 116] on div "Mesa 19" at bounding box center [260, 114] width 18 height 6
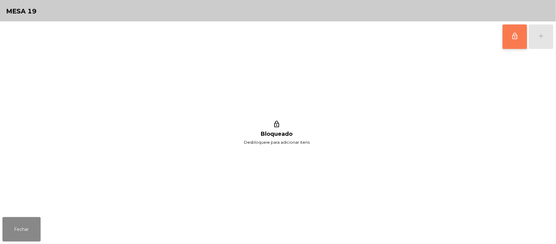
click at [509, 36] on button "lock_outline" at bounding box center [515, 36] width 24 height 24
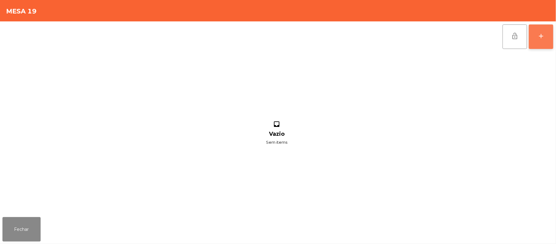
click at [538, 32] on div "add" at bounding box center [541, 35] width 7 height 7
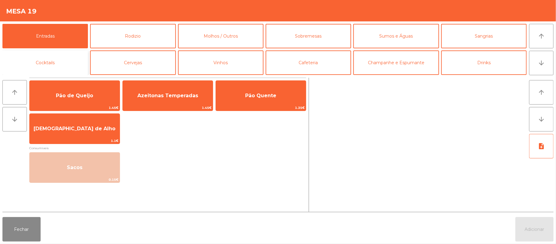
click at [57, 67] on button "Cocktails" at bounding box center [45, 62] width 86 height 24
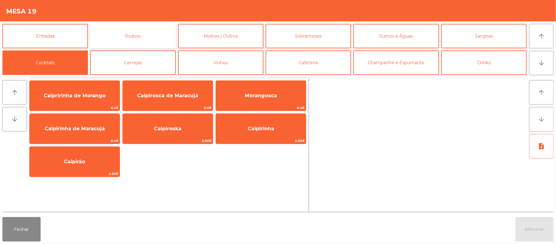
click at [132, 39] on button "Rodizio" at bounding box center [133, 36] width 86 height 24
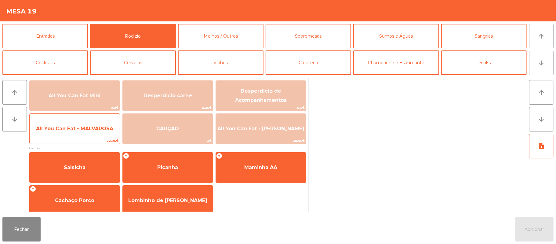
click at [65, 132] on span "All You Can Eat - MALVAROSA" at bounding box center [75, 128] width 90 height 17
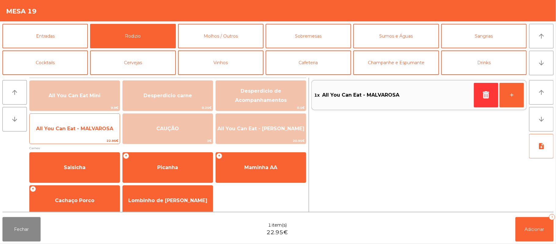
click at [62, 128] on span "All You Can Eat - MALVAROSA" at bounding box center [74, 129] width 77 height 6
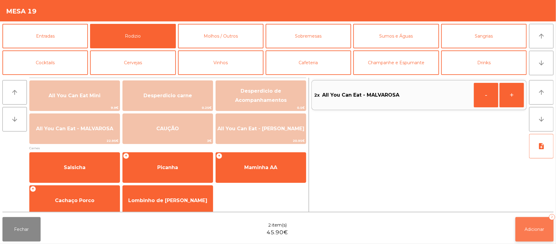
click at [533, 239] on button "Adicionar 2" at bounding box center [535, 229] width 38 height 24
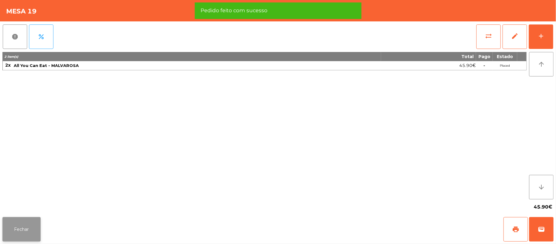
click at [22, 228] on button "Fechar" at bounding box center [21, 229] width 38 height 24
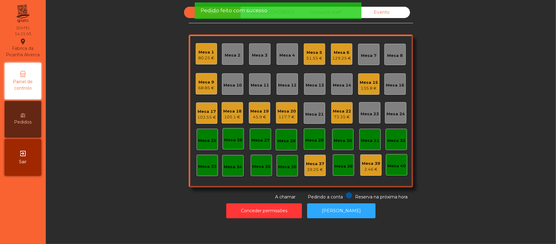
click at [117, 172] on div "Sala UBER/[GEOGRAPHIC_DATA]/BOLT Consumo staff Evento Mesa 1 80.25 € Mesa 2 Mes…" at bounding box center [301, 103] width 494 height 193
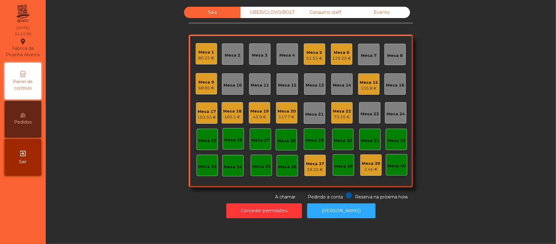
click at [342, 108] on div "Mesa 22" at bounding box center [342, 111] width 18 height 6
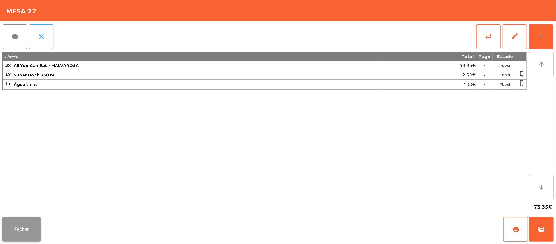
click at [22, 228] on button "Fechar" at bounding box center [21, 229] width 38 height 24
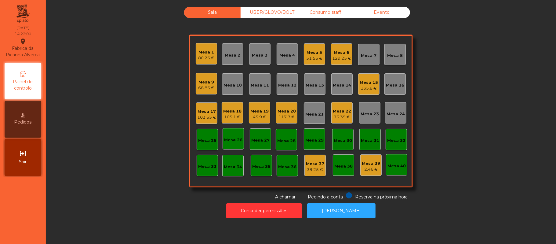
click at [209, 92] on div "Mesa 9 68.85 €" at bounding box center [206, 83] width 21 height 21
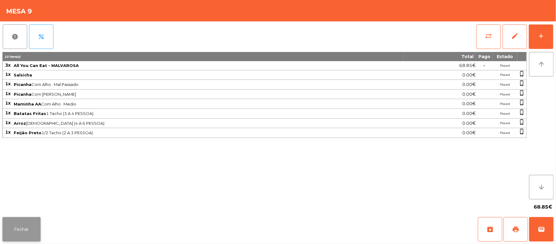
click at [19, 240] on button "Fechar" at bounding box center [21, 229] width 38 height 24
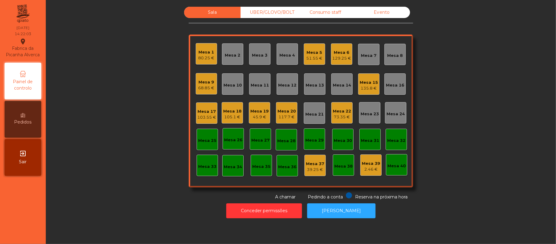
click at [259, 119] on div "45.9 €" at bounding box center [260, 117] width 18 height 6
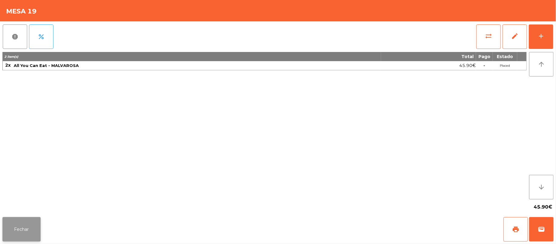
click at [21, 236] on button "Fechar" at bounding box center [21, 229] width 38 height 24
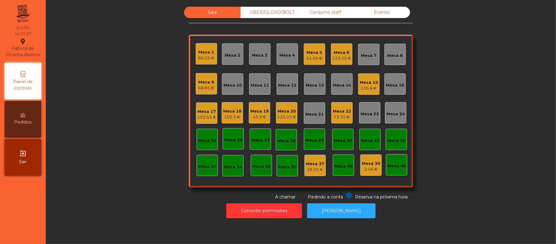
click at [234, 117] on div "105.1 €" at bounding box center [232, 117] width 18 height 6
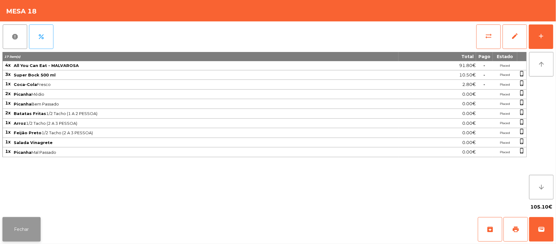
click at [28, 231] on button "Fechar" at bounding box center [21, 229] width 38 height 24
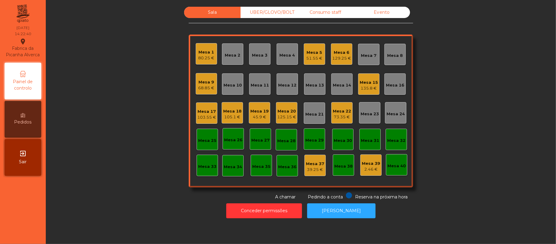
click at [345, 119] on div "73.35 €" at bounding box center [342, 117] width 18 height 6
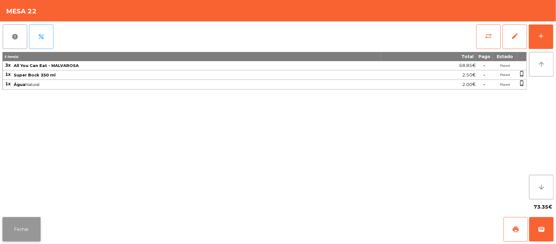
click at [20, 227] on button "Fechar" at bounding box center [21, 229] width 38 height 24
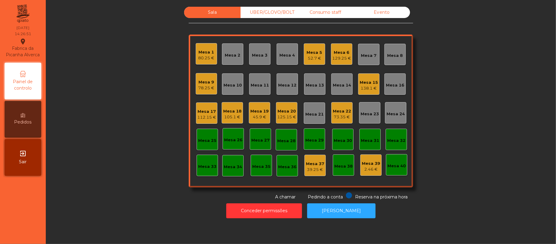
click at [307, 109] on div "Mesa 21" at bounding box center [315, 113] width 18 height 9
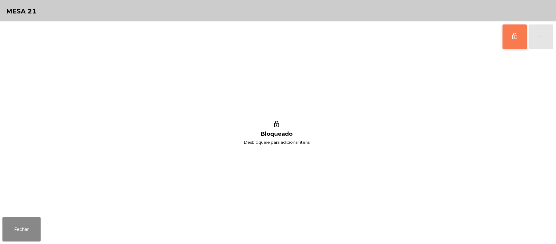
click at [514, 36] on span "lock_outline" at bounding box center [515, 35] width 7 height 7
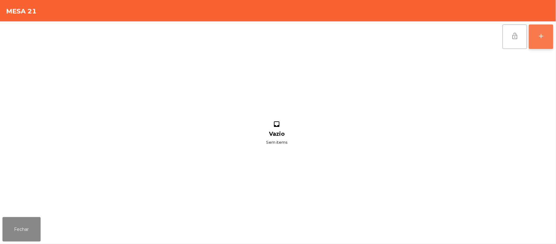
click at [539, 34] on div "add" at bounding box center [541, 35] width 7 height 7
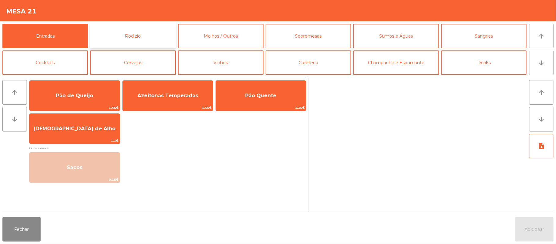
click at [143, 39] on button "Rodizio" at bounding box center [133, 36] width 86 height 24
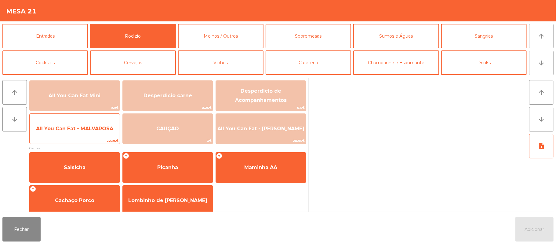
click at [78, 136] on span "All You Can Eat - MALVAROSA" at bounding box center [75, 128] width 90 height 17
click at [81, 132] on span "All You Can Eat - MALVAROSA" at bounding box center [75, 128] width 90 height 17
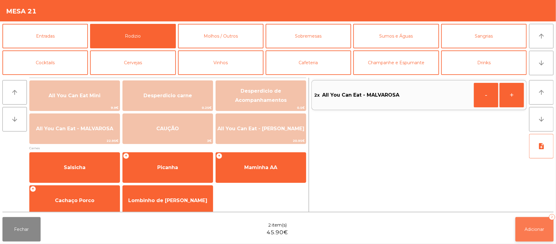
click at [540, 226] on button "Adicionar 2" at bounding box center [535, 229] width 38 height 24
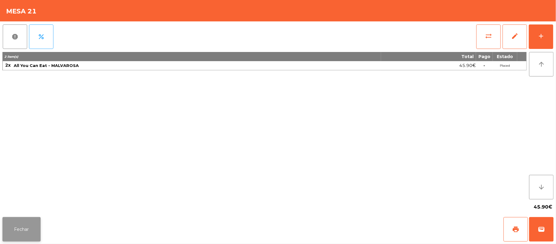
click at [21, 229] on button "Fechar" at bounding box center [21, 229] width 38 height 24
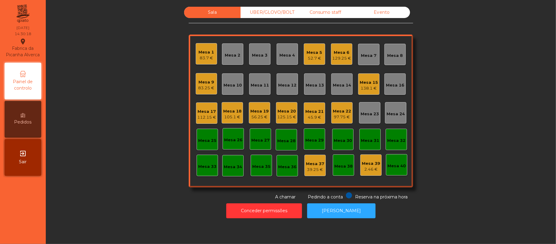
click at [362, 79] on div "Mesa 15" at bounding box center [369, 82] width 18 height 6
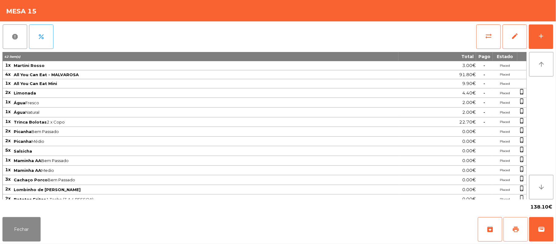
click at [507, 230] on button "print" at bounding box center [516, 229] width 24 height 24
click at [380, 224] on div "Fechar archive print wallet" at bounding box center [278, 229] width 556 height 29
click at [374, 218] on div "Fechar archive print wallet" at bounding box center [278, 229] width 556 height 29
click at [518, 229] on span "print" at bounding box center [515, 229] width 7 height 7
click at [487, 36] on span "sync_alt" at bounding box center [488, 35] width 7 height 7
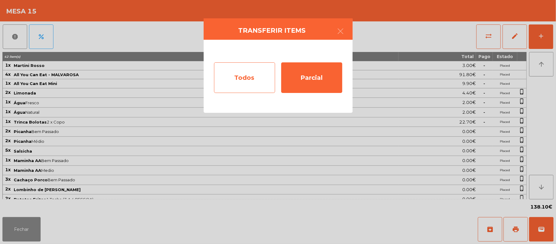
click at [241, 78] on div "Todos" at bounding box center [244, 77] width 61 height 31
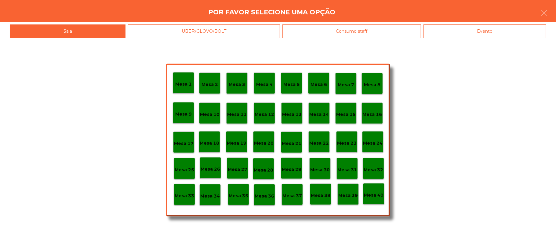
click at [485, 32] on div "Evento" at bounding box center [485, 31] width 123 height 14
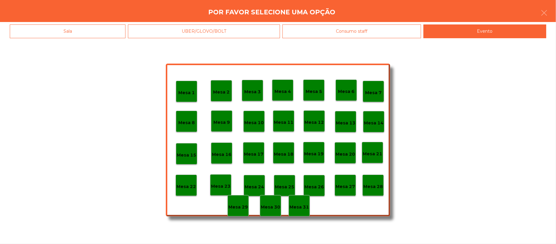
click at [375, 185] on p "Mesa 28" at bounding box center [374, 186] width 20 height 7
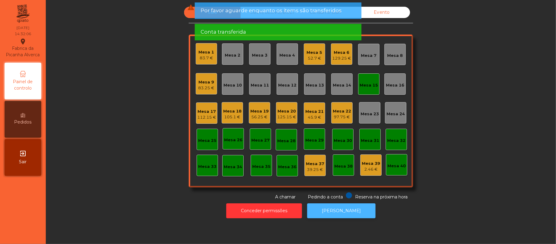
click at [350, 206] on button "[PERSON_NAME]" at bounding box center [341, 210] width 68 height 15
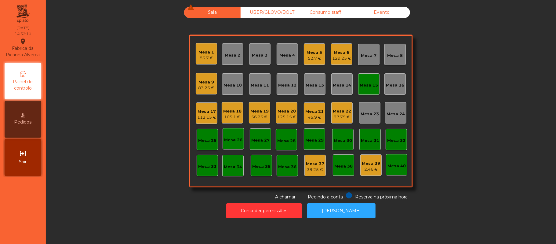
click at [364, 78] on div "Mesa 15" at bounding box center [368, 83] width 21 height 21
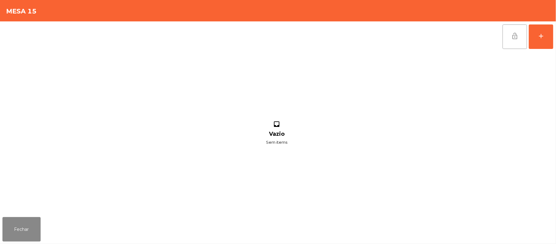
click at [513, 31] on button "lock_open" at bounding box center [515, 36] width 24 height 24
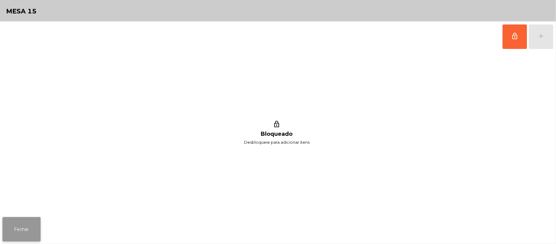
click at [21, 223] on button "Fechar" at bounding box center [21, 229] width 38 height 24
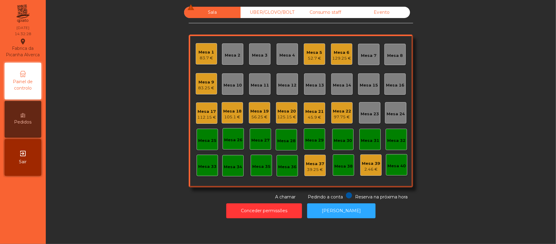
click at [285, 116] on div "125.15 €" at bounding box center [286, 117] width 19 height 6
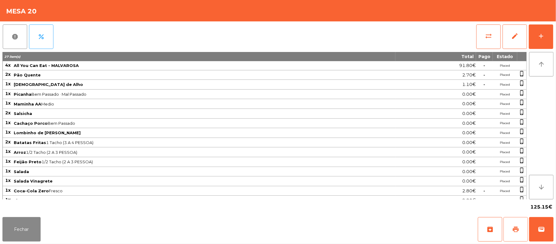
click at [513, 220] on button "print" at bounding box center [516, 229] width 24 height 24
click at [552, 224] on button "wallet" at bounding box center [542, 229] width 24 height 24
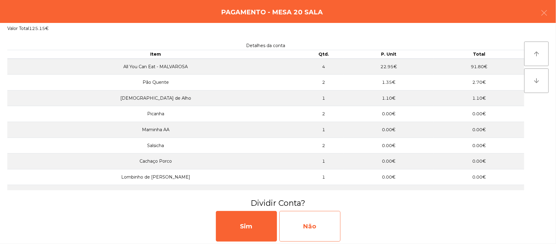
click at [330, 218] on div "Não" at bounding box center [310, 226] width 61 height 31
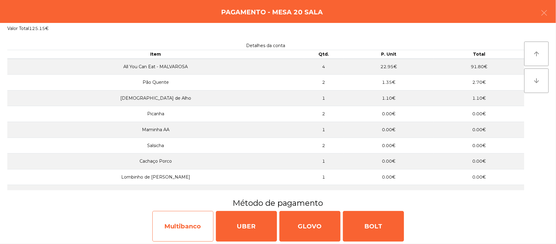
click at [190, 219] on div "Multibanco" at bounding box center [182, 226] width 61 height 31
select select "**"
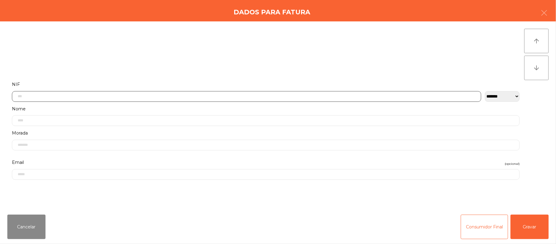
click at [408, 98] on input "text" at bounding box center [247, 96] width 470 height 11
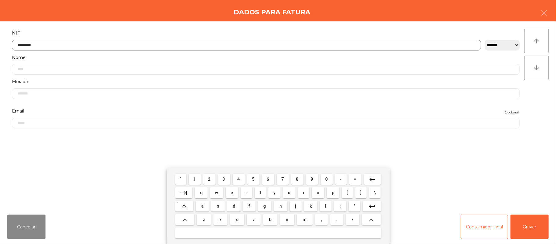
type input "*********"
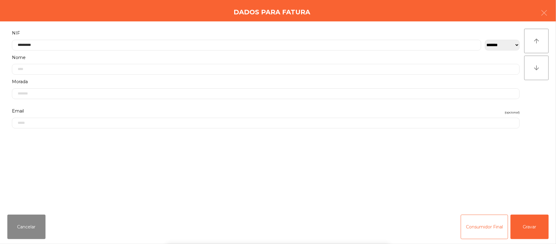
click at [526, 220] on div "` 1 2 3 4 5 6 7 8 9 0 - = keyboard_backspace keyboard_tab q w e r t y u i o p […" at bounding box center [278, 206] width 556 height 76
click at [529, 227] on button "Gravar" at bounding box center [530, 227] width 38 height 24
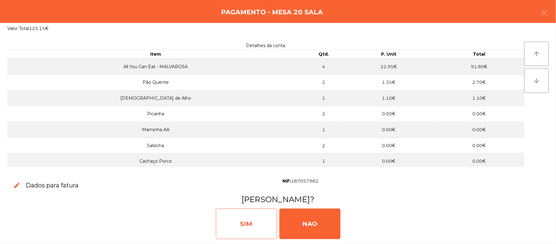
click at [259, 227] on div "SIM" at bounding box center [246, 223] width 61 height 31
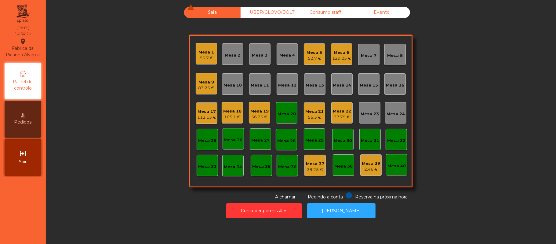
click at [278, 111] on div "Mesa 20" at bounding box center [287, 114] width 18 height 6
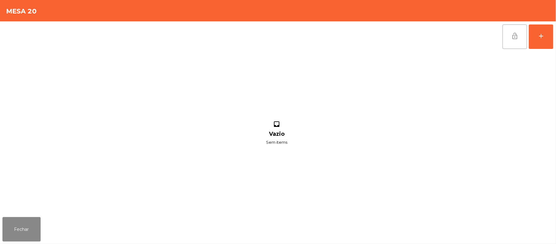
click at [509, 39] on button "lock_open" at bounding box center [515, 36] width 24 height 24
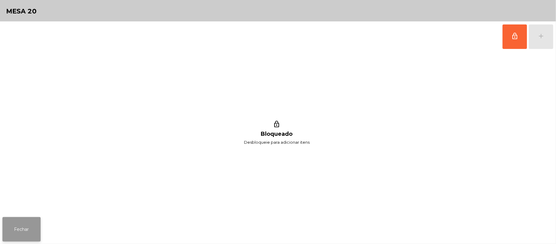
click at [24, 228] on button "Fechar" at bounding box center [21, 229] width 38 height 24
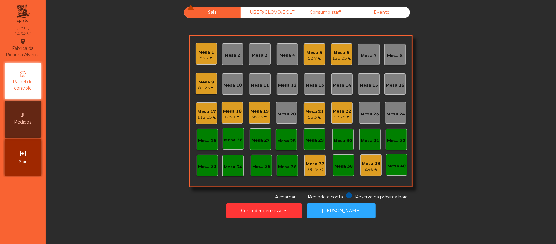
click at [342, 46] on div "Mesa 6 129.25 €" at bounding box center [341, 53] width 21 height 21
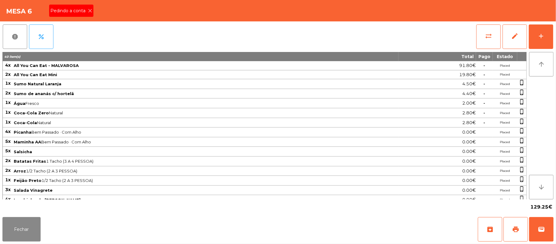
click at [83, 6] on div "Pedindo a conta" at bounding box center [71, 11] width 44 height 12
click at [510, 226] on button "print" at bounding box center [516, 229] width 24 height 24
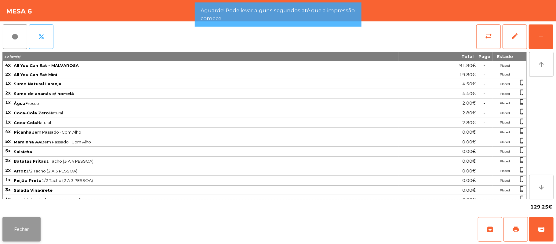
click at [17, 220] on button "Fechar" at bounding box center [21, 229] width 38 height 24
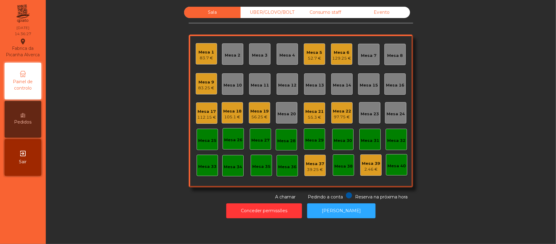
click at [342, 52] on div "Mesa 6" at bounding box center [341, 53] width 19 height 6
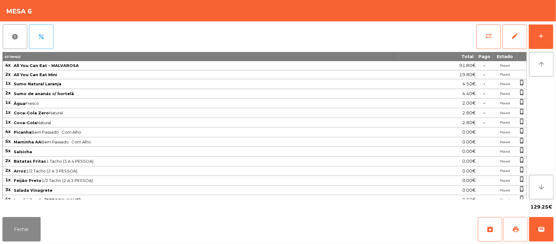
click at [511, 228] on button "print" at bounding box center [516, 229] width 24 height 24
click at [481, 38] on button "sync_alt" at bounding box center [489, 36] width 24 height 24
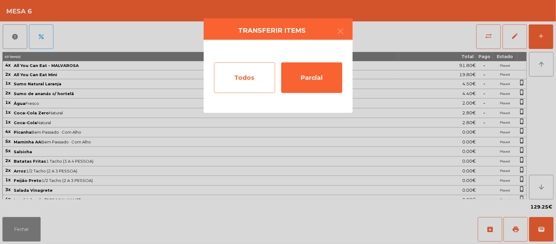
click at [252, 67] on div "Todos" at bounding box center [244, 77] width 61 height 31
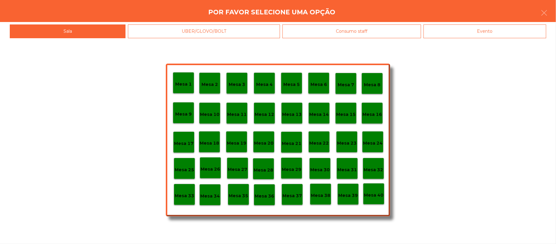
click at [494, 33] on div "Evento" at bounding box center [485, 31] width 123 height 14
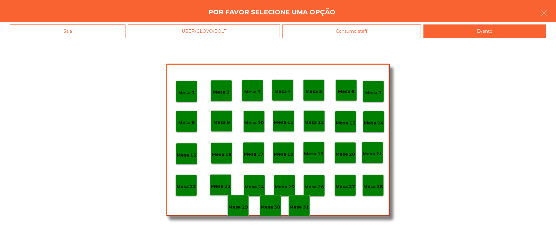
click at [350, 91] on p "Mesa 6" at bounding box center [346, 91] width 17 height 7
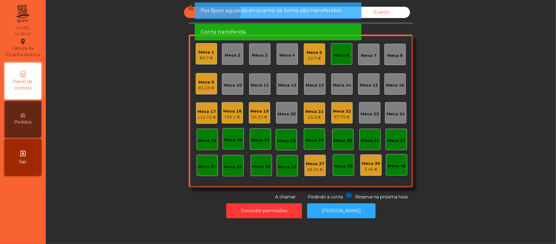
click at [337, 57] on div "Mesa 6" at bounding box center [342, 55] width 16 height 6
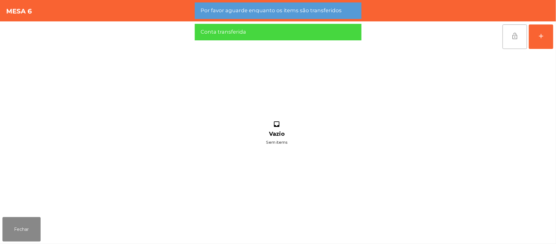
click at [511, 38] on button "lock_open" at bounding box center [515, 36] width 24 height 24
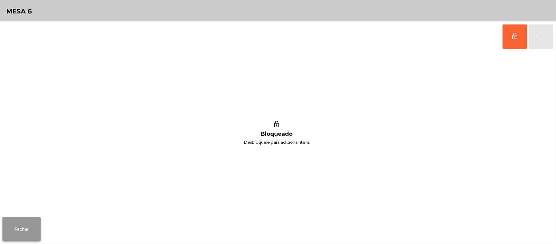
click at [23, 218] on button "Fechar" at bounding box center [21, 229] width 38 height 24
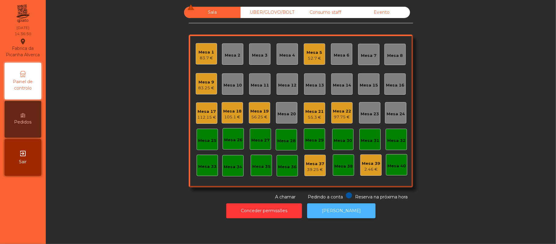
click at [343, 204] on button "[PERSON_NAME]" at bounding box center [341, 210] width 68 height 15
click at [281, 46] on div "Mesa 4" at bounding box center [287, 53] width 21 height 21
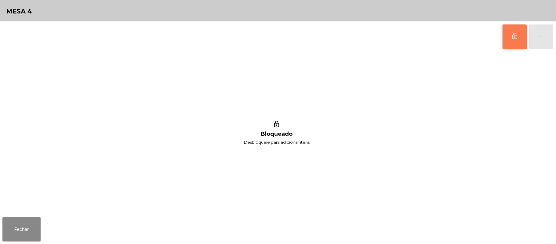
click at [508, 37] on button "lock_outline" at bounding box center [515, 36] width 24 height 24
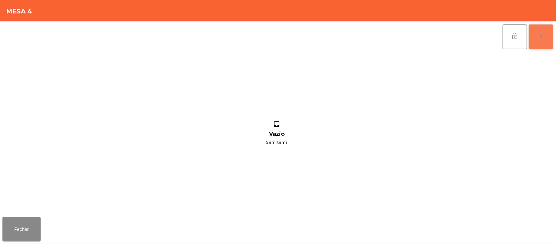
click at [537, 37] on button "add" at bounding box center [541, 36] width 24 height 24
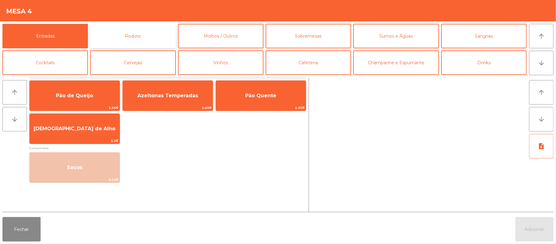
click at [148, 36] on button "Rodizio" at bounding box center [133, 36] width 86 height 24
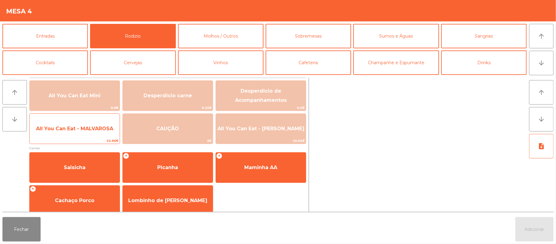
click at [84, 134] on span "All You Can Eat - MALVAROSA" at bounding box center [75, 128] width 90 height 17
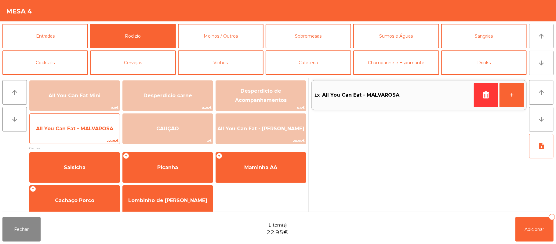
click at [81, 131] on span "All You Can Eat - MALVAROSA" at bounding box center [74, 129] width 77 height 6
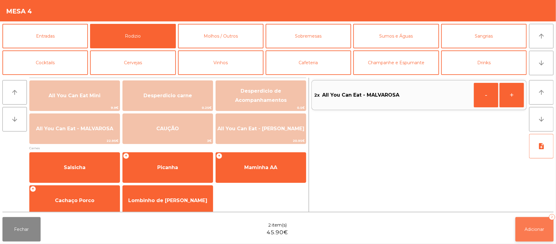
click at [534, 230] on span "Adicionar" at bounding box center [535, 229] width 20 height 6
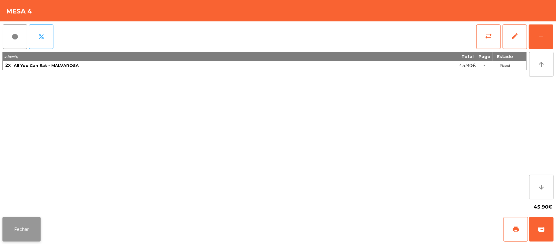
click at [21, 220] on button "Fechar" at bounding box center [21, 229] width 38 height 24
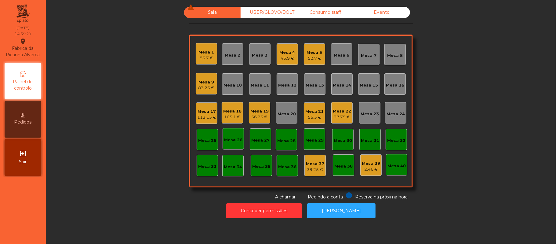
click at [264, 112] on div "Mesa 19" at bounding box center [260, 111] width 18 height 6
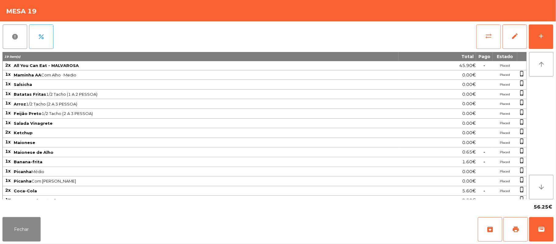
click at [483, 38] on button "sync_alt" at bounding box center [489, 36] width 24 height 24
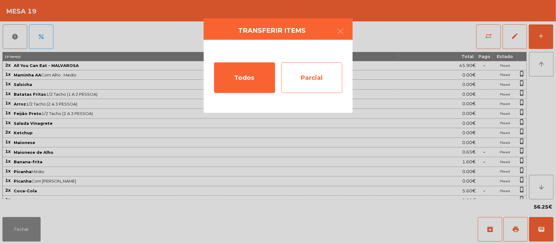
click at [318, 72] on div "Parcial" at bounding box center [311, 77] width 61 height 31
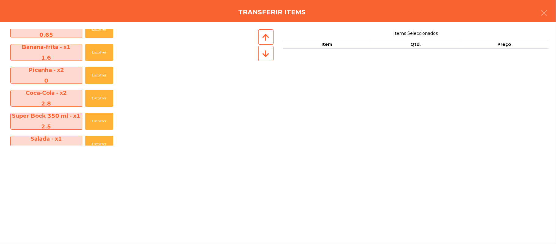
scroll to position [228, 0]
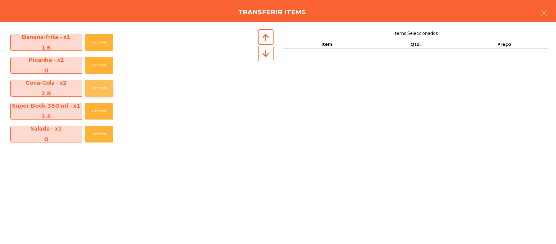
click at [103, 91] on button "Escolher" at bounding box center [99, 88] width 28 height 17
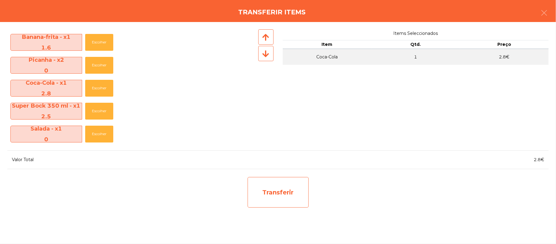
click at [290, 191] on div "Transferir" at bounding box center [278, 192] width 61 height 31
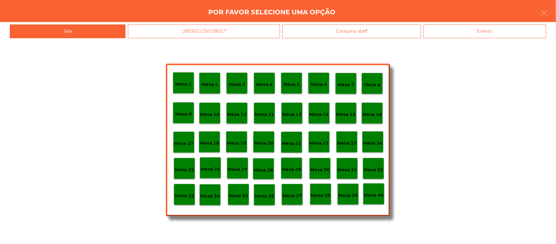
click at [293, 197] on p "Mesa 37" at bounding box center [293, 195] width 20 height 7
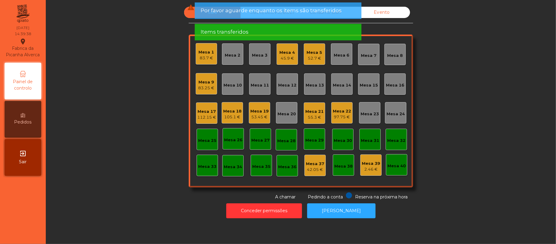
click at [317, 64] on div "Mesa 5 52.7 €" at bounding box center [314, 53] width 21 height 21
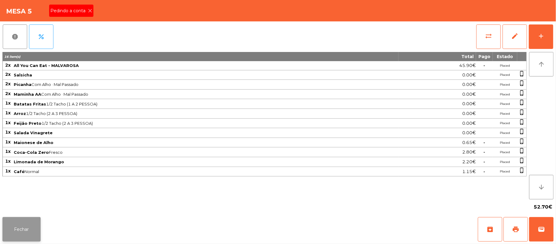
click at [14, 234] on button "Fechar" at bounding box center [21, 229] width 38 height 24
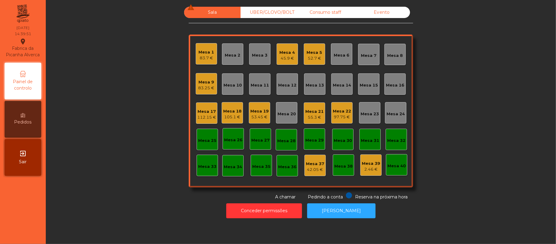
click at [202, 51] on div "Mesa 1" at bounding box center [207, 52] width 16 height 6
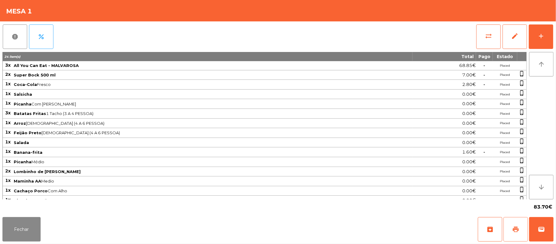
click at [509, 229] on button "print" at bounding box center [516, 229] width 24 height 24
click at [546, 231] on button "wallet" at bounding box center [542, 229] width 24 height 24
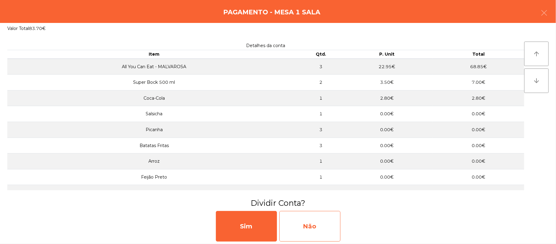
click at [330, 224] on div "Não" at bounding box center [310, 226] width 61 height 31
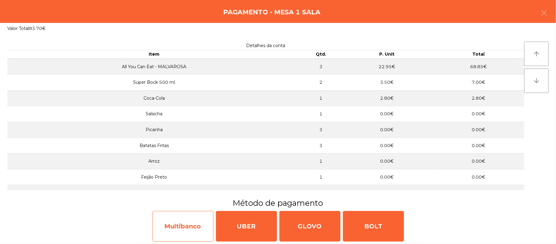
click at [172, 227] on div "Multibanco" at bounding box center [182, 226] width 61 height 31
select select "**"
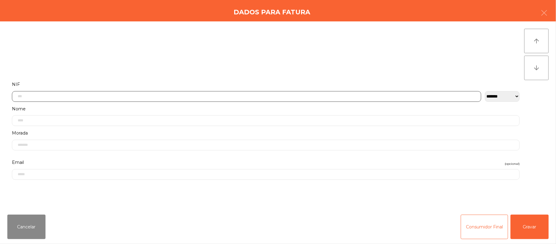
click at [142, 95] on input "text" at bounding box center [247, 96] width 470 height 11
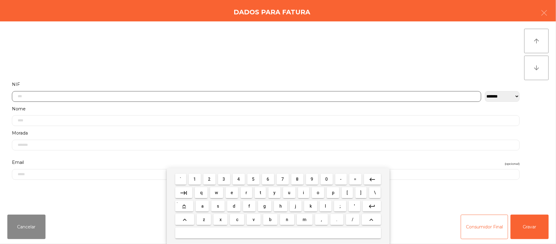
scroll to position [51, 0]
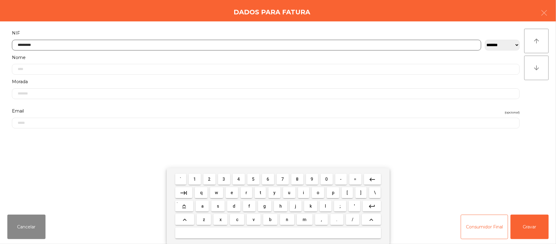
type input "*********"
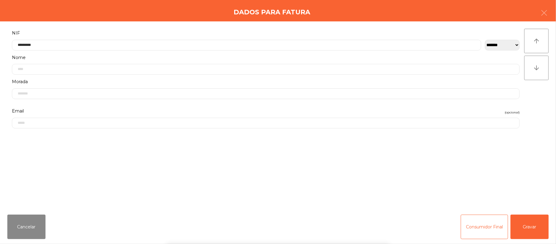
click at [530, 227] on div "` 1 2 3 4 5 6 7 8 9 0 - = keyboard_backspace keyboard_tab q w e r t y u i o p […" at bounding box center [278, 206] width 556 height 76
click at [534, 221] on button "Gravar" at bounding box center [530, 227] width 38 height 24
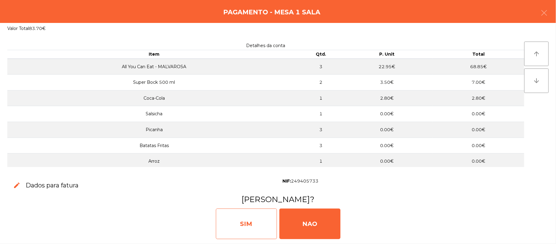
click at [259, 217] on div "SIM" at bounding box center [246, 223] width 61 height 31
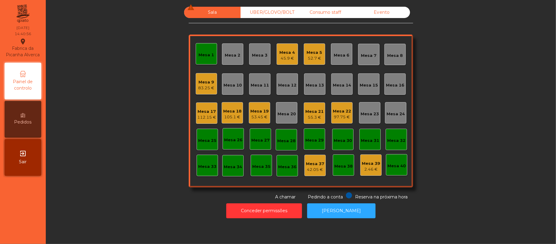
click at [202, 50] on div "Mesa 1" at bounding box center [207, 54] width 16 height 9
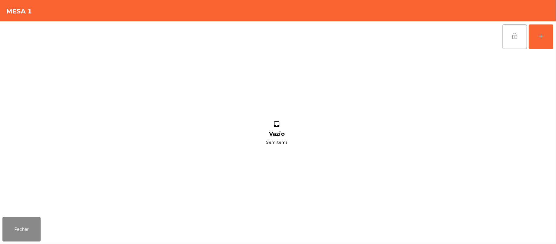
click at [507, 32] on button "lock_open" at bounding box center [515, 36] width 24 height 24
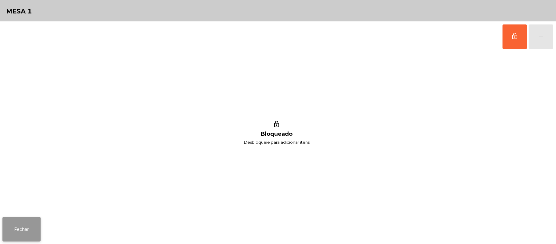
click at [5, 228] on button "Fechar" at bounding box center [21, 229] width 38 height 24
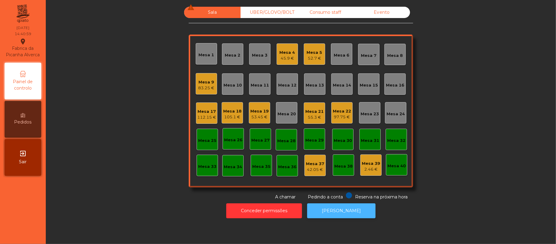
click at [347, 203] on button "[PERSON_NAME]" at bounding box center [341, 210] width 68 height 15
click at [306, 63] on div "Mesa 5 52.7 €" at bounding box center [314, 53] width 21 height 21
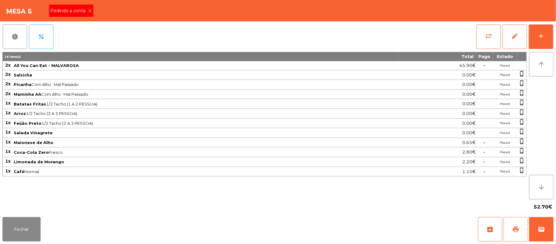
click at [508, 220] on button "print" at bounding box center [516, 229] width 24 height 24
click at [76, 5] on div "Pedindo a conta" at bounding box center [71, 11] width 44 height 12
click at [21, 219] on button "Fechar" at bounding box center [21, 229] width 38 height 24
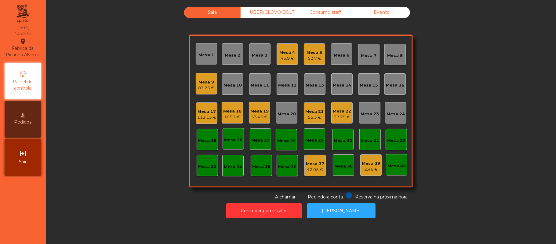
click at [307, 114] on div "Mesa 21" at bounding box center [315, 111] width 18 height 6
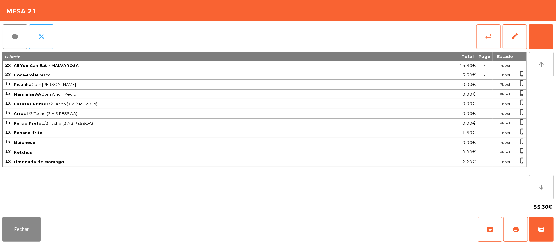
click at [488, 39] on span "sync_alt" at bounding box center [488, 35] width 7 height 7
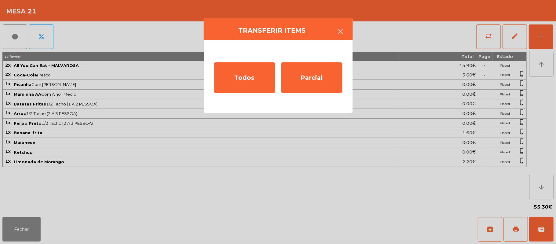
click at [347, 35] on button "button" at bounding box center [340, 32] width 17 height 18
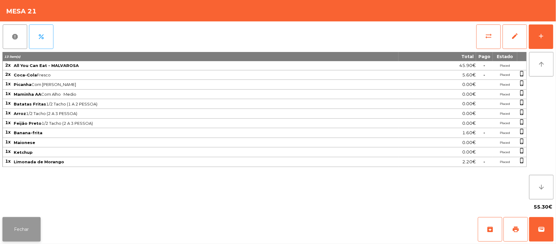
click at [36, 229] on button "Fechar" at bounding box center [21, 229] width 38 height 24
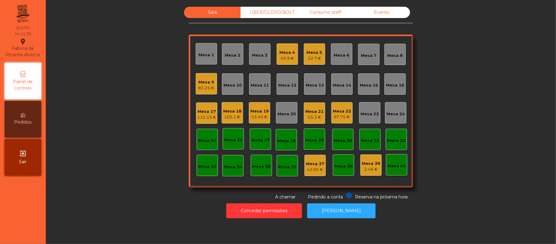
click at [316, 114] on div "55.3 €" at bounding box center [315, 117] width 18 height 6
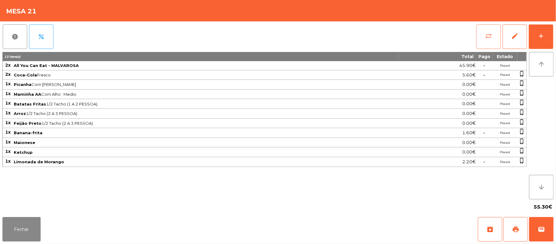
click at [482, 40] on button "sync_alt" at bounding box center [489, 36] width 24 height 24
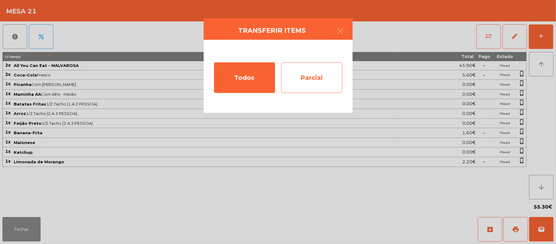
click at [319, 78] on div "Parcial" at bounding box center [311, 77] width 61 height 31
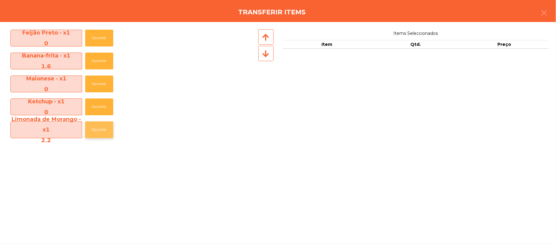
click at [104, 130] on button "Escolher" at bounding box center [99, 129] width 28 height 17
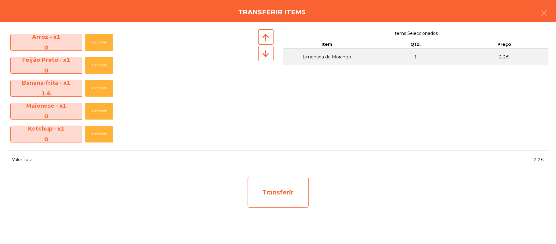
click at [291, 200] on div "Transferir" at bounding box center [278, 192] width 61 height 31
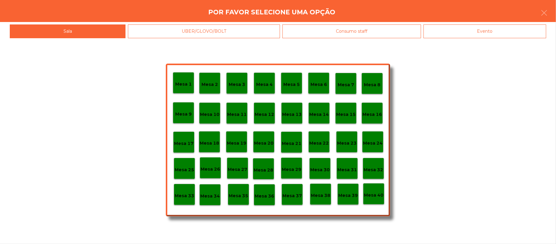
click at [483, 31] on div "Evento" at bounding box center [485, 31] width 123 height 14
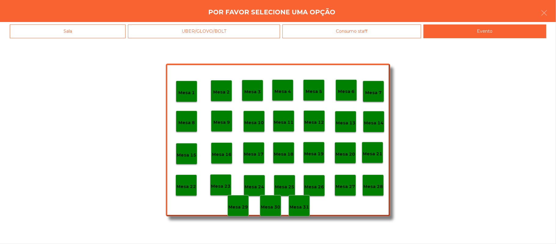
click at [373, 188] on p "Mesa 28" at bounding box center [374, 186] width 20 height 7
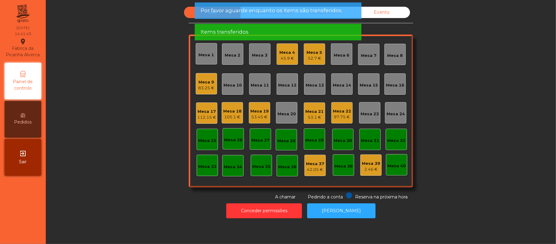
click at [142, 130] on div "Sala UBER/GLOVO/BOLT Consumo staff Evento Mesa 1 Mesa 2 Mesa 3 Mesa 4 45.9 € Me…" at bounding box center [301, 103] width 494 height 193
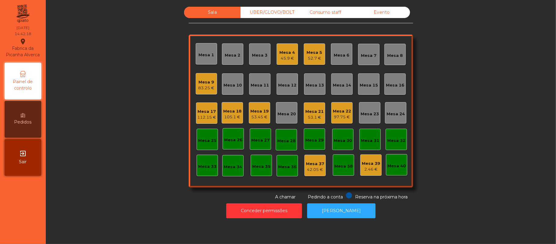
click at [315, 55] on div "52.7 €" at bounding box center [315, 58] width 16 height 6
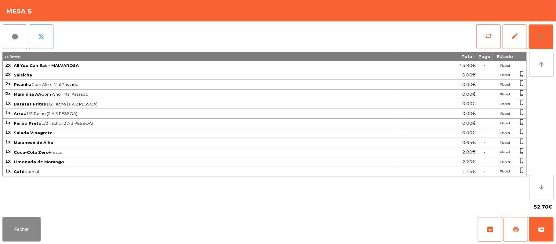
click at [510, 228] on button "print" at bounding box center [516, 229] width 24 height 24
click at [484, 35] on button "sync_alt" at bounding box center [489, 36] width 24 height 24
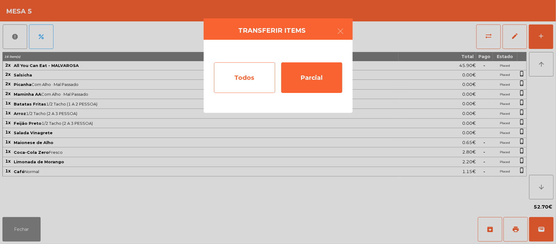
click at [252, 79] on div "Todos" at bounding box center [244, 77] width 61 height 31
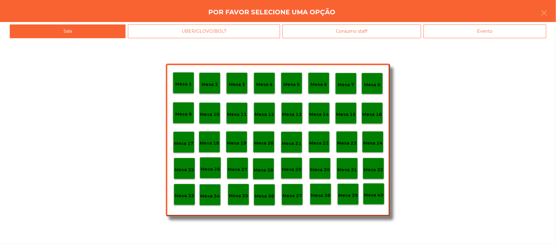
click at [483, 31] on div "Evento" at bounding box center [485, 31] width 123 height 14
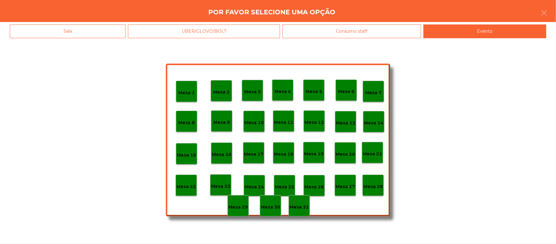
click at [377, 183] on p "Mesa 28" at bounding box center [374, 186] width 20 height 7
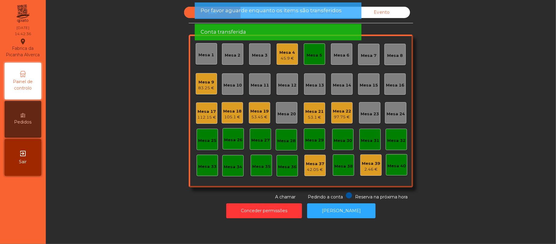
click at [307, 53] on div "Mesa 5" at bounding box center [315, 55] width 16 height 6
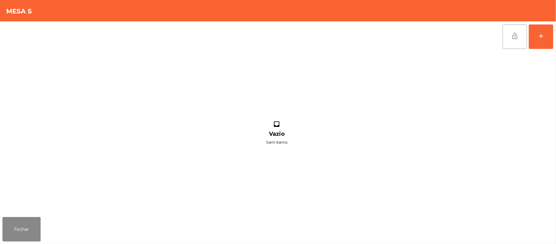
click at [515, 36] on span "lock_open" at bounding box center [515, 35] width 7 height 7
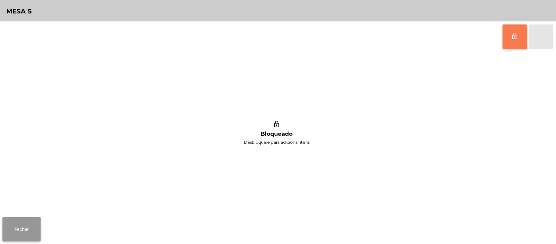
click at [26, 221] on button "Fechar" at bounding box center [21, 229] width 38 height 24
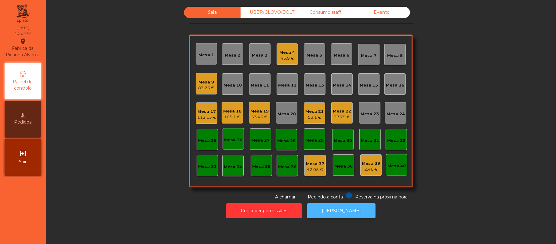
click at [358, 207] on button "[PERSON_NAME]" at bounding box center [341, 210] width 68 height 15
click at [330, 12] on div "Consumo staff" at bounding box center [325, 12] width 57 height 11
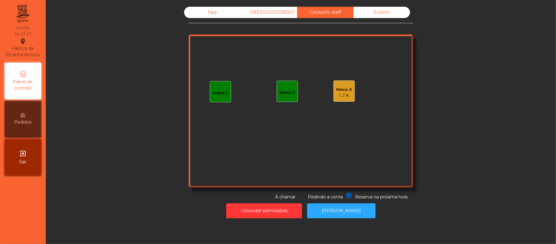
click at [387, 16] on div "Evento" at bounding box center [382, 12] width 57 height 11
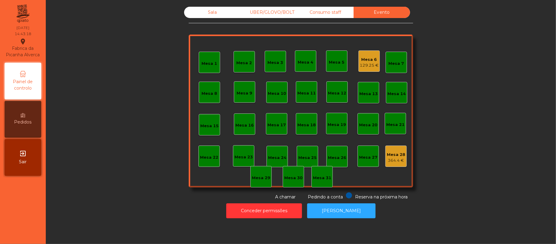
click at [366, 62] on div "129.25 €" at bounding box center [369, 65] width 19 height 6
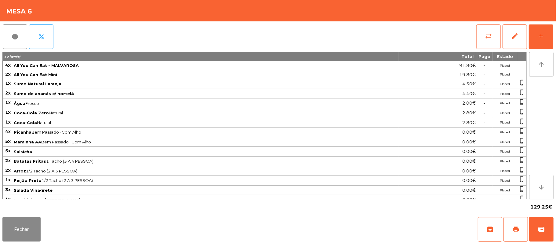
click at [482, 34] on button "sync_alt" at bounding box center [489, 36] width 24 height 24
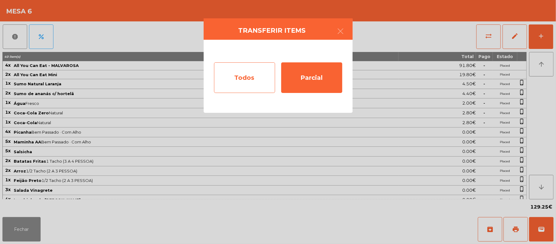
click at [249, 77] on div "Todos" at bounding box center [244, 77] width 61 height 31
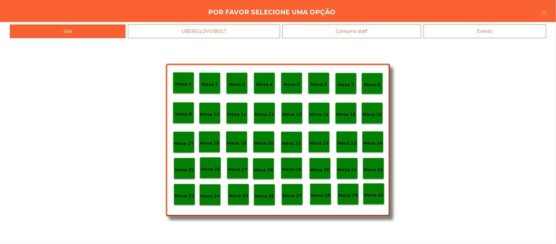
click at [526, 26] on div "Evento" at bounding box center [485, 31] width 123 height 14
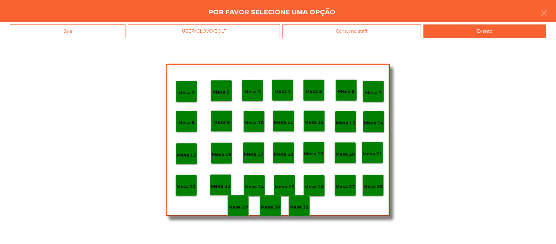
click at [373, 187] on p "Mesa 28" at bounding box center [374, 186] width 20 height 7
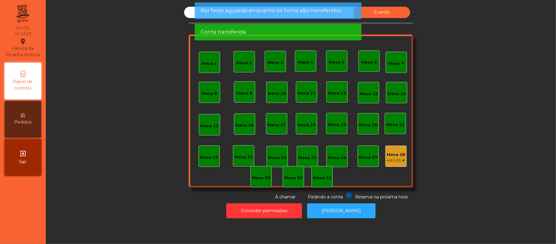
click at [208, 10] on span "Por favor aguarde enquanto os items são transferidos" at bounding box center [271, 11] width 141 height 8
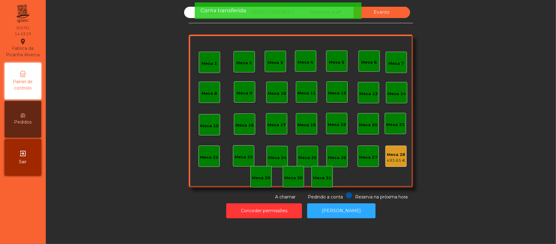
click at [213, 12] on span "Conta transferida" at bounding box center [224, 11] width 46 height 8
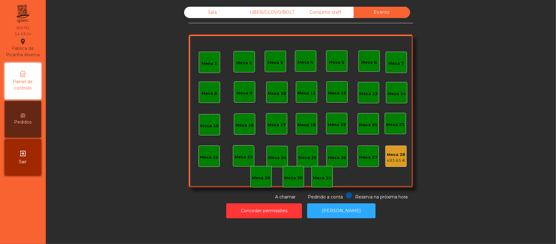
click at [210, 13] on div "Sala" at bounding box center [212, 12] width 57 height 11
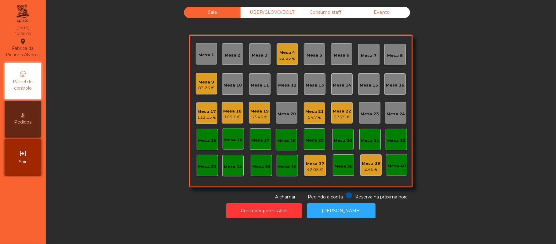
click at [374, 57] on div "Mesa 7" at bounding box center [368, 54] width 21 height 21
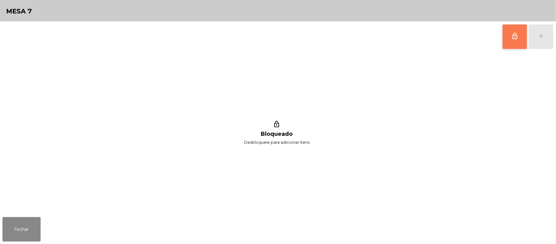
click at [510, 41] on button "lock_outline" at bounding box center [515, 36] width 24 height 24
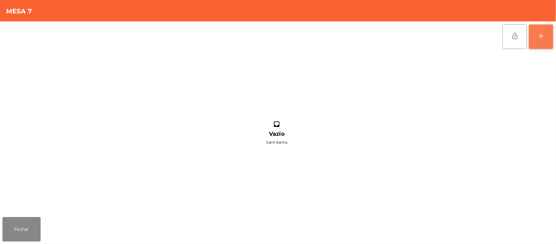
click at [538, 37] on div "add" at bounding box center [541, 35] width 7 height 7
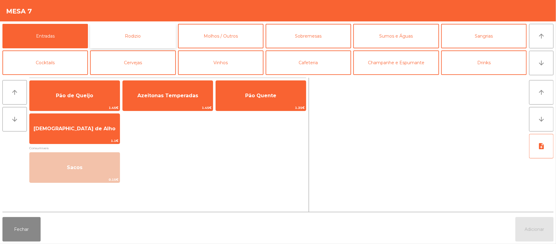
click at [142, 39] on button "Rodizio" at bounding box center [133, 36] width 86 height 24
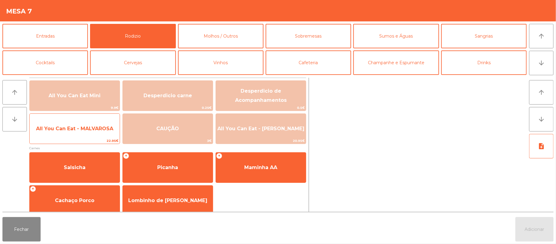
click at [72, 130] on span "All You Can Eat - MALVAROSA" at bounding box center [74, 129] width 77 height 6
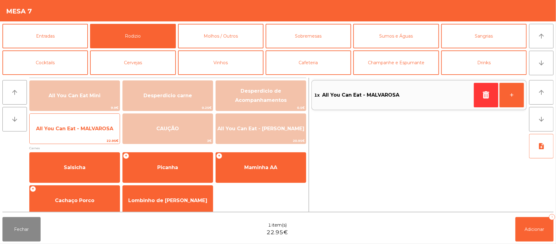
click at [70, 132] on span "All You Can Eat - MALVAROSA" at bounding box center [75, 128] width 90 height 17
click at [73, 130] on span "All You Can Eat - MALVAROSA" at bounding box center [74, 129] width 77 height 6
click at [74, 128] on span "All You Can Eat - MALVAROSA" at bounding box center [74, 129] width 77 height 6
click at [73, 130] on span "All You Can Eat - MALVAROSA" at bounding box center [74, 129] width 77 height 6
click at [70, 131] on span "All You Can Eat - MALVAROSA" at bounding box center [74, 129] width 77 height 6
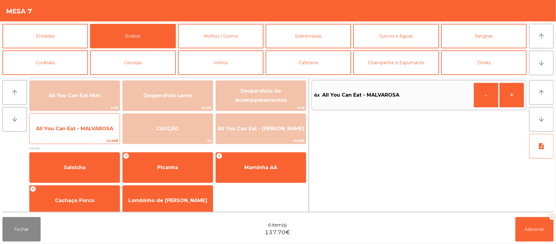
click at [70, 130] on span "All You Can Eat - MALVAROSA" at bounding box center [74, 129] width 77 height 6
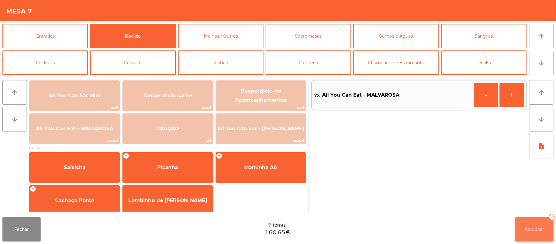
click at [527, 226] on span "Adicionar" at bounding box center [535, 229] width 20 height 6
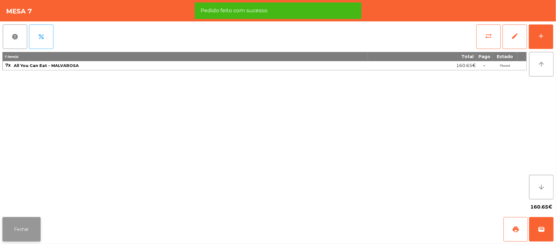
click at [21, 226] on button "Fechar" at bounding box center [21, 229] width 38 height 24
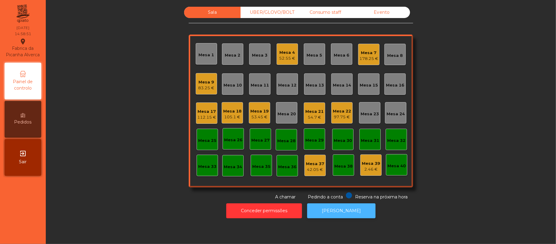
click at [352, 207] on button "[PERSON_NAME]" at bounding box center [341, 210] width 68 height 15
click at [322, 12] on div "Consumo staff" at bounding box center [325, 12] width 57 height 11
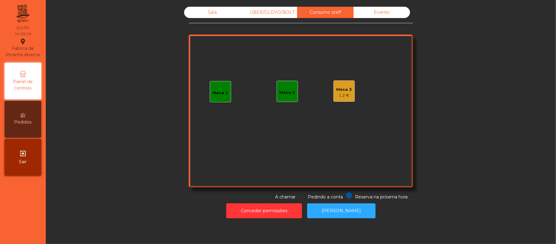
click at [341, 98] on div "1.2 €" at bounding box center [345, 95] width 16 height 6
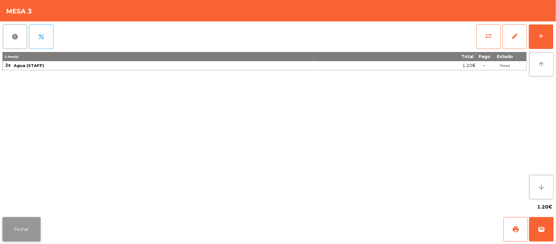
click at [22, 227] on button "Fechar" at bounding box center [21, 229] width 38 height 24
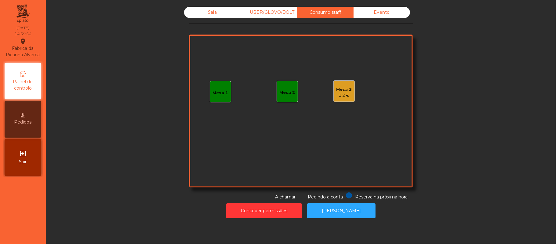
click at [264, 14] on div "UBER/GLOVO/BOLT" at bounding box center [269, 12] width 57 height 11
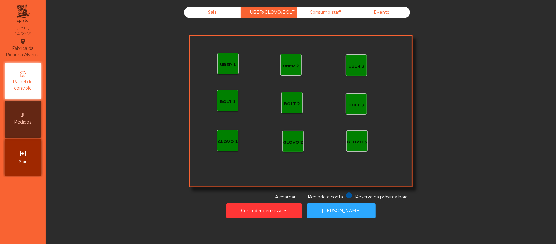
click at [209, 12] on div "Sala" at bounding box center [212, 12] width 57 height 11
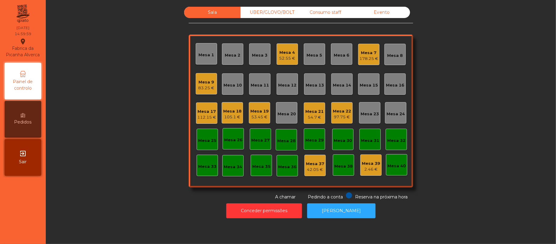
click at [369, 56] on div "178.25 €" at bounding box center [369, 59] width 19 height 6
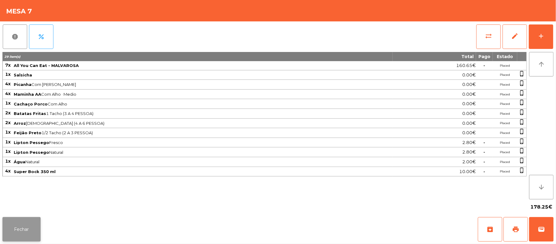
click at [25, 239] on button "Fechar" at bounding box center [21, 229] width 38 height 24
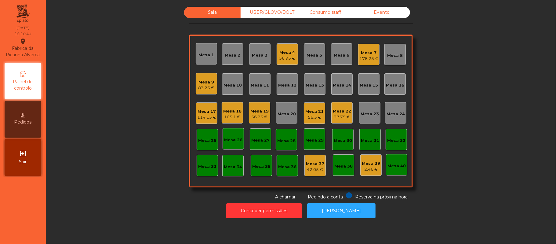
click at [283, 51] on div "Mesa 4" at bounding box center [288, 53] width 16 height 6
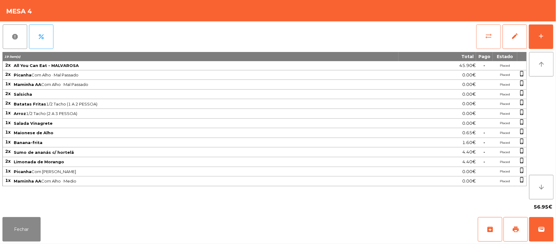
click at [483, 35] on button "sync_alt" at bounding box center [489, 36] width 24 height 24
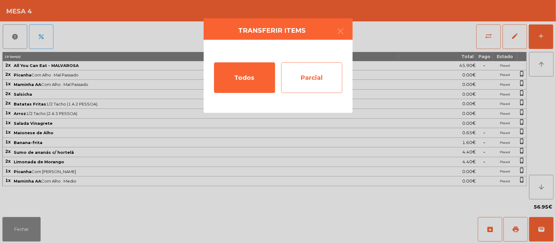
click at [305, 80] on div "Parcial" at bounding box center [311, 77] width 61 height 31
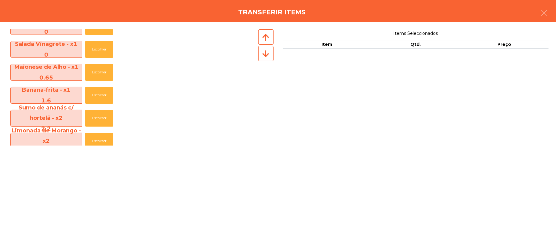
scroll to position [141, 0]
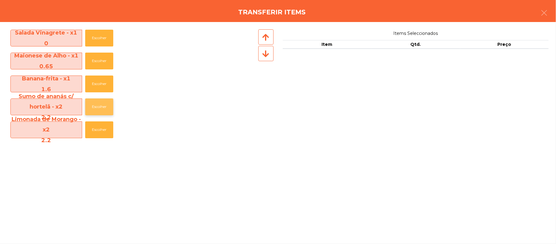
click at [103, 110] on button "Escolher" at bounding box center [99, 106] width 28 height 17
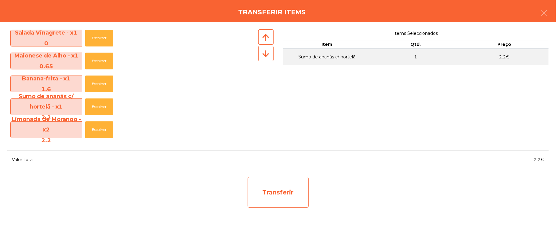
click at [290, 192] on div "Transferir" at bounding box center [278, 192] width 61 height 31
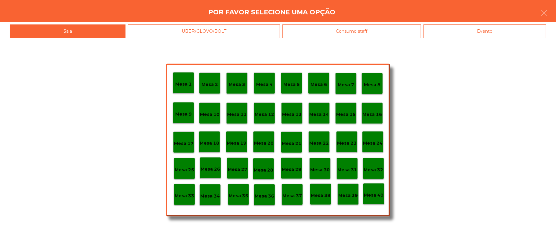
click at [293, 195] on p "Mesa 37" at bounding box center [293, 195] width 20 height 7
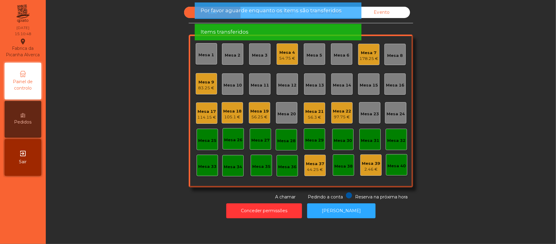
click at [287, 52] on div "Mesa 4" at bounding box center [288, 53] width 16 height 6
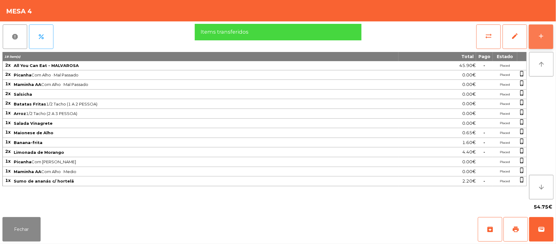
click at [541, 42] on button "add" at bounding box center [541, 36] width 24 height 24
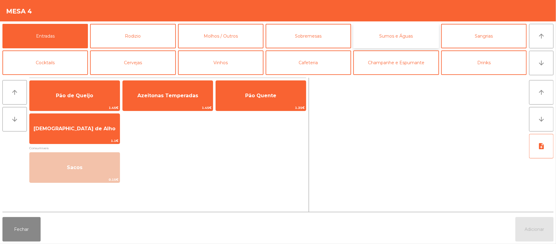
click at [415, 39] on button "Sumos e Águas" at bounding box center [397, 36] width 86 height 24
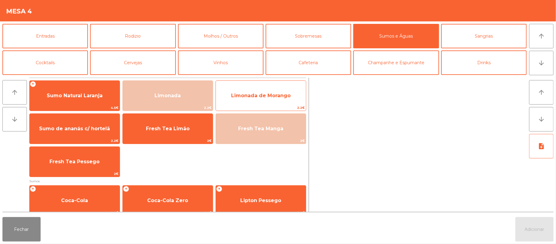
click at [281, 107] on span "2.2€" at bounding box center [261, 108] width 90 height 6
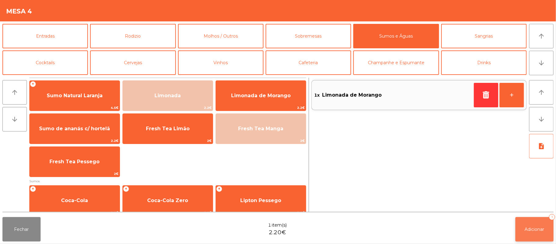
click at [540, 226] on button "Adicionar 1" at bounding box center [535, 229] width 38 height 24
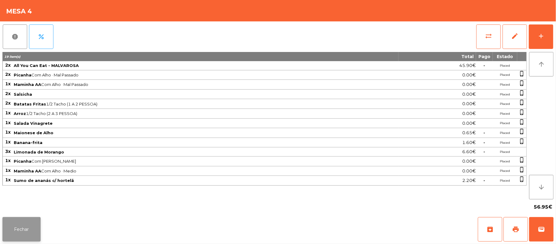
click at [24, 236] on button "Fechar" at bounding box center [21, 229] width 38 height 24
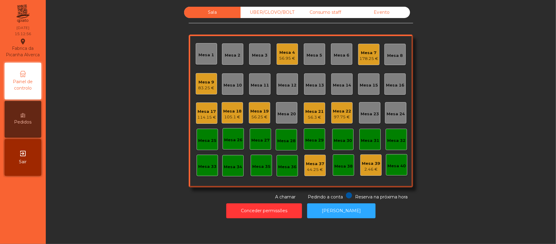
click at [205, 87] on div "83.25 €" at bounding box center [207, 88] width 16 height 6
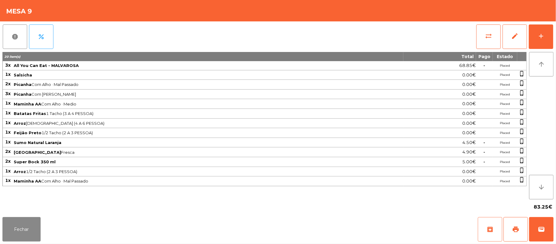
click at [499, 224] on button "archive" at bounding box center [490, 229] width 24 height 24
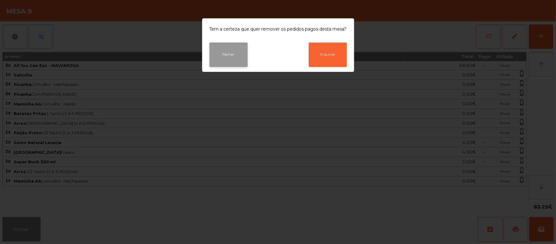
click at [231, 52] on button "Fechar" at bounding box center [229, 54] width 38 height 24
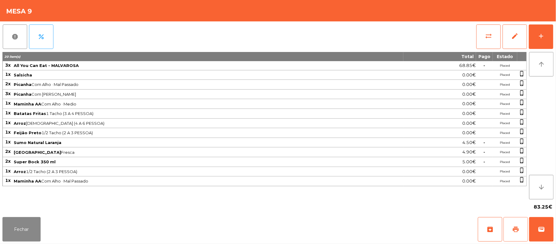
click at [509, 230] on button "print" at bounding box center [516, 229] width 24 height 24
click at [548, 228] on button "wallet" at bounding box center [542, 229] width 24 height 24
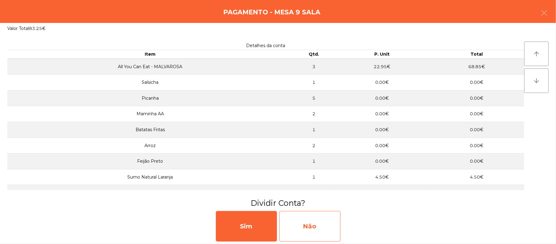
click at [323, 220] on div "Não" at bounding box center [310, 226] width 61 height 31
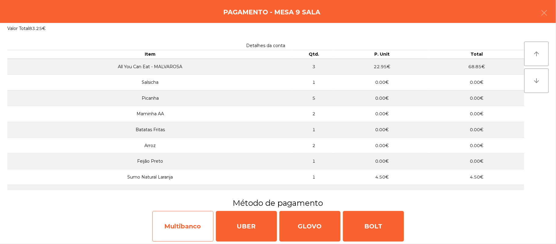
click at [182, 224] on div "Multibanco" at bounding box center [182, 226] width 61 height 31
select select "**"
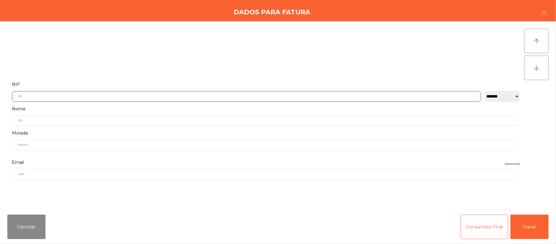
click at [174, 97] on input "text" at bounding box center [247, 96] width 470 height 11
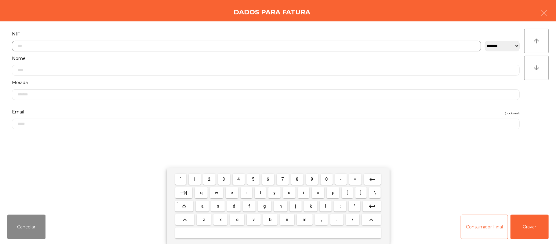
scroll to position [51, 0]
type input "*********"
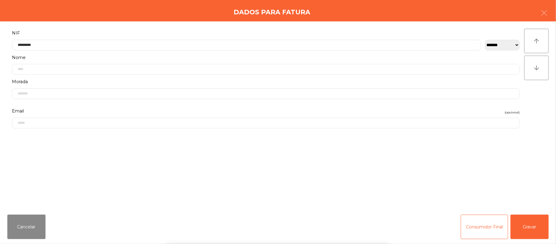
click at [535, 225] on div "` 1 2 3 4 5 6 7 8 9 0 - = keyboard_backspace keyboard_tab q w e r t y u i o p […" at bounding box center [278, 206] width 556 height 76
click at [534, 225] on button "Gravar" at bounding box center [530, 227] width 38 height 24
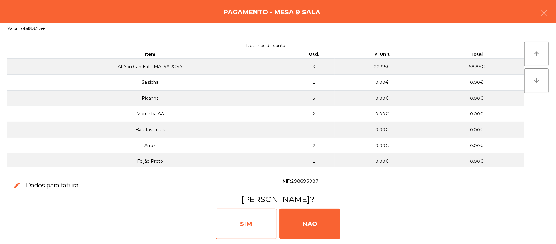
click at [251, 218] on div "SIM" at bounding box center [246, 223] width 61 height 31
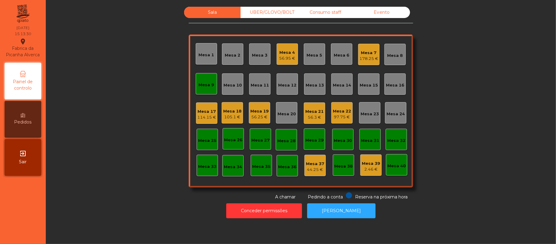
click at [200, 85] on div "Mesa 9" at bounding box center [207, 85] width 16 height 6
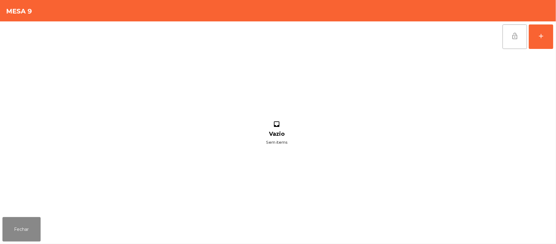
click at [510, 37] on button "lock_open" at bounding box center [515, 36] width 24 height 24
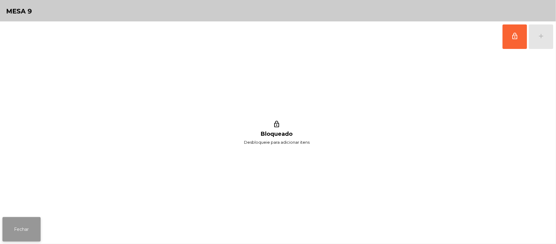
click at [13, 219] on button "Fechar" at bounding box center [21, 229] width 38 height 24
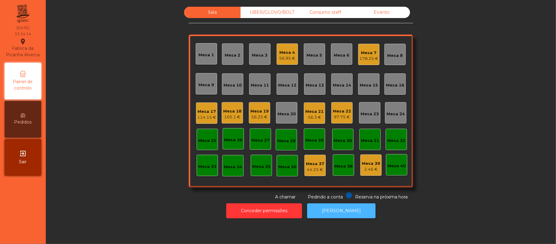
click at [349, 208] on button "[PERSON_NAME]" at bounding box center [341, 210] width 68 height 15
click at [332, 15] on div "Consumo staff" at bounding box center [325, 12] width 57 height 11
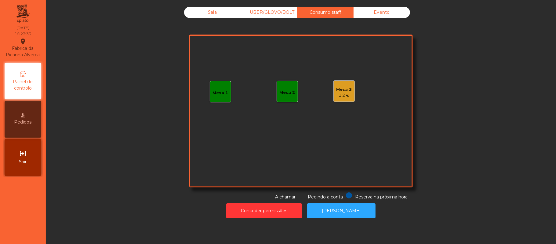
click at [343, 92] on div "1.2 €" at bounding box center [345, 95] width 16 height 6
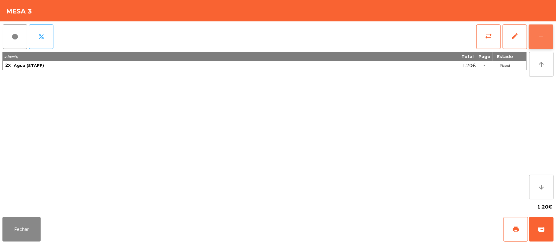
click at [540, 35] on div "add" at bounding box center [541, 35] width 7 height 7
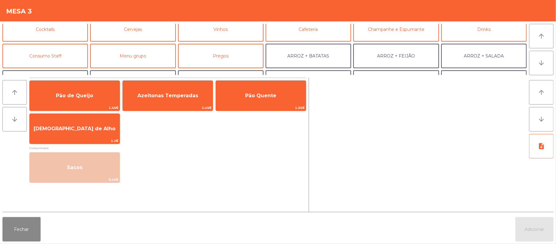
scroll to position [50, 0]
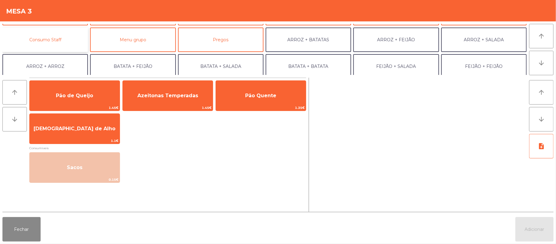
click at [64, 39] on button "Consumo Staff" at bounding box center [45, 40] width 86 height 24
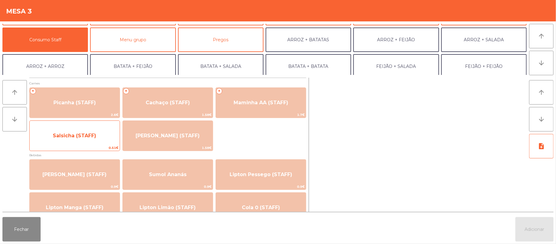
click at [92, 134] on span "Salsicha (STAFF)" at bounding box center [74, 136] width 43 height 6
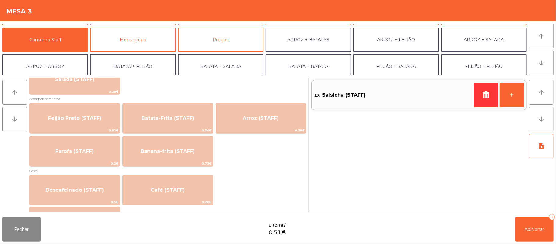
scroll to position [266, 0]
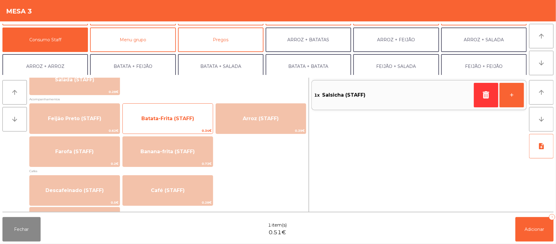
click at [168, 120] on span "Batata-Frita (STAFF)" at bounding box center [167, 119] width 53 height 6
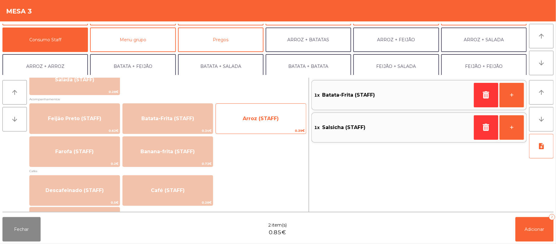
click at [263, 120] on span "Arroz (STAFF)" at bounding box center [261, 119] width 36 height 6
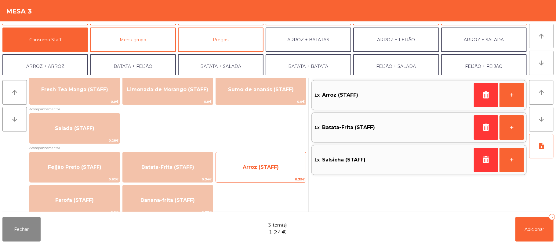
scroll to position [210, 0]
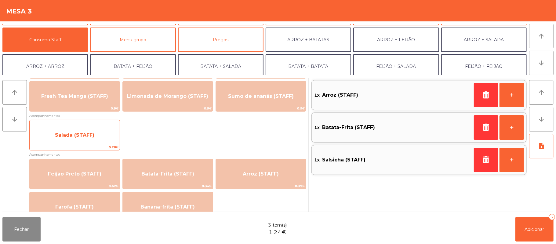
click at [99, 125] on div "Salada (STAFF) 0.28€" at bounding box center [74, 135] width 91 height 31
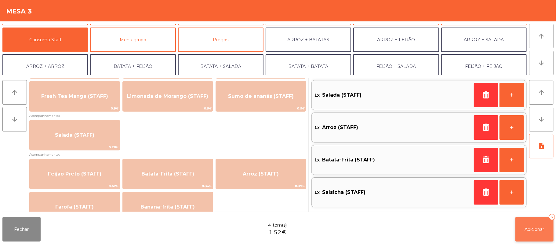
click at [538, 228] on span "Adicionar" at bounding box center [535, 229] width 20 height 6
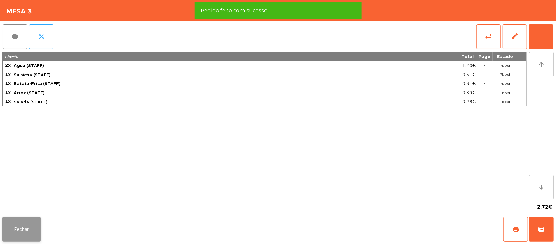
click at [19, 234] on button "Fechar" at bounding box center [21, 229] width 38 height 24
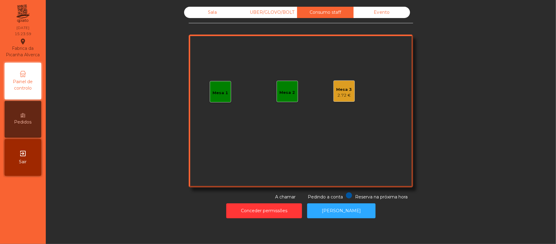
click at [209, 12] on div "Sala" at bounding box center [212, 12] width 57 height 11
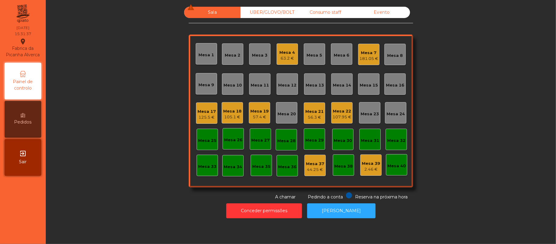
click at [310, 116] on div "56.3 €" at bounding box center [315, 117] width 18 height 6
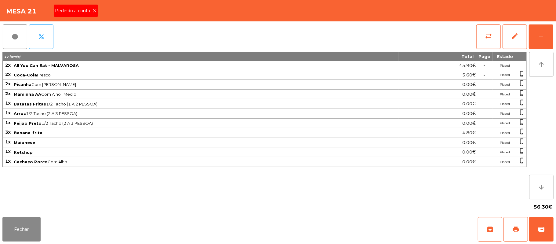
click at [85, 13] on span "Pedindo a conta" at bounding box center [74, 11] width 38 height 6
click at [511, 229] on button "print" at bounding box center [516, 229] width 24 height 24
click at [20, 219] on button "Fechar" at bounding box center [21, 229] width 38 height 24
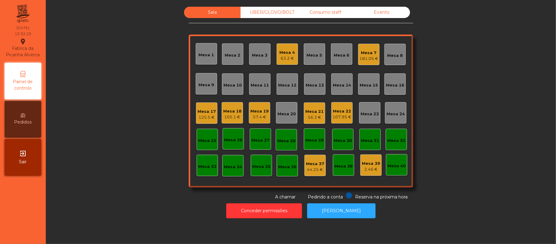
click at [257, 114] on div "57.4 €" at bounding box center [260, 117] width 18 height 6
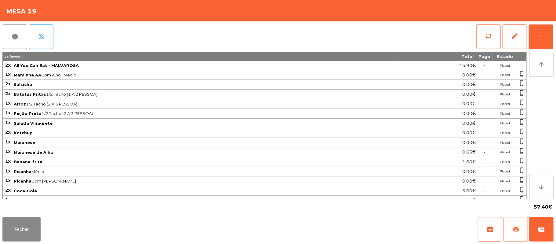
click at [520, 228] on span "print" at bounding box center [515, 229] width 7 height 7
click at [541, 219] on button "wallet" at bounding box center [542, 229] width 24 height 24
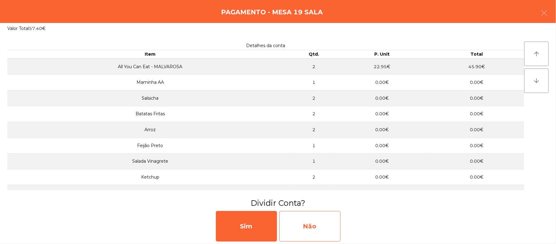
click at [325, 220] on div "Não" at bounding box center [310, 226] width 61 height 31
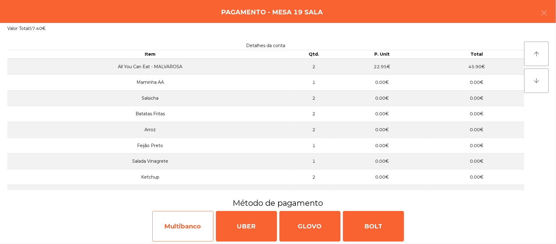
click at [181, 229] on div "Multibanco" at bounding box center [182, 226] width 61 height 31
select select "**"
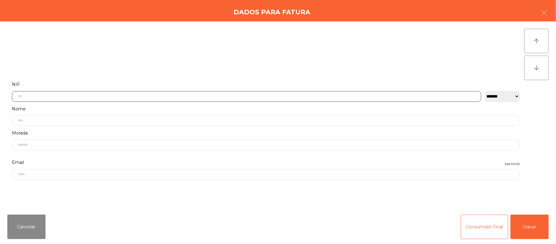
click at [217, 96] on input "text" at bounding box center [247, 96] width 470 height 11
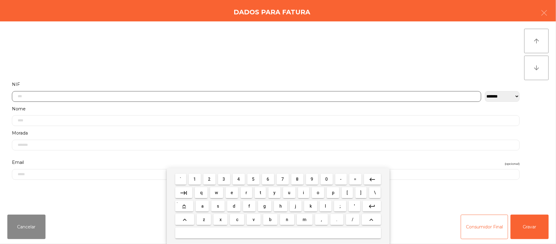
scroll to position [51, 0]
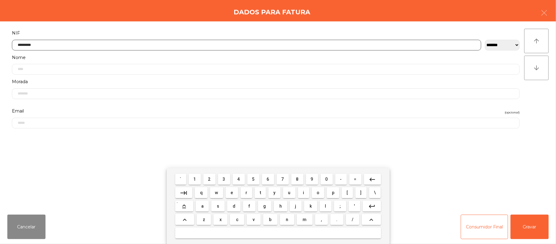
type input "*********"
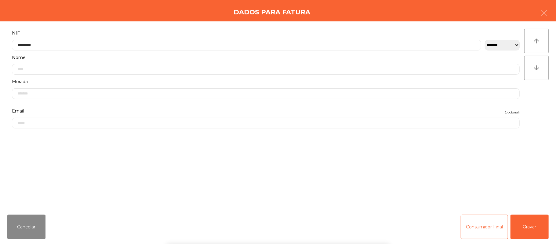
click at [537, 228] on div "` 1 2 3 4 5 6 7 8 9 0 - = keyboard_backspace keyboard_tab q w e r t y u i o p […" at bounding box center [278, 206] width 556 height 76
click at [529, 229] on button "Gravar" at bounding box center [530, 227] width 38 height 24
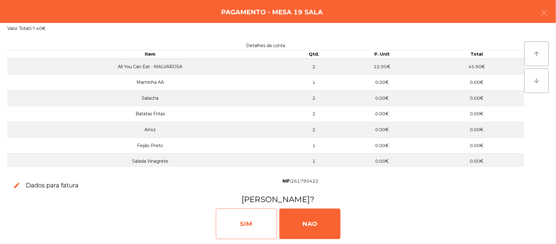
click at [239, 221] on div "SIM" at bounding box center [246, 223] width 61 height 31
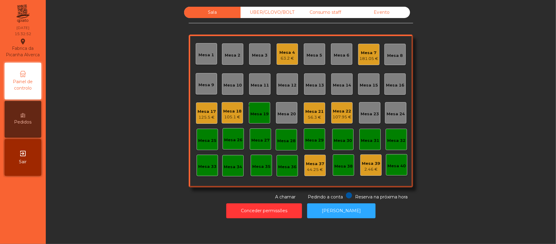
click at [261, 108] on div "monetization_on done Mesa 19" at bounding box center [260, 112] width 18 height 9
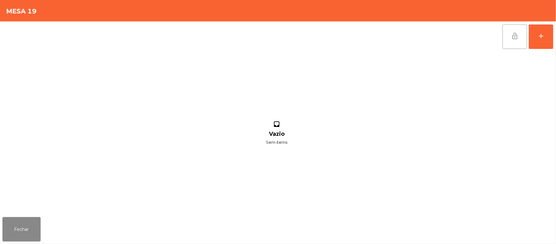
click at [509, 41] on button "lock_open" at bounding box center [515, 36] width 24 height 24
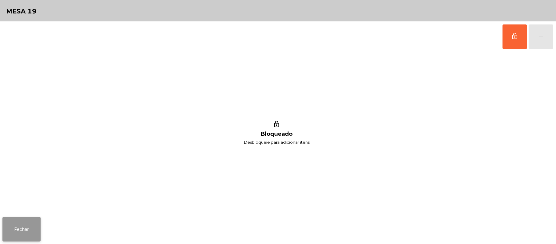
click at [31, 229] on button "Fechar" at bounding box center [21, 229] width 38 height 24
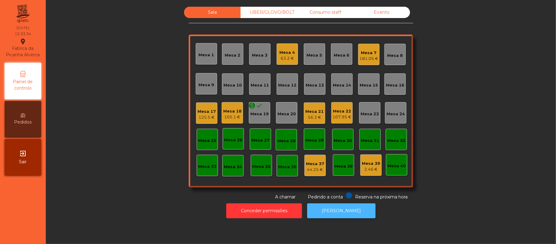
click at [349, 210] on button "[PERSON_NAME]" at bounding box center [341, 210] width 68 height 15
click at [308, 108] on div "Mesa 21" at bounding box center [315, 111] width 18 height 6
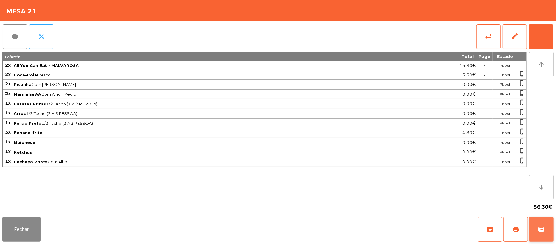
click at [547, 221] on button "wallet" at bounding box center [542, 229] width 24 height 24
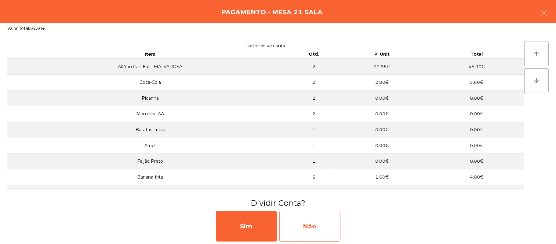
click at [324, 218] on div "Não" at bounding box center [310, 226] width 61 height 31
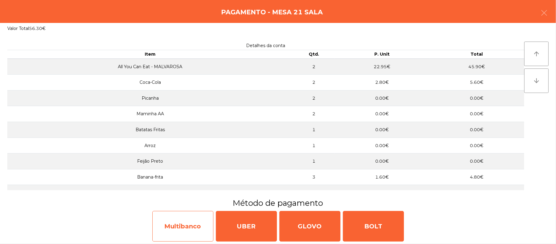
click at [168, 227] on div "Multibanco" at bounding box center [182, 226] width 61 height 31
select select "**"
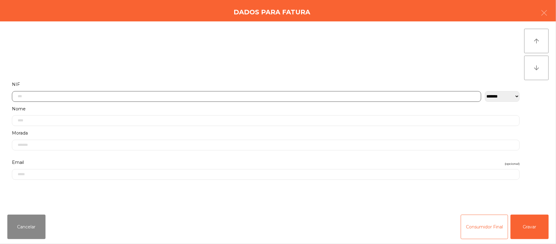
click at [188, 96] on input "text" at bounding box center [247, 96] width 470 height 11
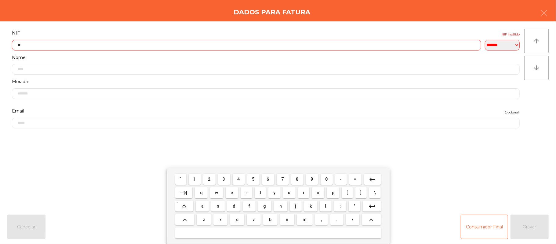
type input "*"
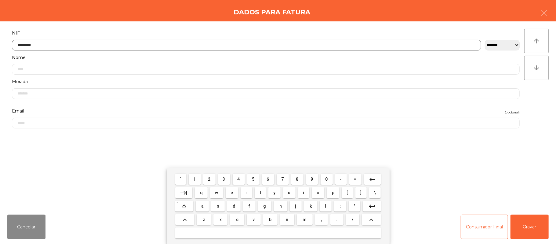
type input "*********"
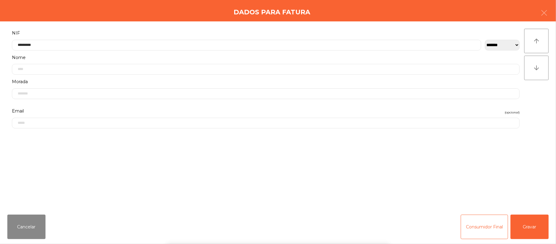
click at [536, 214] on div "` 1 2 3 4 5 6 7 8 9 0 - = keyboard_backspace keyboard_tab q w e r t y u i o p […" at bounding box center [278, 206] width 556 height 76
click at [538, 226] on button "Gravar" at bounding box center [530, 227] width 38 height 24
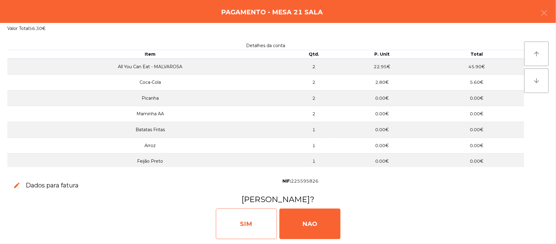
click at [249, 224] on div "SIM" at bounding box center [246, 223] width 61 height 31
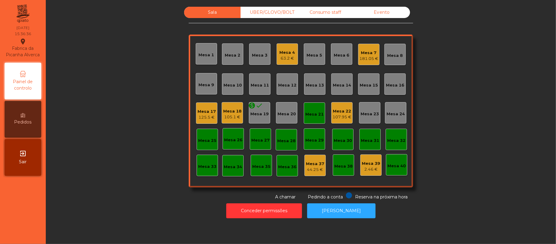
click at [314, 111] on div "Mesa 21" at bounding box center [315, 114] width 18 height 6
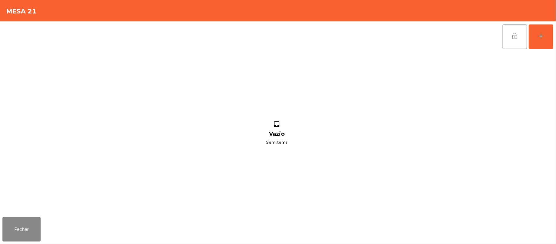
click at [509, 38] on button "lock_open" at bounding box center [515, 36] width 24 height 24
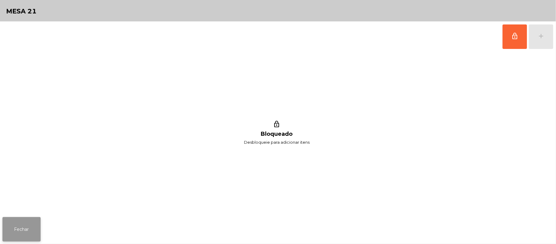
click at [25, 220] on button "Fechar" at bounding box center [21, 229] width 38 height 24
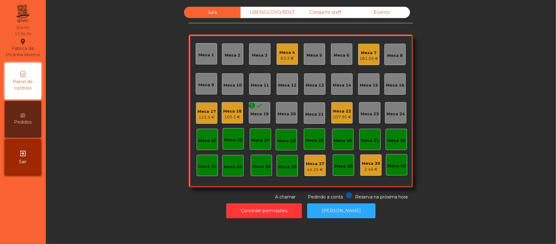
click at [262, 113] on div "Mesa 19" at bounding box center [260, 114] width 18 height 6
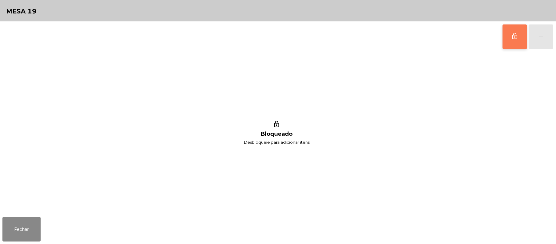
click at [515, 41] on button "lock_outline" at bounding box center [515, 36] width 24 height 24
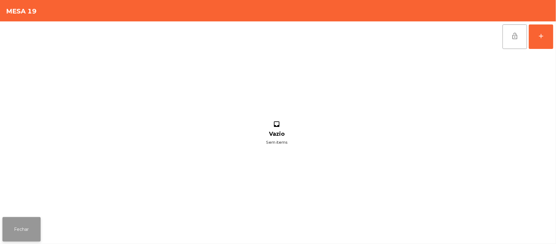
click at [31, 229] on button "Fechar" at bounding box center [21, 229] width 38 height 24
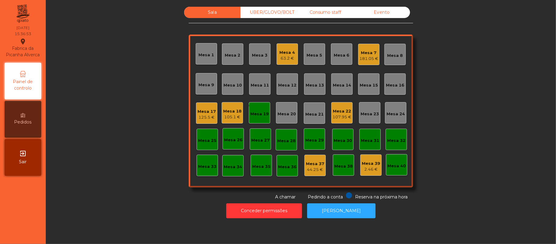
click at [262, 112] on div "Mesa 19" at bounding box center [260, 114] width 18 height 6
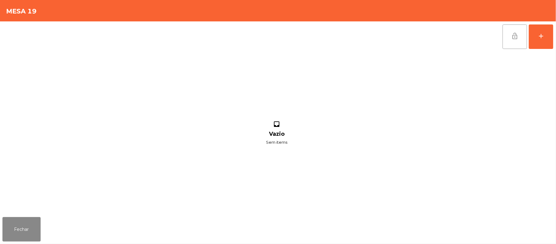
click at [519, 40] on button "lock_open" at bounding box center [515, 36] width 24 height 24
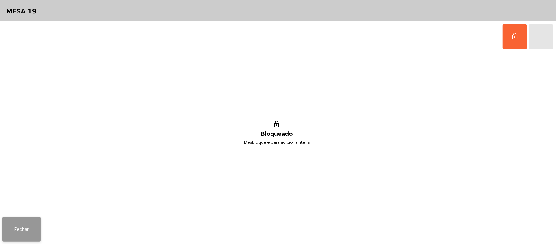
click at [35, 218] on button "Fechar" at bounding box center [21, 229] width 38 height 24
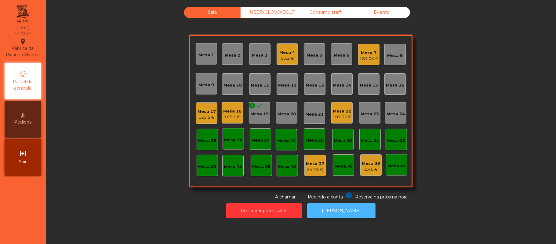
click at [347, 205] on button "[PERSON_NAME]" at bounding box center [341, 210] width 68 height 15
click at [198, 114] on div "125.5 €" at bounding box center [207, 117] width 18 height 6
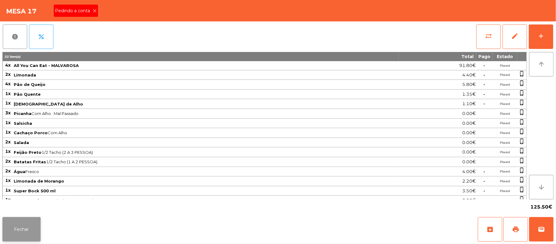
click at [32, 241] on button "Fechar" at bounding box center [21, 229] width 38 height 24
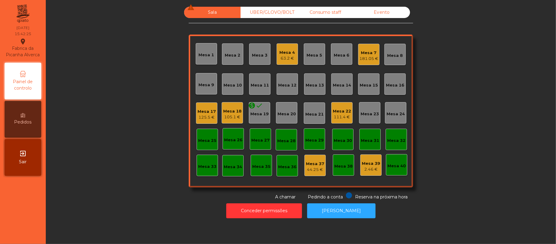
click at [288, 54] on div "Mesa 4" at bounding box center [288, 53] width 16 height 6
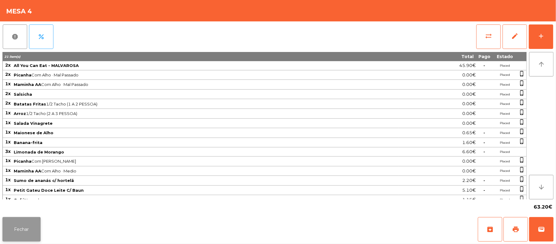
click at [21, 229] on button "Fechar" at bounding box center [21, 229] width 38 height 24
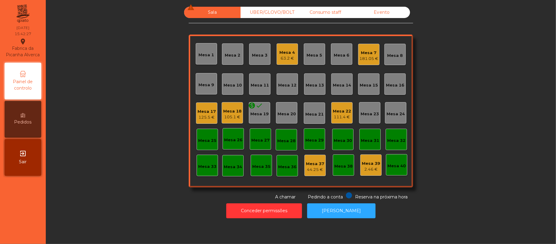
click at [376, 53] on div "Mesa 7 181.05 €" at bounding box center [368, 54] width 21 height 21
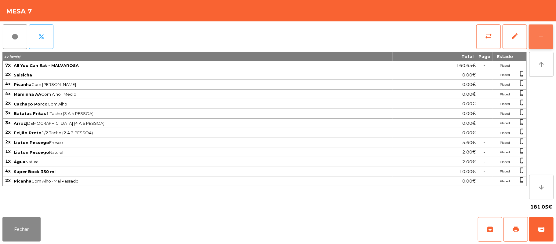
click at [531, 31] on button "add" at bounding box center [541, 36] width 24 height 24
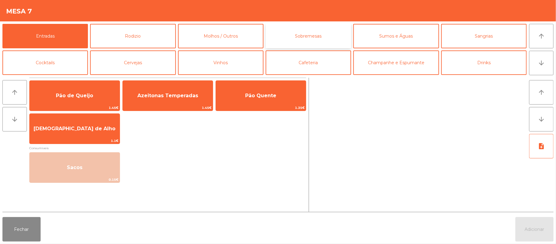
click at [333, 47] on button "Sobremesas" at bounding box center [309, 36] width 86 height 24
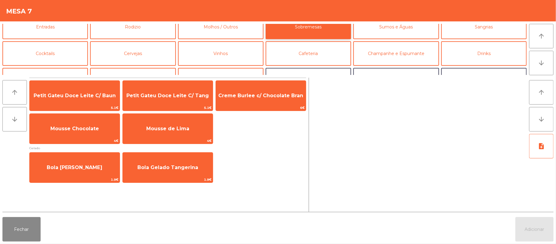
scroll to position [9, 0]
click at [319, 55] on button "Cafeteria" at bounding box center [309, 54] width 86 height 24
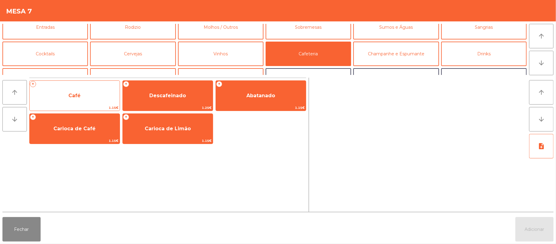
click at [88, 96] on span "Café" at bounding box center [75, 95] width 90 height 17
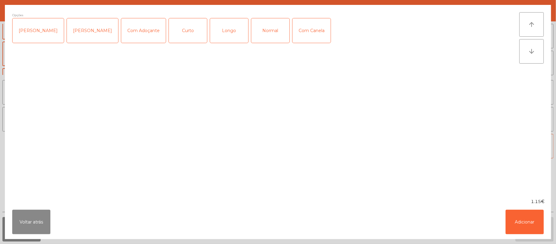
click at [276, 35] on div "Normal" at bounding box center [271, 30] width 38 height 24
click at [520, 203] on div "1.15€" at bounding box center [278, 201] width 547 height 6
click at [513, 212] on button "Adicionar" at bounding box center [525, 222] width 38 height 24
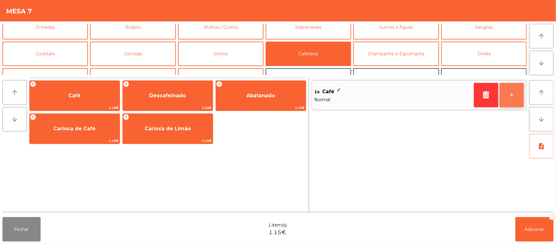
click at [517, 95] on button "+" at bounding box center [512, 95] width 24 height 24
click at [509, 102] on button "+" at bounding box center [512, 95] width 24 height 24
click at [506, 105] on button "+" at bounding box center [512, 95] width 24 height 24
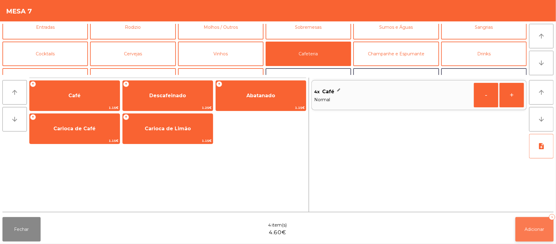
click at [526, 234] on button "Adicionar 4" at bounding box center [535, 229] width 38 height 24
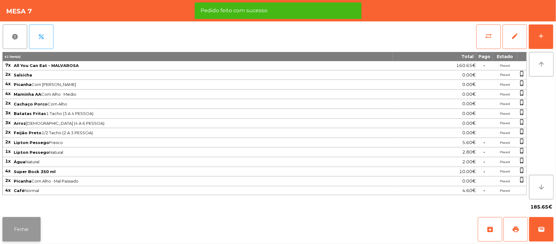
click at [33, 225] on button "Fechar" at bounding box center [21, 229] width 38 height 24
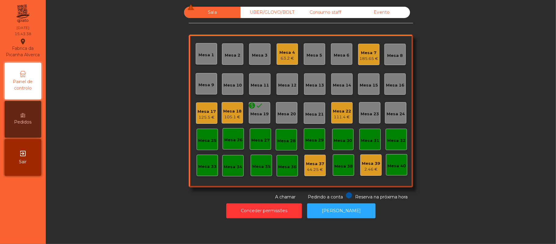
click at [201, 111] on div "Mesa 17" at bounding box center [207, 111] width 18 height 6
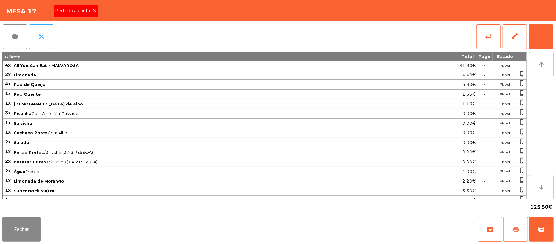
click at [512, 229] on span "print" at bounding box center [515, 229] width 7 height 7
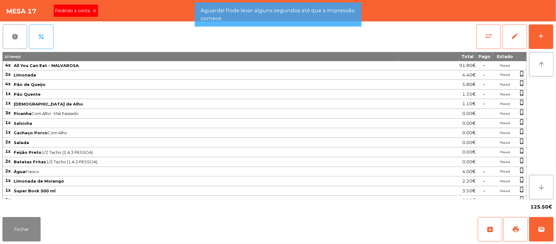
click at [83, 9] on span "Pedindo a conta" at bounding box center [74, 11] width 38 height 6
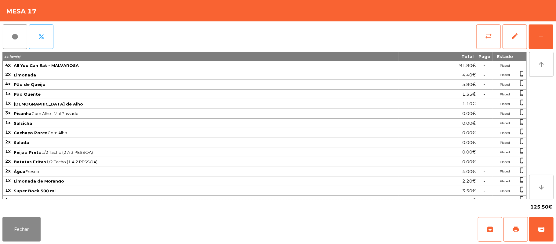
click at [482, 37] on button "sync_alt" at bounding box center [489, 36] width 24 height 24
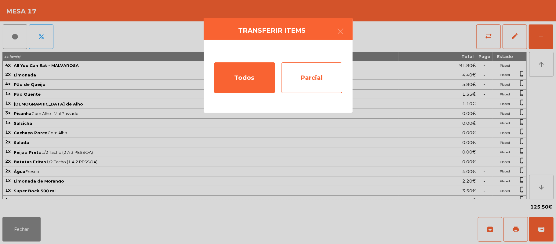
click at [332, 76] on div "Parcial" at bounding box center [311, 77] width 61 height 31
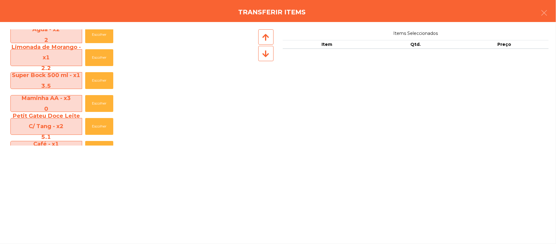
scroll to position [273, 0]
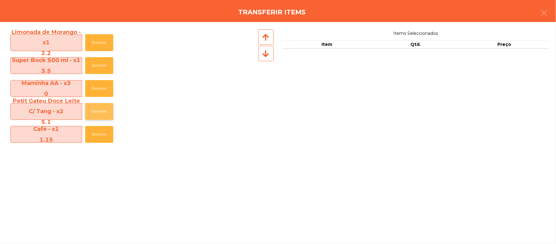
click at [102, 109] on button "Escolher" at bounding box center [99, 111] width 28 height 17
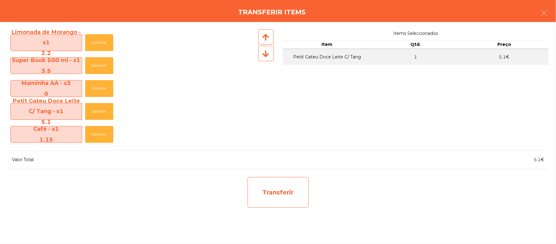
click at [279, 193] on div "Transferir" at bounding box center [278, 192] width 61 height 31
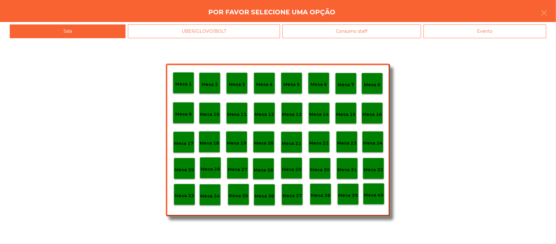
click at [357, 199] on div "Mesa 39" at bounding box center [348, 193] width 21 height 21
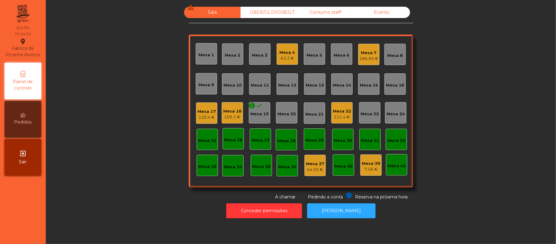
click at [208, 114] on div "120.4 €" at bounding box center [207, 117] width 18 height 6
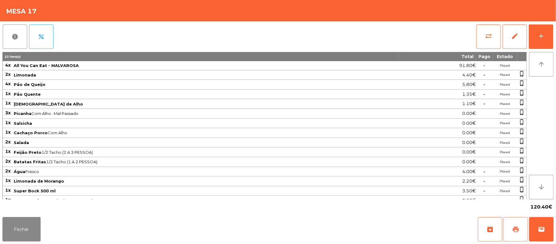
click at [510, 229] on button "print" at bounding box center [516, 229] width 24 height 24
click at [20, 226] on button "Fechar" at bounding box center [21, 229] width 38 height 24
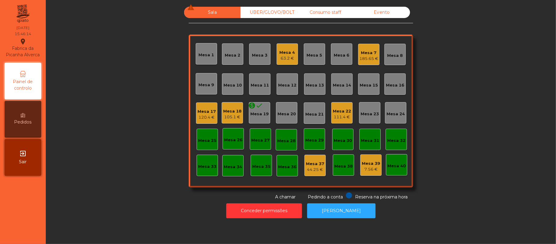
click at [200, 116] on div "120.4 €" at bounding box center [207, 117] width 18 height 6
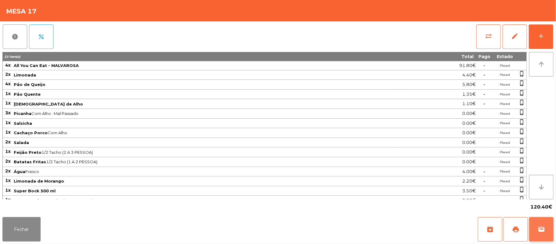
click at [543, 228] on span "wallet" at bounding box center [541, 229] width 7 height 7
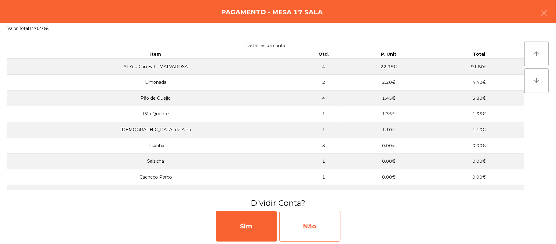
click at [332, 220] on div "Não" at bounding box center [310, 226] width 61 height 31
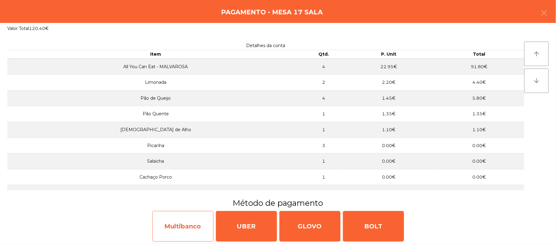
click at [172, 220] on div "Multibanco" at bounding box center [182, 226] width 61 height 31
select select "**"
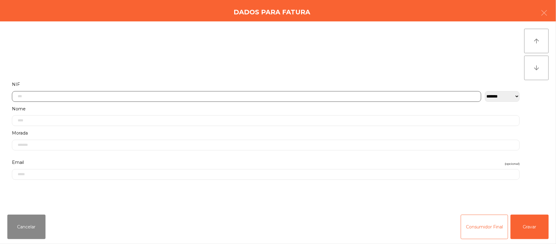
click at [98, 96] on input "text" at bounding box center [247, 96] width 470 height 11
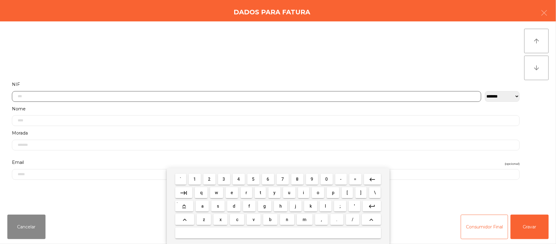
scroll to position [51, 0]
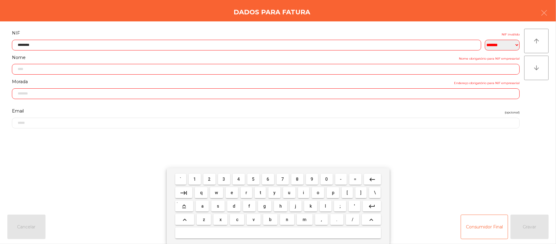
type input "*********"
type input "**********"
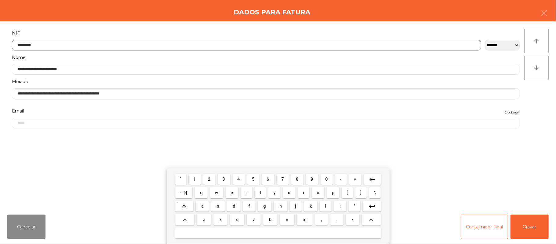
type input "*********"
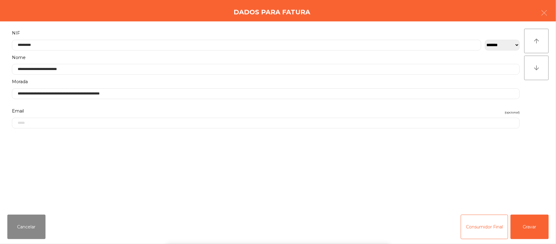
click at [535, 230] on div "` 1 2 3 4 5 6 7 8 9 0 - = keyboard_backspace keyboard_tab q w e r t y u i o p […" at bounding box center [278, 206] width 556 height 76
click at [537, 221] on button "Gravar" at bounding box center [530, 227] width 38 height 24
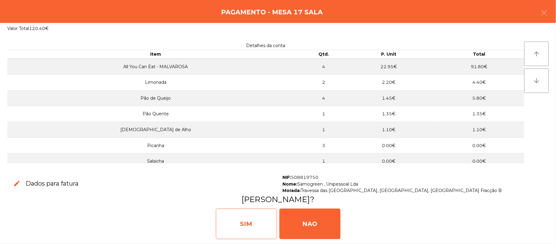
click at [253, 220] on div "SIM" at bounding box center [246, 223] width 61 height 31
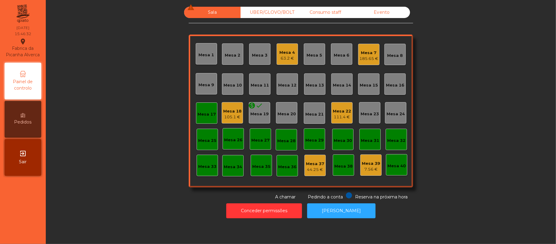
click at [196, 116] on div "Mesa 17" at bounding box center [206, 112] width 21 height 21
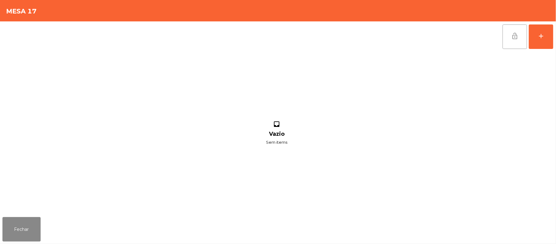
click at [515, 35] on span "lock_open" at bounding box center [515, 35] width 7 height 7
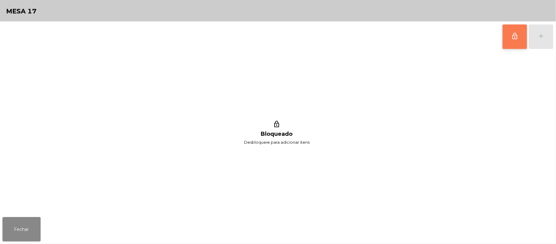
click at [26, 207] on div "lock_outline Bloqueado Desbloqueie para adicionar itens" at bounding box center [276, 133] width 549 height 163
click at [33, 218] on button "Fechar" at bounding box center [21, 229] width 38 height 24
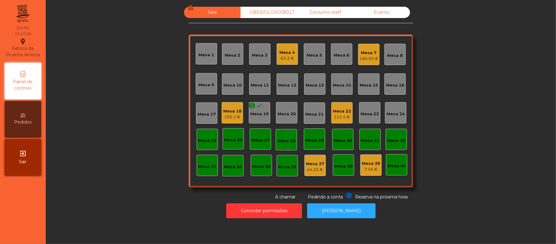
click at [286, 43] on div "Mesa 4 63.2 €" at bounding box center [287, 53] width 21 height 21
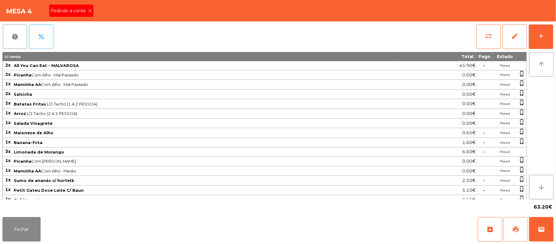
click at [509, 218] on button "print" at bounding box center [516, 229] width 24 height 24
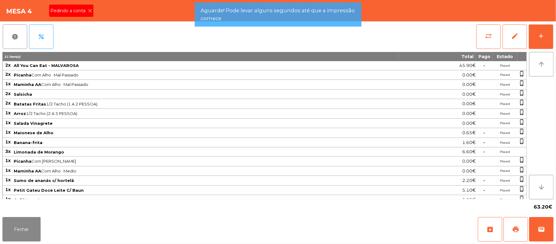
click at [78, 9] on span "Pedindo a conta" at bounding box center [69, 11] width 38 height 6
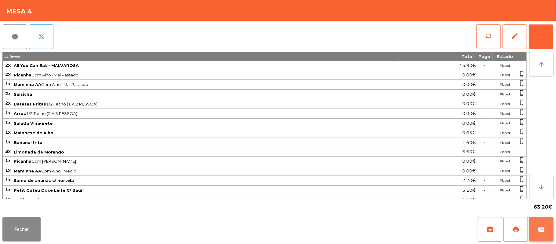
click at [542, 223] on button "wallet" at bounding box center [542, 229] width 24 height 24
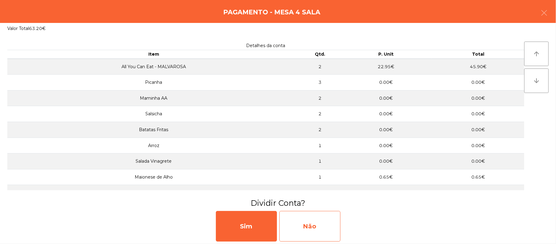
click at [318, 227] on div "Não" at bounding box center [310, 226] width 61 height 31
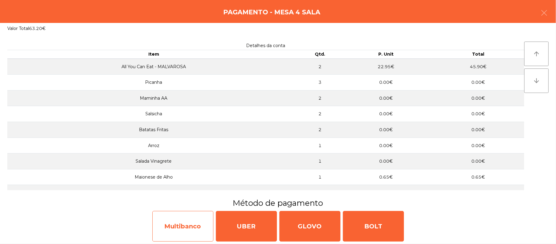
click at [182, 224] on div "Multibanco" at bounding box center [182, 226] width 61 height 31
select select "**"
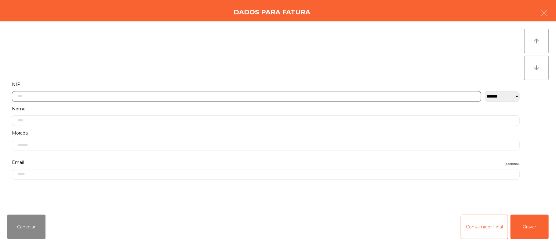
click at [160, 97] on input "text" at bounding box center [247, 96] width 470 height 11
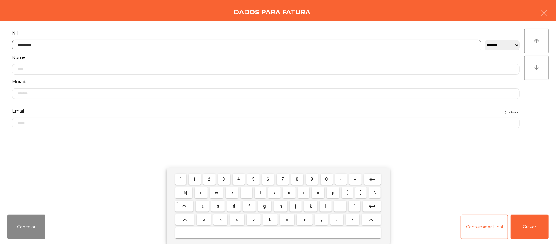
type input "*********"
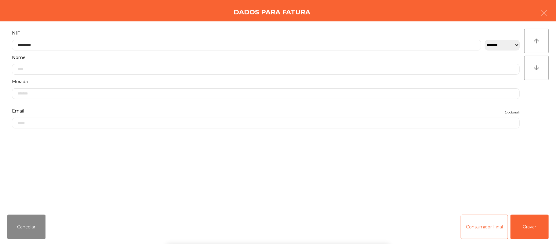
click at [533, 227] on div "` 1 2 3 4 5 6 7 8 9 0 - = keyboard_backspace keyboard_tab q w e r t y u i o p […" at bounding box center [278, 206] width 556 height 76
click at [534, 228] on button "Gravar" at bounding box center [530, 227] width 38 height 24
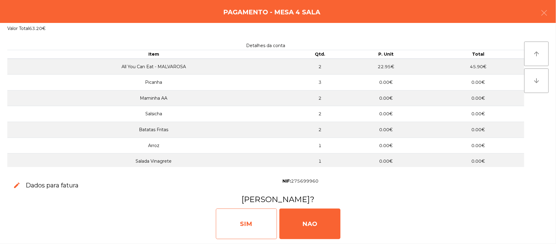
click at [250, 215] on div "SIM" at bounding box center [246, 223] width 61 height 31
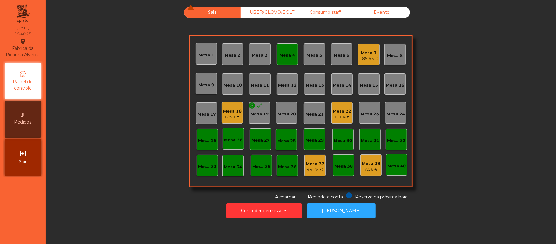
click at [291, 54] on div "Mesa 4" at bounding box center [288, 55] width 16 height 6
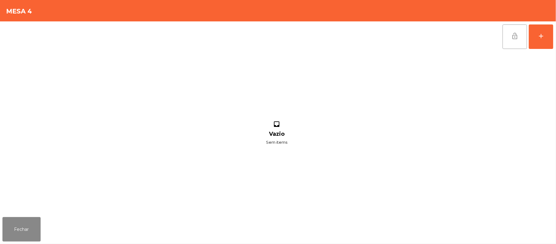
click at [508, 35] on button "lock_open" at bounding box center [515, 36] width 24 height 24
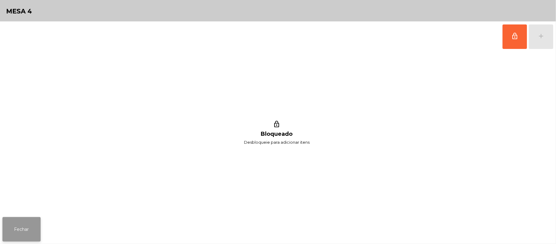
click at [20, 219] on button "Fechar" at bounding box center [21, 229] width 38 height 24
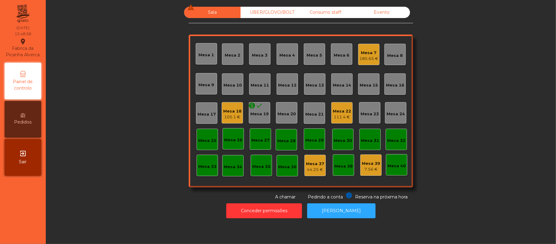
click at [224, 114] on div "105.1 €" at bounding box center [232, 117] width 18 height 6
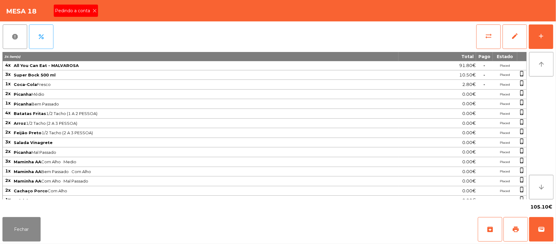
click at [78, 12] on span "Pedindo a conta" at bounding box center [74, 11] width 38 height 6
click at [512, 230] on button "print" at bounding box center [516, 229] width 24 height 24
click at [8, 222] on button "Fechar" at bounding box center [21, 229] width 38 height 24
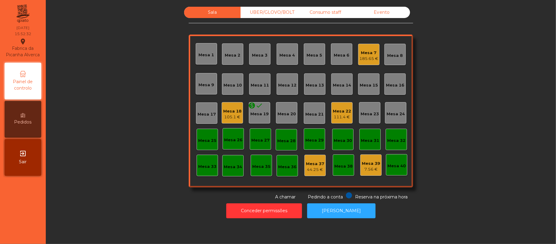
click at [226, 110] on div "Mesa 18" at bounding box center [232, 111] width 18 height 6
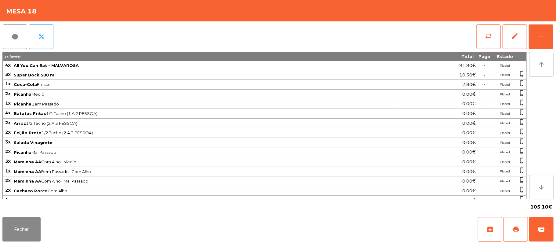
scroll to position [20, 0]
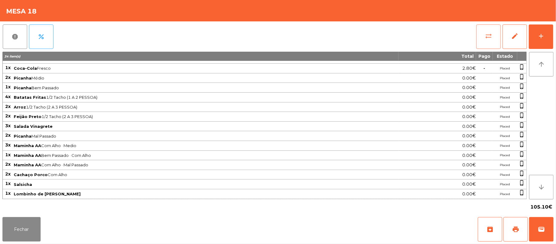
click at [486, 31] on button "sync_alt" at bounding box center [489, 36] width 24 height 24
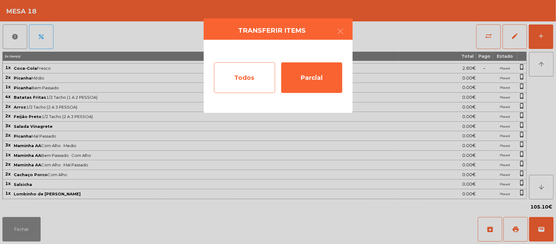
click at [250, 78] on div "Todos" at bounding box center [244, 77] width 61 height 31
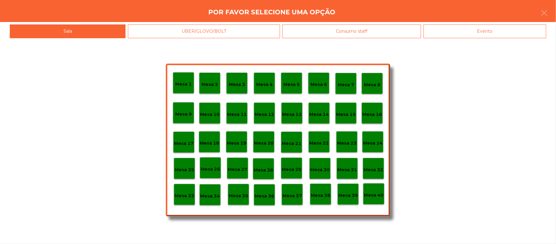
click at [489, 35] on div "Evento" at bounding box center [485, 31] width 123 height 14
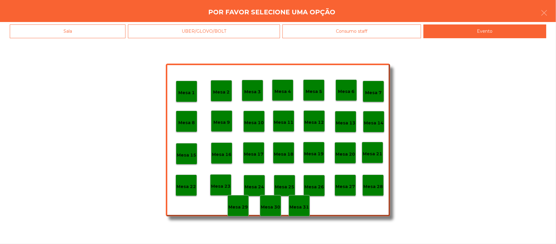
click at [378, 184] on p "Mesa 28" at bounding box center [374, 186] width 20 height 7
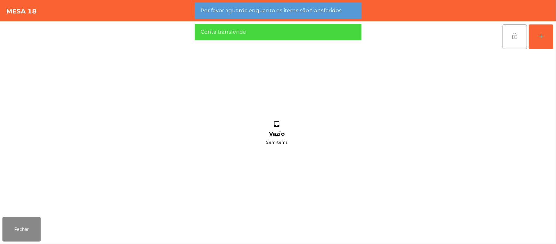
click at [518, 35] on span "lock_open" at bounding box center [515, 35] width 7 height 7
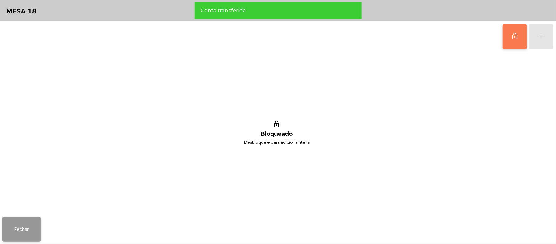
click at [20, 224] on button "Fechar" at bounding box center [21, 229] width 38 height 24
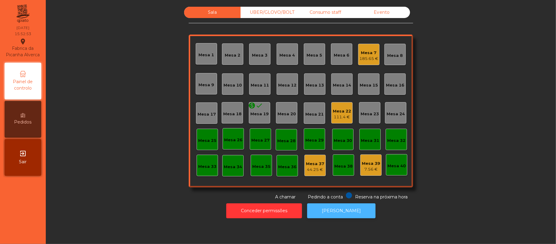
click at [346, 211] on button "[PERSON_NAME]" at bounding box center [341, 210] width 68 height 15
click at [363, 54] on div "Mesa 7" at bounding box center [369, 53] width 19 height 6
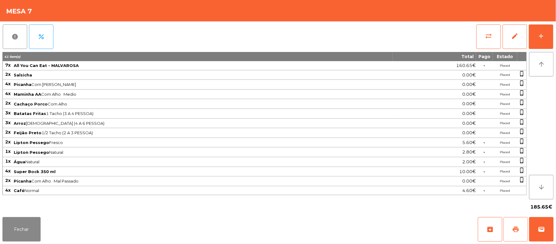
click at [515, 231] on span "print" at bounding box center [515, 229] width 7 height 7
click at [485, 37] on span "sync_alt" at bounding box center [488, 35] width 7 height 7
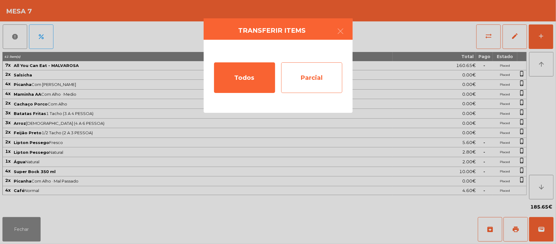
click at [316, 81] on div "Parcial" at bounding box center [311, 77] width 61 height 31
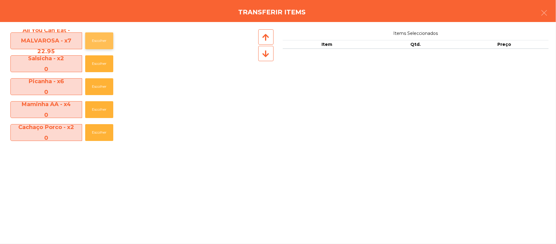
click at [103, 47] on button "Escolher" at bounding box center [99, 40] width 28 height 17
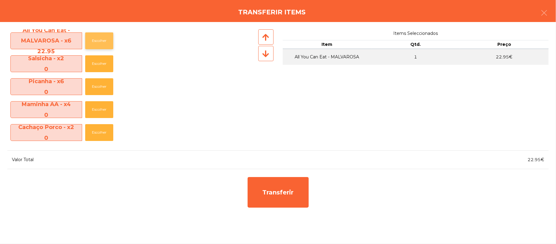
click at [105, 42] on button "Escolher" at bounding box center [99, 40] width 28 height 17
click at [105, 43] on button "Escolher" at bounding box center [99, 40] width 28 height 17
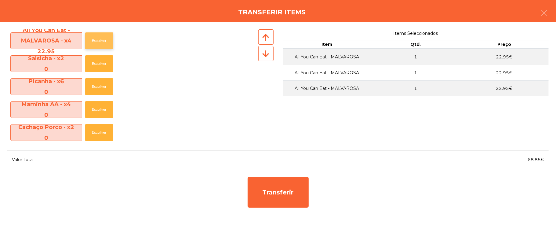
click at [105, 42] on button "Escolher" at bounding box center [99, 40] width 28 height 17
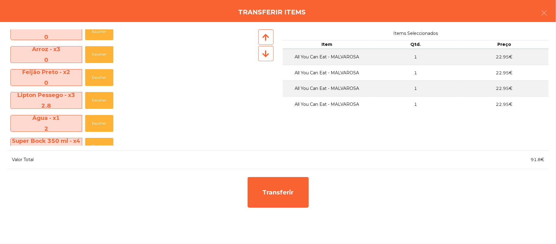
scroll to position [139, 0]
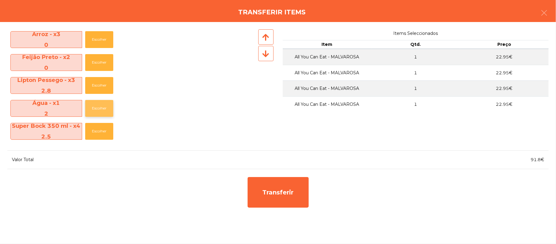
click at [102, 108] on button "Escolher" at bounding box center [99, 108] width 28 height 17
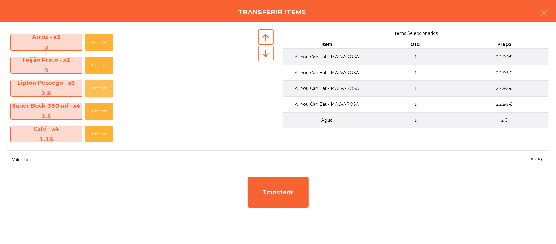
click at [103, 90] on button "Escolher" at bounding box center [99, 88] width 28 height 17
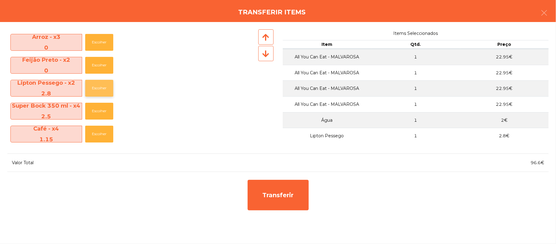
click at [101, 90] on button "Escolher" at bounding box center [99, 88] width 28 height 17
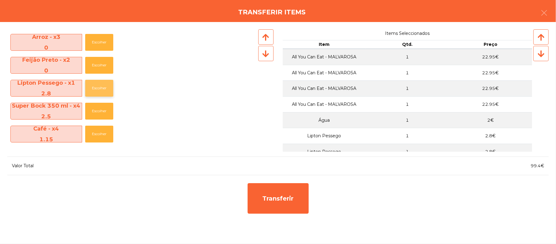
click at [102, 90] on button "Escolher" at bounding box center [99, 88] width 28 height 17
click at [101, 111] on button "Escolher" at bounding box center [99, 111] width 28 height 17
click at [102, 112] on button "Escolher" at bounding box center [99, 111] width 28 height 17
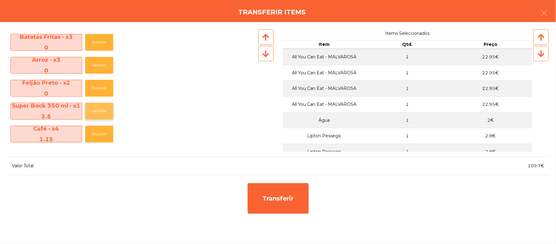
click at [103, 112] on button "Escolher" at bounding box center [99, 111] width 28 height 17
click at [90, 136] on button "Escolher" at bounding box center [99, 134] width 28 height 17
click at [94, 136] on button "Escolher" at bounding box center [99, 134] width 28 height 17
click at [96, 137] on button "Escolher" at bounding box center [99, 134] width 28 height 17
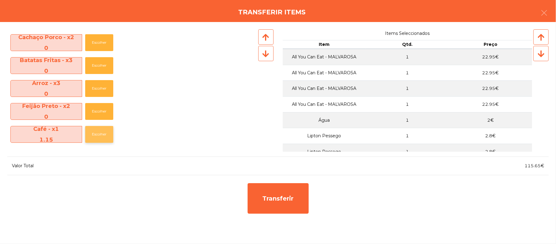
click at [97, 139] on button "Escolher" at bounding box center [99, 134] width 28 height 17
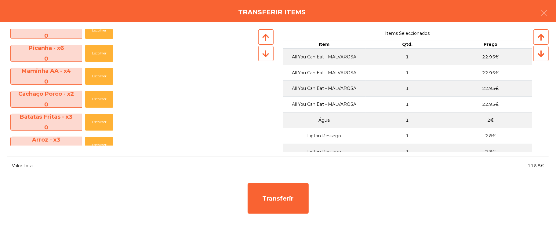
scroll to position [67, 0]
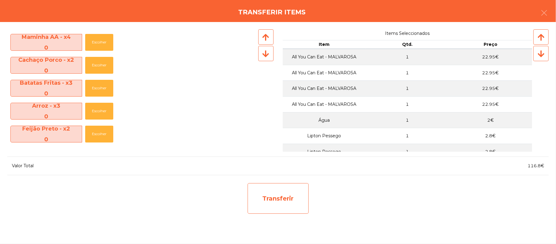
click at [291, 200] on div "Transferir" at bounding box center [278, 198] width 61 height 31
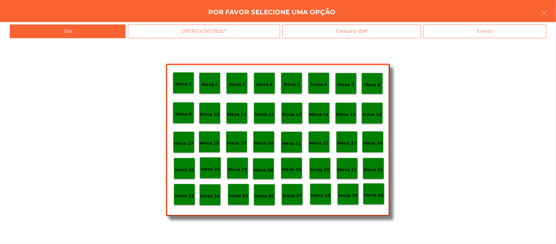
click at [185, 171] on p "Mesa 25" at bounding box center [185, 169] width 20 height 7
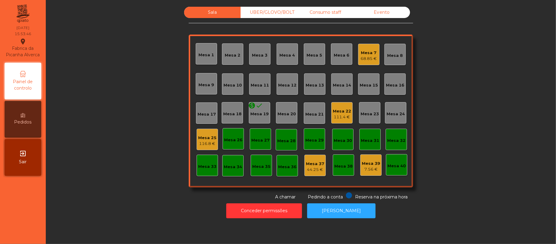
click at [368, 58] on div "68.85 €" at bounding box center [369, 59] width 16 height 6
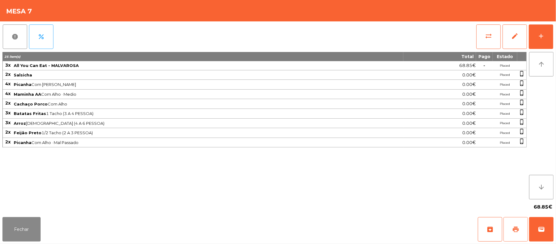
click at [513, 227] on span "print" at bounding box center [515, 229] width 7 height 7
click at [28, 231] on button "Fechar" at bounding box center [21, 229] width 38 height 24
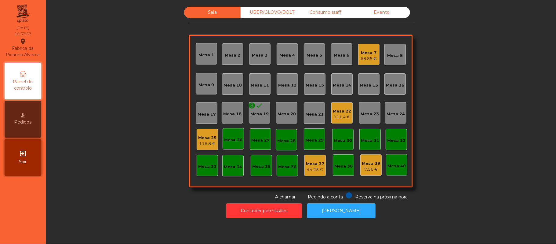
click at [211, 142] on div "116.8 €" at bounding box center [207, 144] width 18 height 6
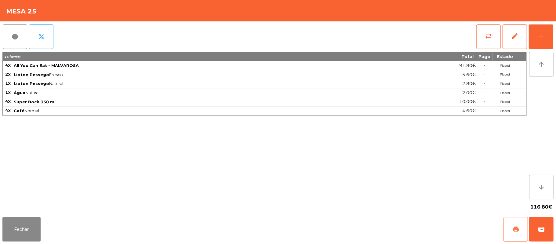
click at [514, 223] on button "print" at bounding box center [516, 229] width 24 height 24
click at [551, 229] on button "wallet" at bounding box center [542, 229] width 24 height 24
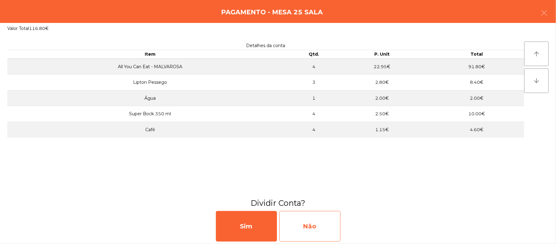
click at [317, 228] on div "Não" at bounding box center [310, 226] width 61 height 31
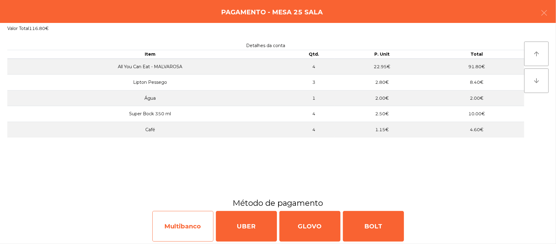
click at [184, 219] on div "Multibanco" at bounding box center [182, 226] width 61 height 31
select select "**"
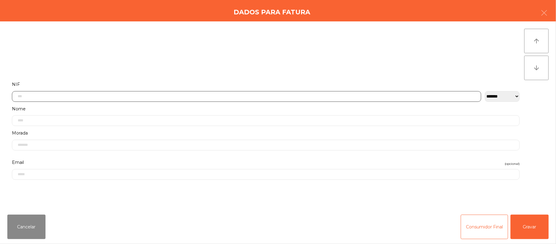
click at [240, 94] on input "text" at bounding box center [247, 96] width 470 height 11
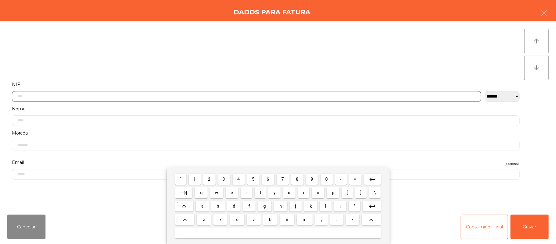
scroll to position [51, 0]
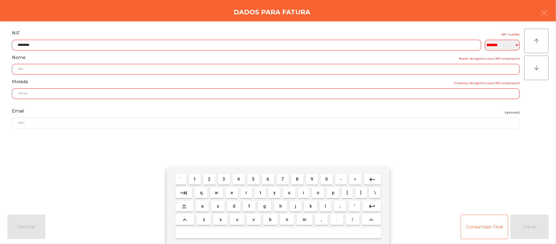
type input "*********"
type input "**********"
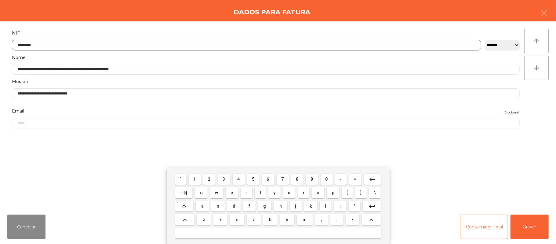
type input "*********"
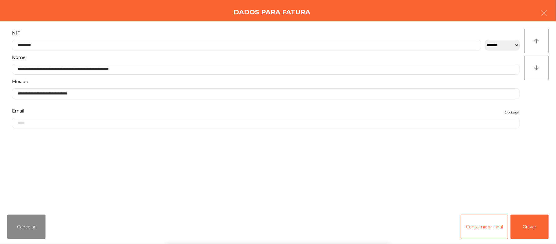
click at [538, 230] on div "` 1 2 3 4 5 6 7 8 9 0 - = keyboard_backspace keyboard_tab q w e r t y u i o p […" at bounding box center [278, 206] width 556 height 76
click at [528, 226] on button "Gravar" at bounding box center [530, 227] width 38 height 24
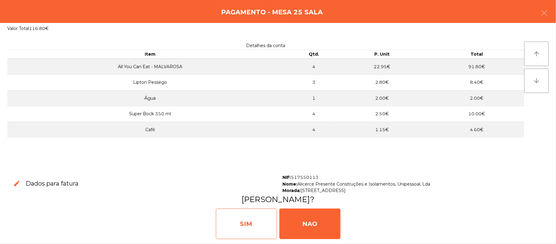
click at [249, 222] on div "SIM" at bounding box center [246, 223] width 61 height 31
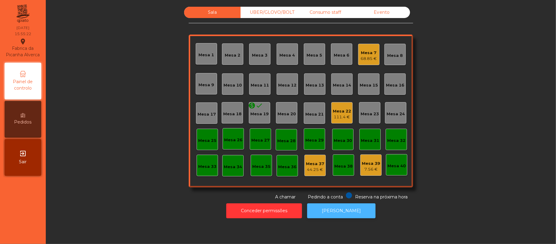
click at [346, 210] on button "[PERSON_NAME]" at bounding box center [341, 210] width 68 height 15
click at [364, 51] on div "Mesa 7" at bounding box center [369, 53] width 16 height 6
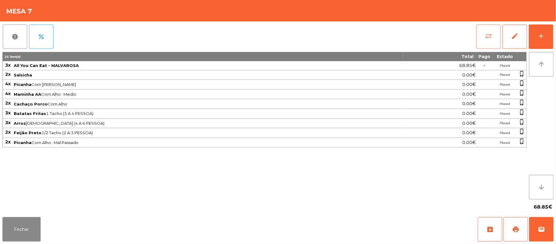
click at [484, 37] on button "sync_alt" at bounding box center [489, 36] width 24 height 24
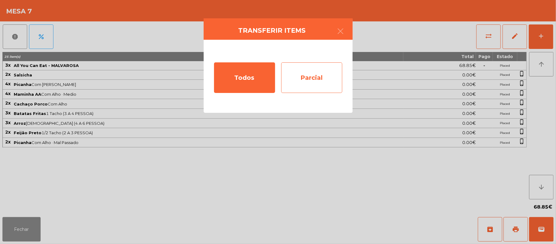
click at [330, 80] on div "Parcial" at bounding box center [311, 77] width 61 height 31
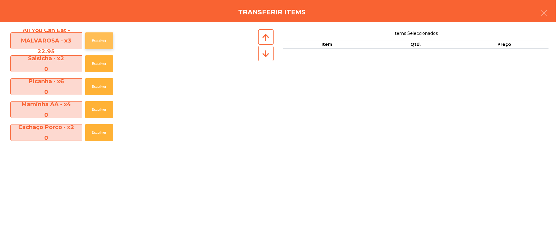
click at [113, 41] on button "Escolher" at bounding box center [99, 40] width 28 height 17
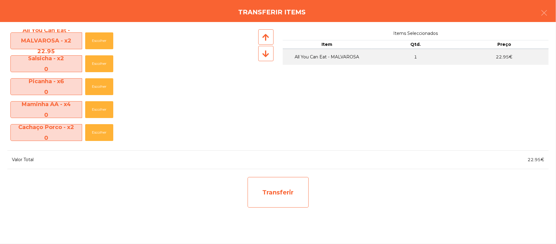
click at [291, 189] on div "Transferir" at bounding box center [278, 192] width 61 height 31
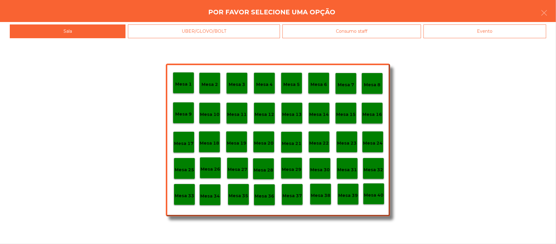
click at [185, 169] on p "Mesa 25" at bounding box center [185, 169] width 20 height 7
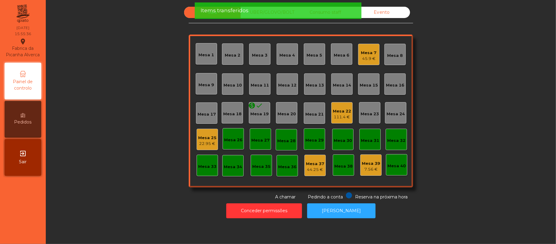
click at [208, 137] on div "Mesa 25" at bounding box center [207, 138] width 18 height 6
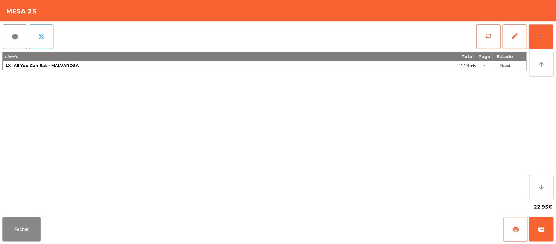
click at [515, 229] on span "print" at bounding box center [515, 229] width 7 height 7
click at [481, 37] on button "sync_alt" at bounding box center [489, 36] width 24 height 24
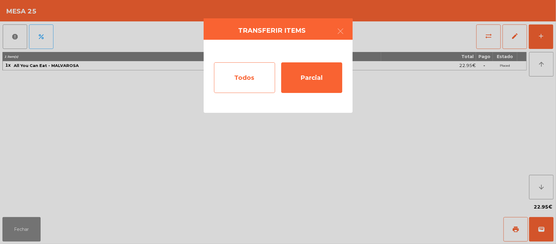
click at [243, 68] on div "Todos" at bounding box center [244, 77] width 61 height 31
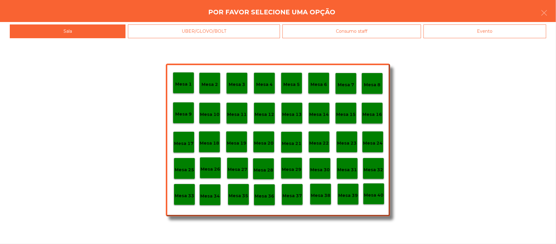
click at [496, 32] on div "Evento" at bounding box center [485, 31] width 123 height 14
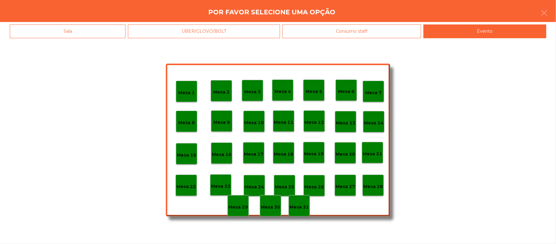
click at [376, 186] on p "Mesa 28" at bounding box center [374, 186] width 20 height 7
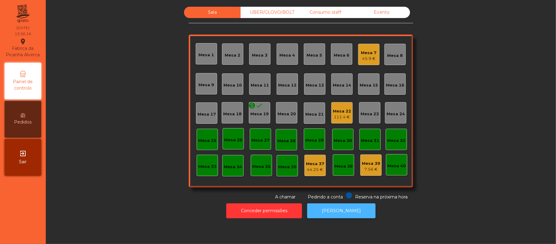
click at [351, 210] on button "[PERSON_NAME]" at bounding box center [341, 210] width 68 height 15
click at [358, 62] on div "Mesa 7 45.9 €" at bounding box center [368, 54] width 21 height 21
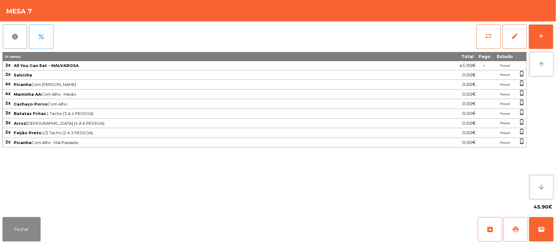
click at [513, 227] on span "print" at bounding box center [515, 229] width 7 height 7
click at [541, 232] on span "wallet" at bounding box center [541, 229] width 7 height 7
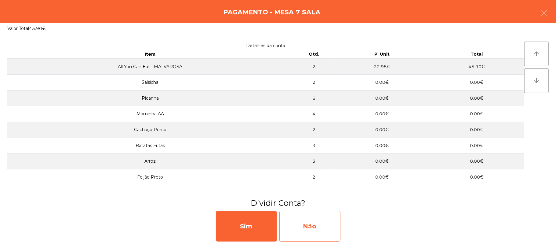
click at [327, 218] on div "Não" at bounding box center [310, 226] width 61 height 31
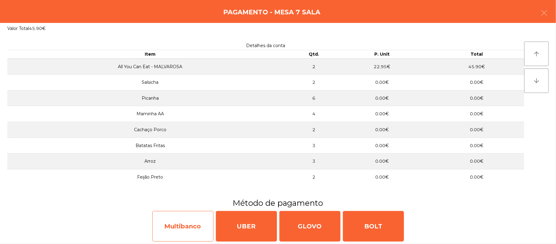
click at [182, 224] on div "Multibanco" at bounding box center [182, 226] width 61 height 31
select select "**"
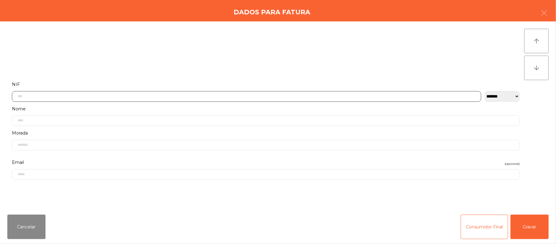
click at [126, 96] on input "text" at bounding box center [247, 96] width 470 height 11
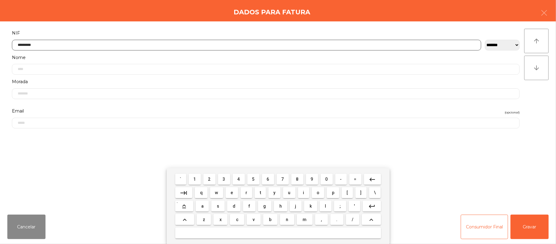
type input "*********"
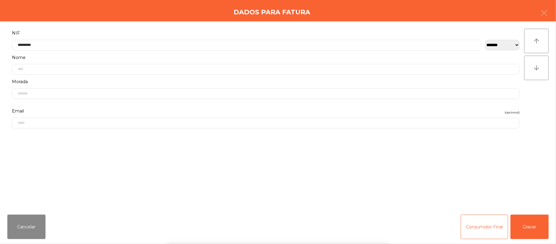
click at [533, 229] on div "` 1 2 3 4 5 6 7 8 9 0 - = keyboard_backspace keyboard_tab q w e r t y u i o p […" at bounding box center [278, 206] width 556 height 76
click at [530, 227] on button "Gravar" at bounding box center [530, 227] width 38 height 24
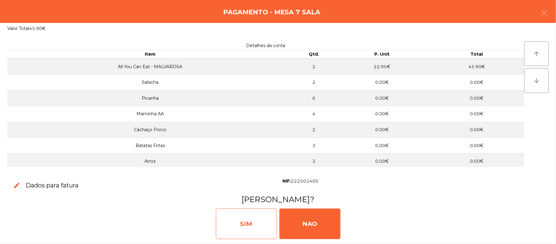
click at [254, 223] on div "SIM" at bounding box center [246, 223] width 61 height 31
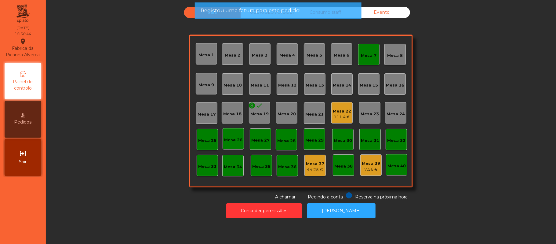
click at [363, 52] on div "Mesa 7" at bounding box center [370, 54] width 16 height 9
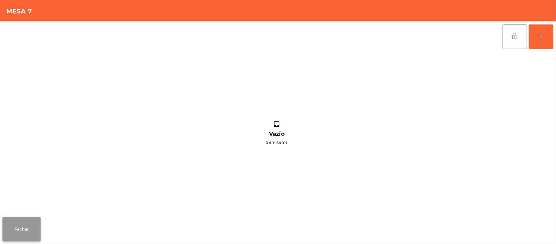
click at [20, 226] on button "Fechar" at bounding box center [21, 229] width 38 height 24
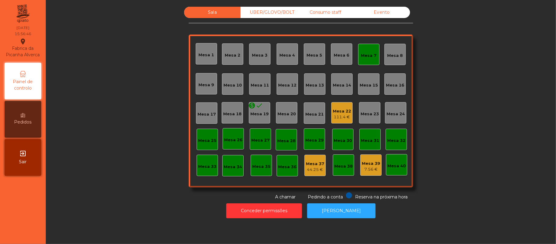
click at [362, 51] on div "Mesa 7" at bounding box center [370, 54] width 16 height 9
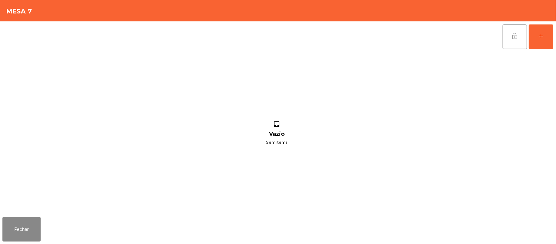
click at [514, 39] on span "lock_open" at bounding box center [515, 35] width 7 height 7
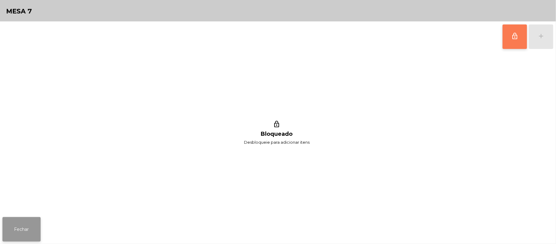
click at [20, 218] on button "Fechar" at bounding box center [21, 229] width 38 height 24
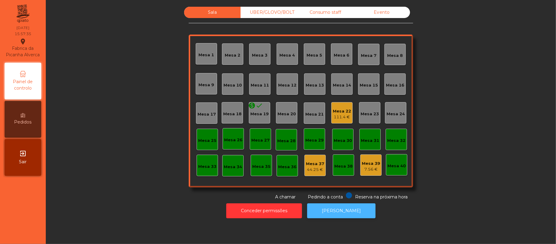
click at [351, 213] on button "[PERSON_NAME]" at bounding box center [341, 210] width 68 height 15
click at [339, 109] on div "Mesa 22" at bounding box center [342, 111] width 18 height 6
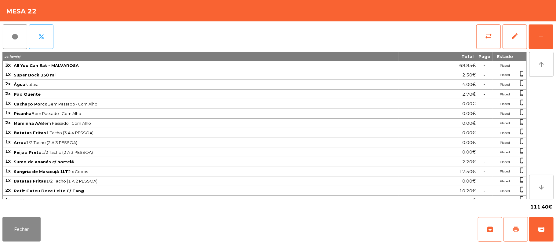
click at [511, 227] on button "print" at bounding box center [516, 229] width 24 height 24
click at [509, 229] on button "print" at bounding box center [516, 229] width 24 height 24
click at [482, 36] on button "sync_alt" at bounding box center [489, 36] width 24 height 24
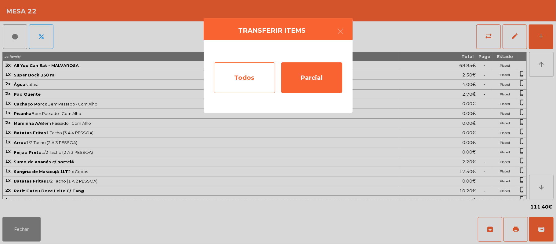
click at [246, 79] on div "Todos" at bounding box center [244, 77] width 61 height 31
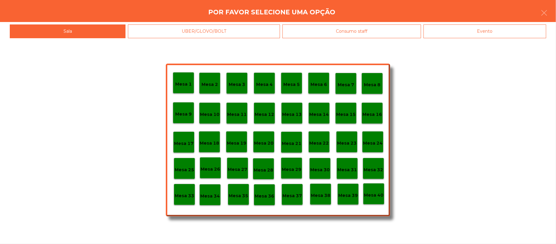
click at [483, 33] on div "Evento" at bounding box center [485, 31] width 123 height 14
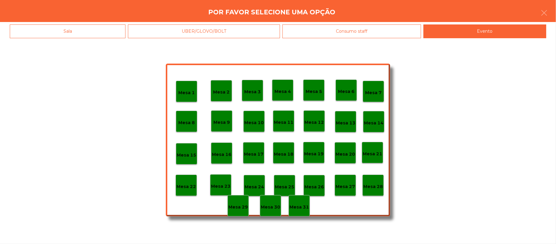
click at [373, 176] on div "Mesa 28" at bounding box center [373, 184] width 21 height 21
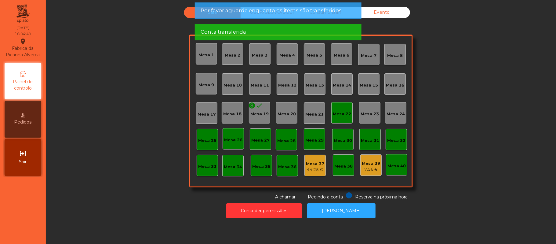
click at [344, 111] on div "Mesa 22" at bounding box center [342, 114] width 18 height 6
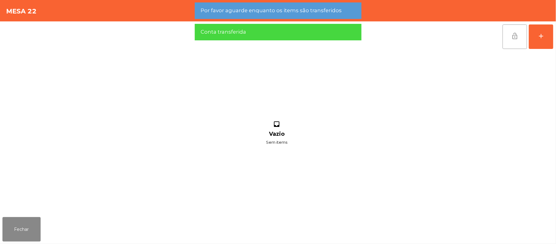
click at [509, 43] on button "lock_open" at bounding box center [515, 36] width 24 height 24
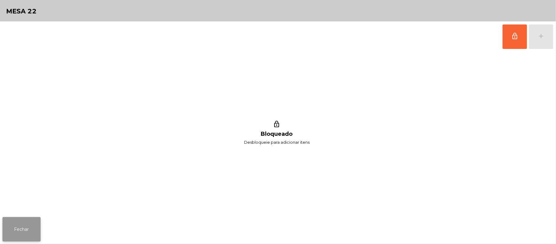
click at [21, 235] on button "Fechar" at bounding box center [21, 229] width 38 height 24
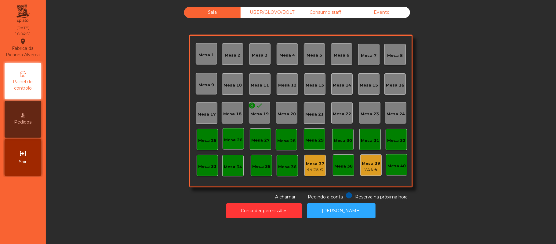
click at [253, 112] on div "Mesa 19" at bounding box center [260, 114] width 18 height 6
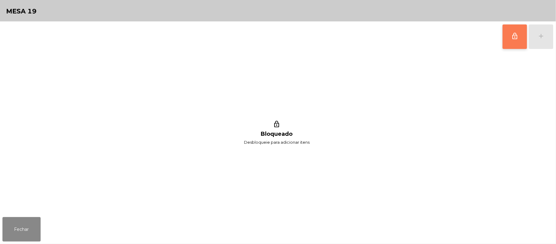
click at [512, 38] on span "lock_outline" at bounding box center [515, 35] width 7 height 7
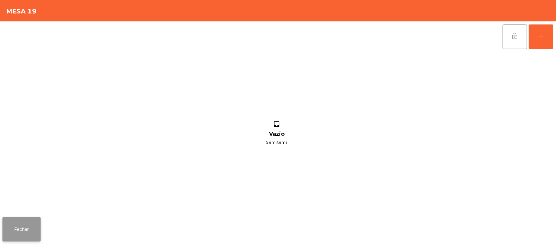
click at [25, 222] on button "Fechar" at bounding box center [21, 229] width 38 height 24
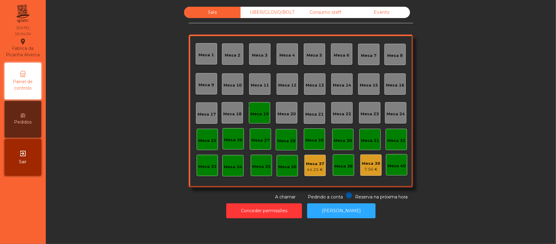
click at [263, 113] on div "Mesa 19" at bounding box center [260, 114] width 18 height 6
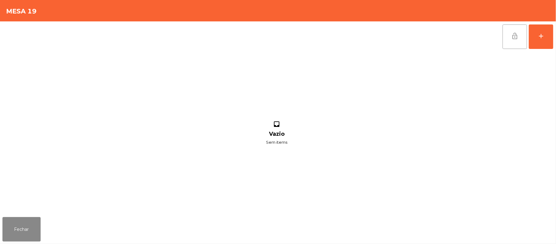
click at [508, 39] on button "lock_open" at bounding box center [515, 36] width 24 height 24
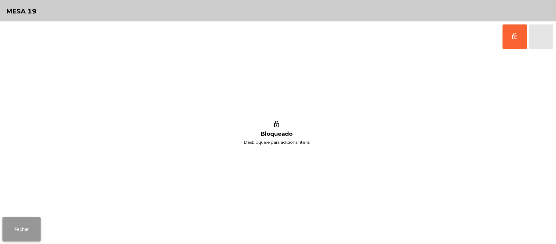
click at [7, 229] on button "Fechar" at bounding box center [21, 229] width 38 height 24
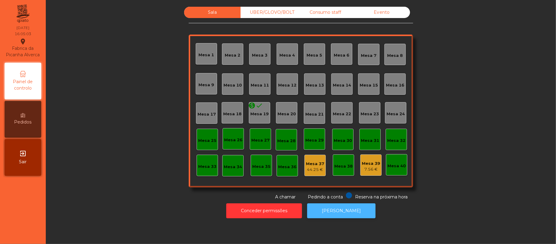
click at [347, 203] on button "[PERSON_NAME]" at bounding box center [341, 210] width 68 height 15
click at [107, 90] on div "Sala UBER/GLOVO/BOLT Consumo staff Evento Mesa 1 Mesa 2 Mesa 3 Mesa 4 Mesa 5 Me…" at bounding box center [301, 103] width 494 height 193
click at [373, 17] on div "Evento" at bounding box center [382, 12] width 57 height 11
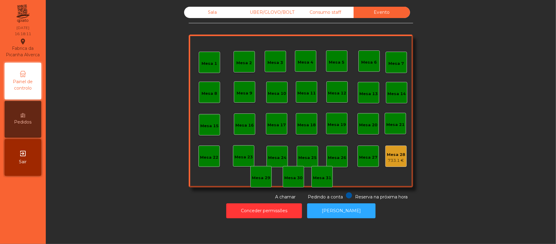
click at [331, 14] on div "Consumo staff" at bounding box center [325, 12] width 57 height 11
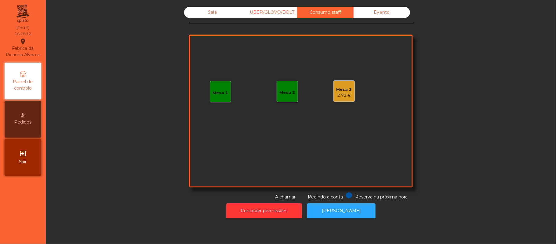
click at [273, 13] on div "UBER/GLOVO/BOLT" at bounding box center [269, 12] width 57 height 11
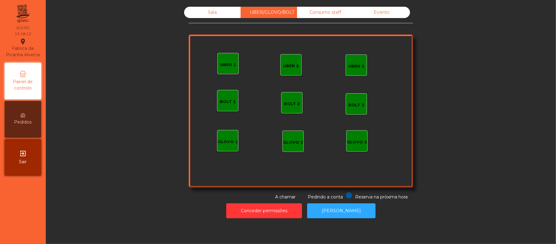
click at [221, 10] on div "Sala" at bounding box center [212, 12] width 57 height 11
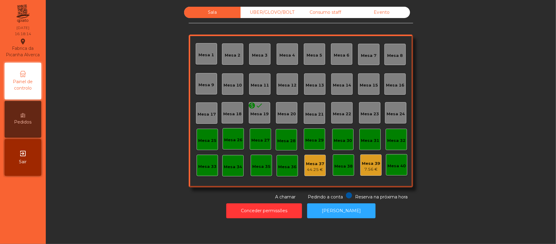
click at [210, 14] on div "Sala" at bounding box center [212, 12] width 57 height 11
click at [260, 14] on div "UBER/GLOVO/BOLT" at bounding box center [269, 12] width 57 height 11
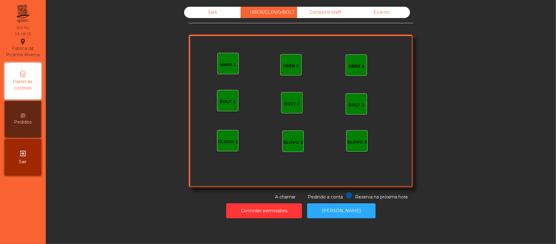
click at [335, 10] on div "Consumo staff" at bounding box center [325, 12] width 57 height 11
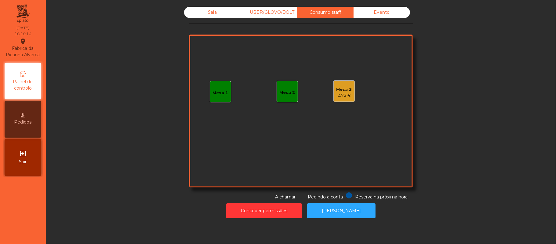
click at [376, 17] on div "Evento" at bounding box center [382, 12] width 57 height 11
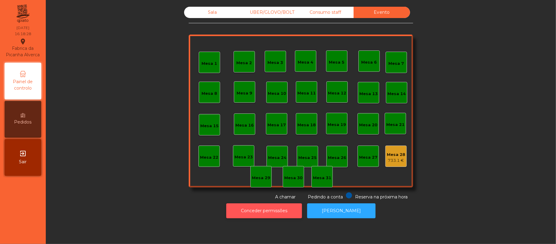
click at [262, 211] on button "Conceder permissões" at bounding box center [264, 210] width 76 height 15
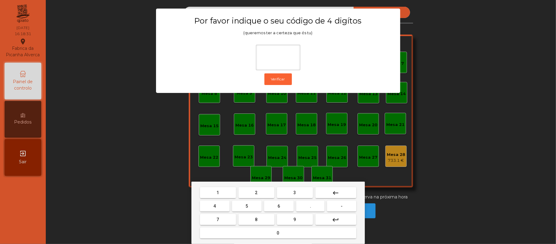
click at [256, 193] on span "2" at bounding box center [256, 192] width 2 height 5
click at [279, 206] on span "6" at bounding box center [279, 206] width 2 height 5
click at [218, 193] on span "1" at bounding box center [218, 192] width 2 height 5
click at [247, 206] on span "5" at bounding box center [247, 206] width 2 height 5
type input "****"
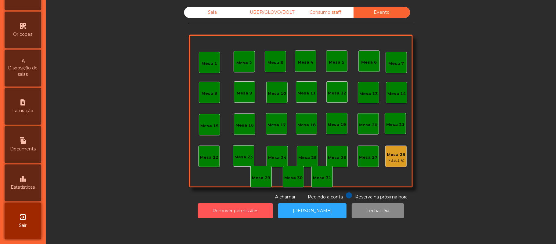
scroll to position [172, 0]
click at [22, 178] on icon "leaderboard" at bounding box center [22, 178] width 7 height 7
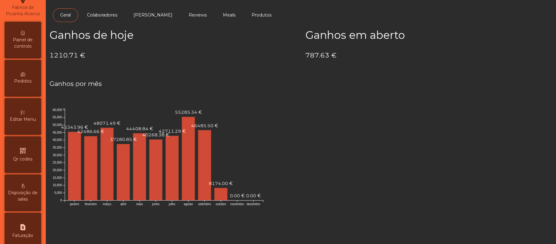
scroll to position [39, 0]
click at [31, 45] on span "Painel de controlo" at bounding box center [23, 44] width 34 height 13
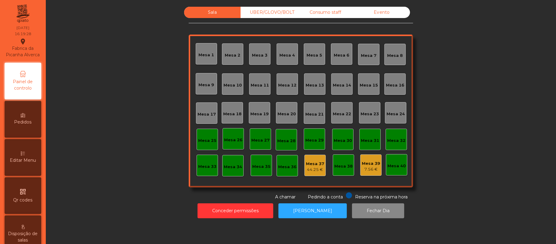
click at [277, 11] on div "UBER/GLOVO/BOLT" at bounding box center [269, 12] width 57 height 11
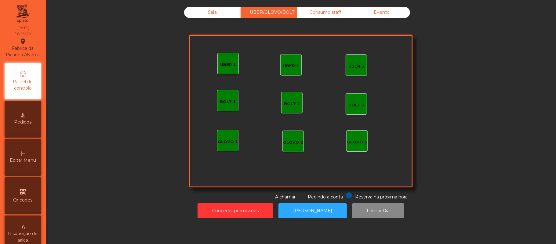
click at [332, 12] on div "Consumo staff" at bounding box center [325, 12] width 57 height 11
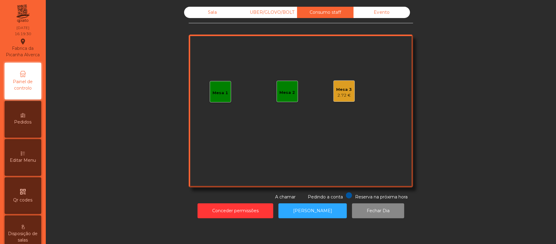
click at [387, 14] on div "Evento" at bounding box center [382, 12] width 57 height 11
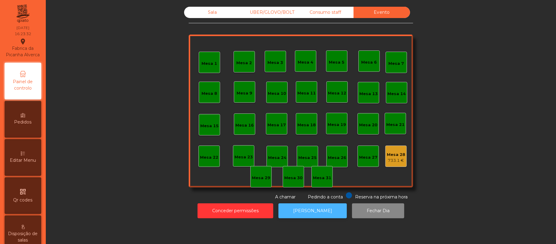
click at [318, 204] on button "[PERSON_NAME]" at bounding box center [313, 210] width 68 height 15
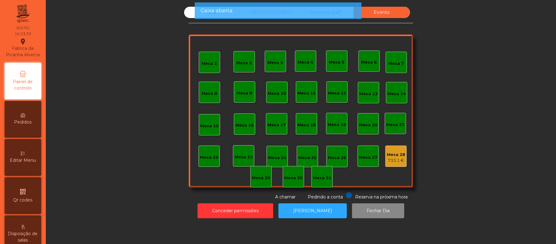
click at [208, 13] on span "Caixa aberta" at bounding box center [217, 11] width 32 height 8
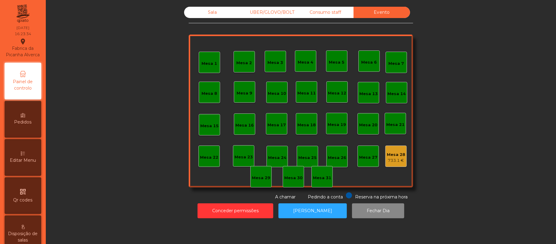
click at [208, 16] on div "Sala" at bounding box center [212, 12] width 57 height 11
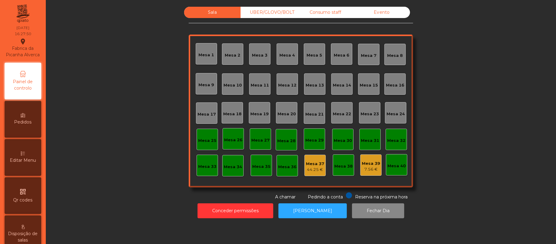
click at [390, 16] on div "Evento" at bounding box center [382, 12] width 57 height 11
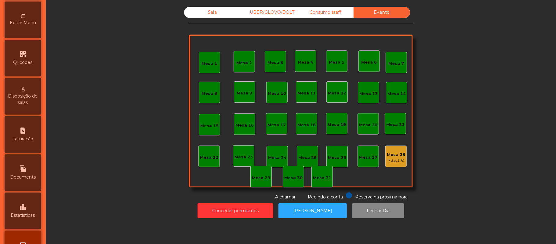
scroll to position [141, 0]
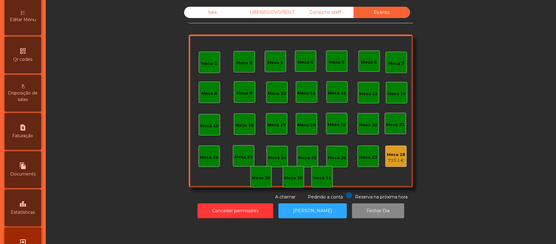
click at [20, 211] on div "leaderboard Estatísticas" at bounding box center [23, 207] width 37 height 37
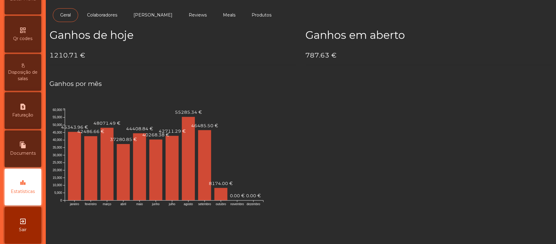
scroll to position [172, 0]
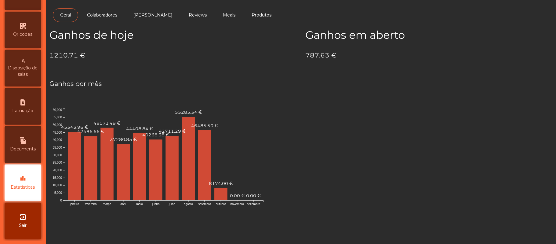
click at [21, 106] on div "request_page Faturação" at bounding box center [23, 106] width 37 height 37
select select "**"
select select "****"
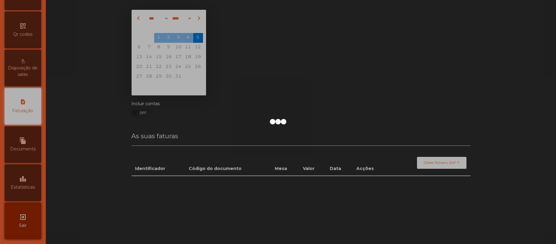
scroll to position [156, 0]
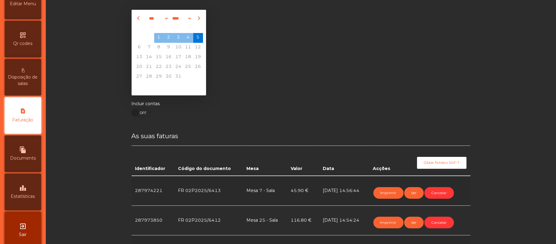
click at [22, 200] on span "Estatísticas" at bounding box center [23, 196] width 24 height 6
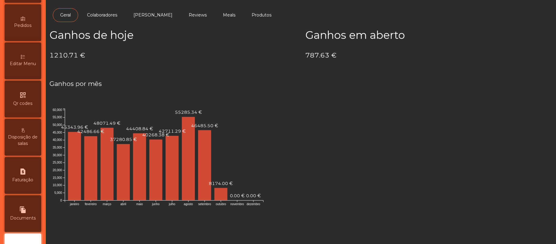
scroll to position [24, 0]
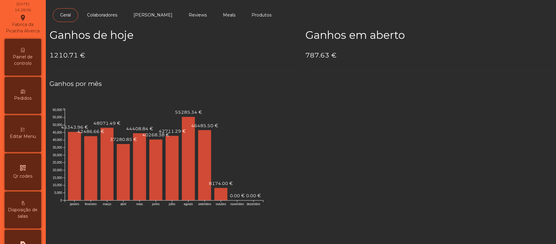
click at [19, 63] on span "Painel de controlo" at bounding box center [23, 60] width 34 height 13
